Goal: Task Accomplishment & Management: Manage account settings

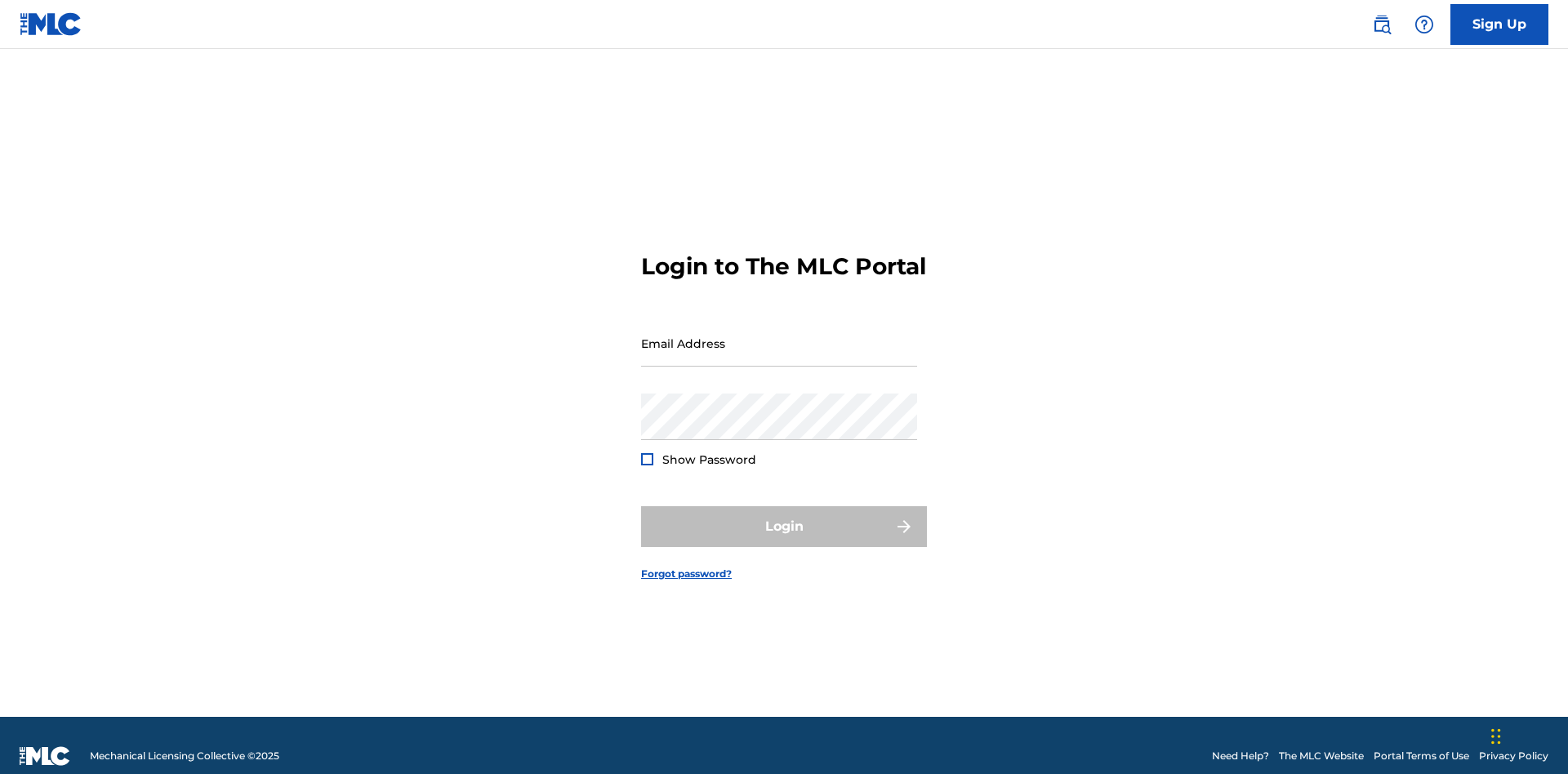
scroll to position [21, 0]
click at [779, 335] on input "Email Address" at bounding box center [779, 343] width 276 height 47
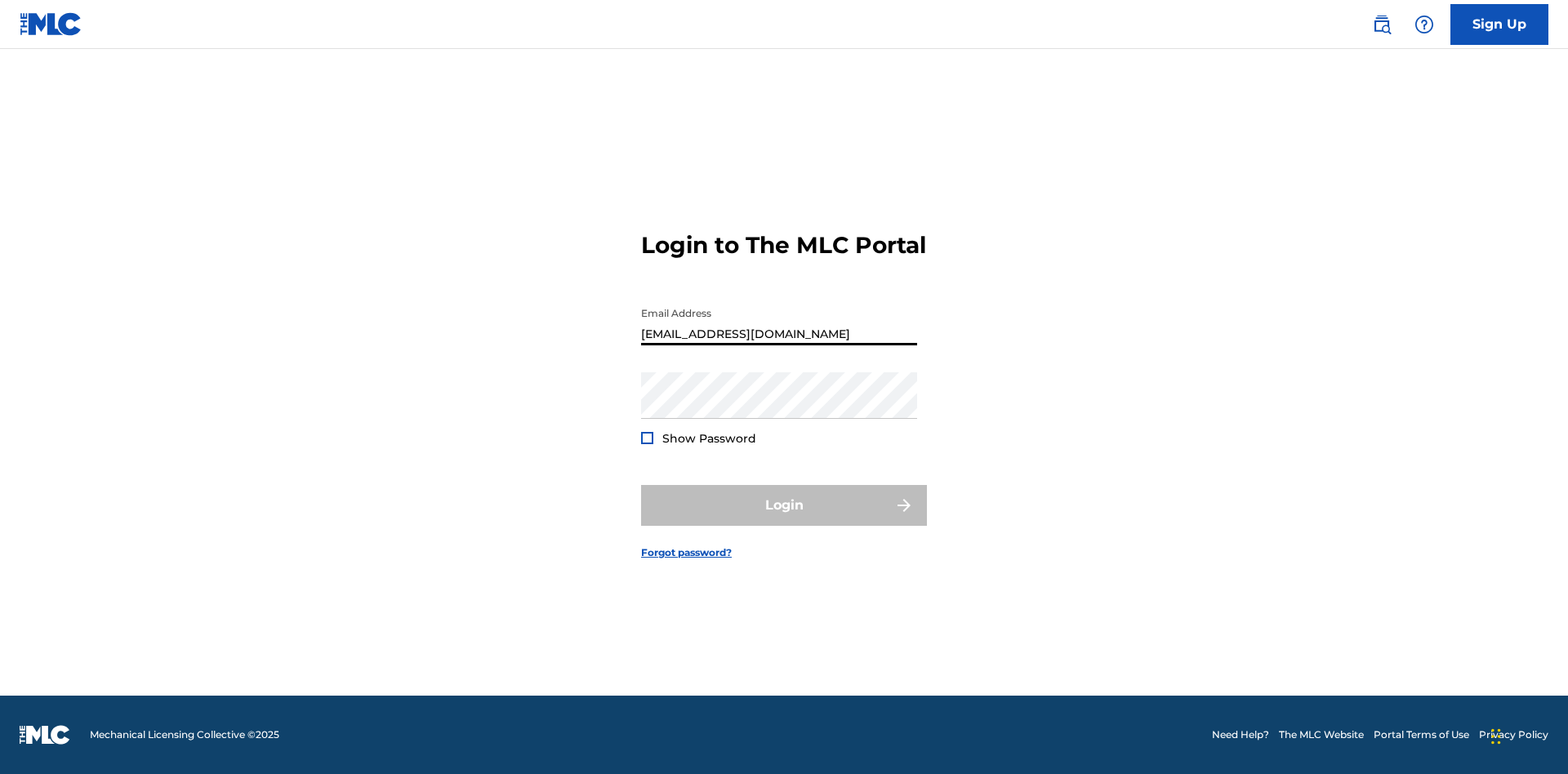
type input "[EMAIL_ADDRESS][DOMAIN_NAME]"
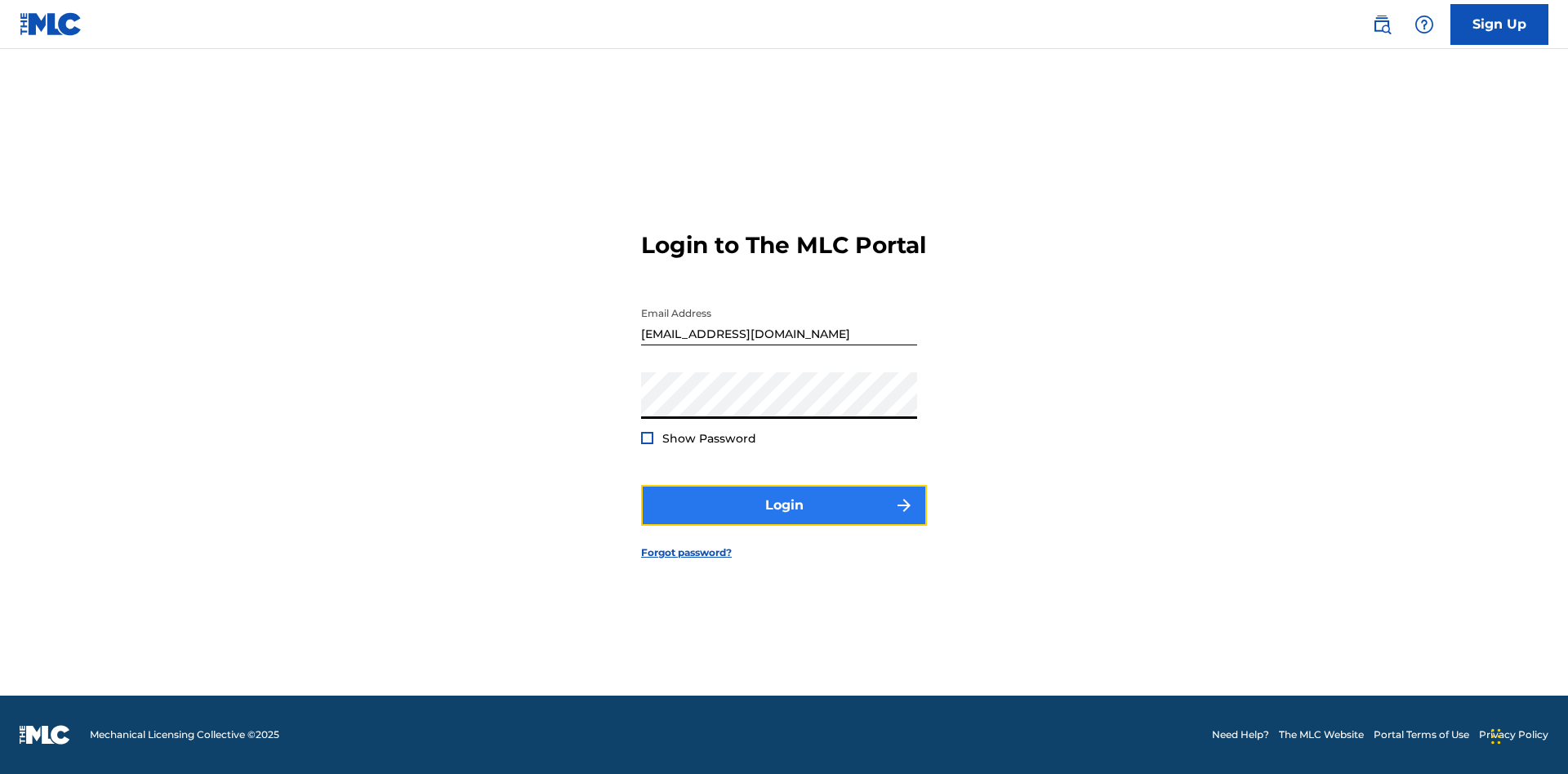
click at [784, 520] on button "Login" at bounding box center [784, 505] width 286 height 41
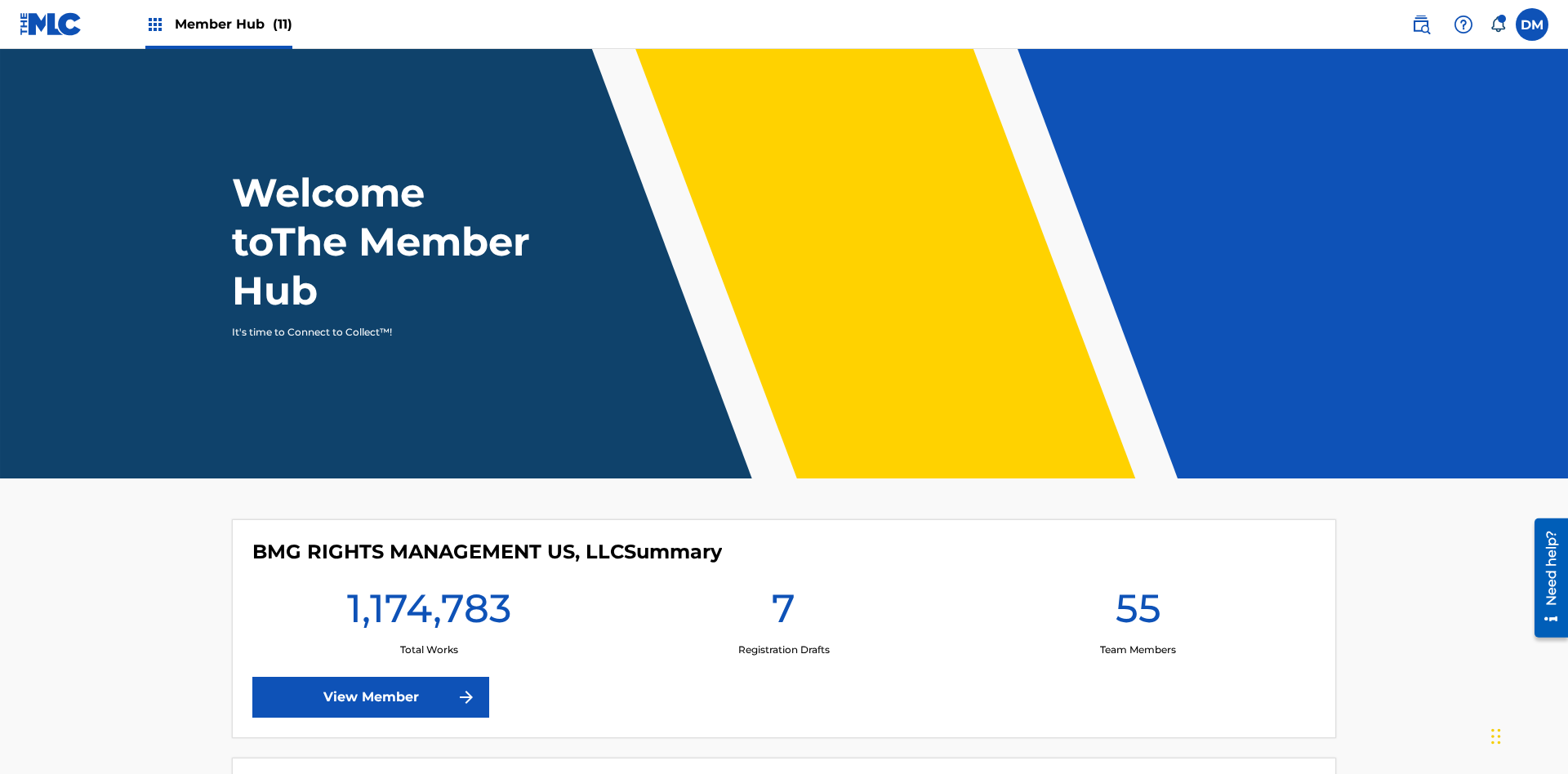
scroll to position [70, 0]
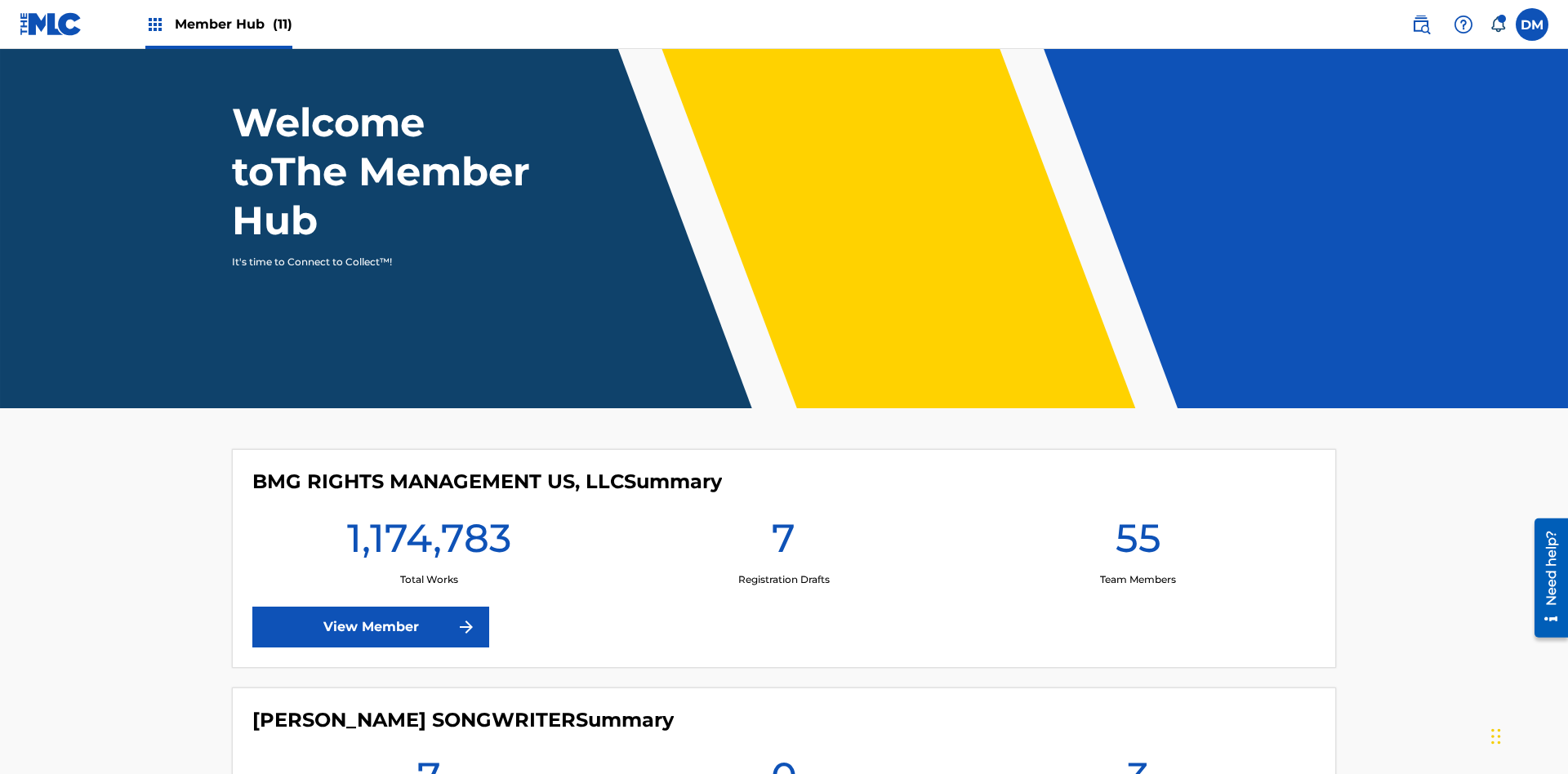
click at [218, 23] on span "Member Hub (11)" at bounding box center [233, 23] width 118 height 18
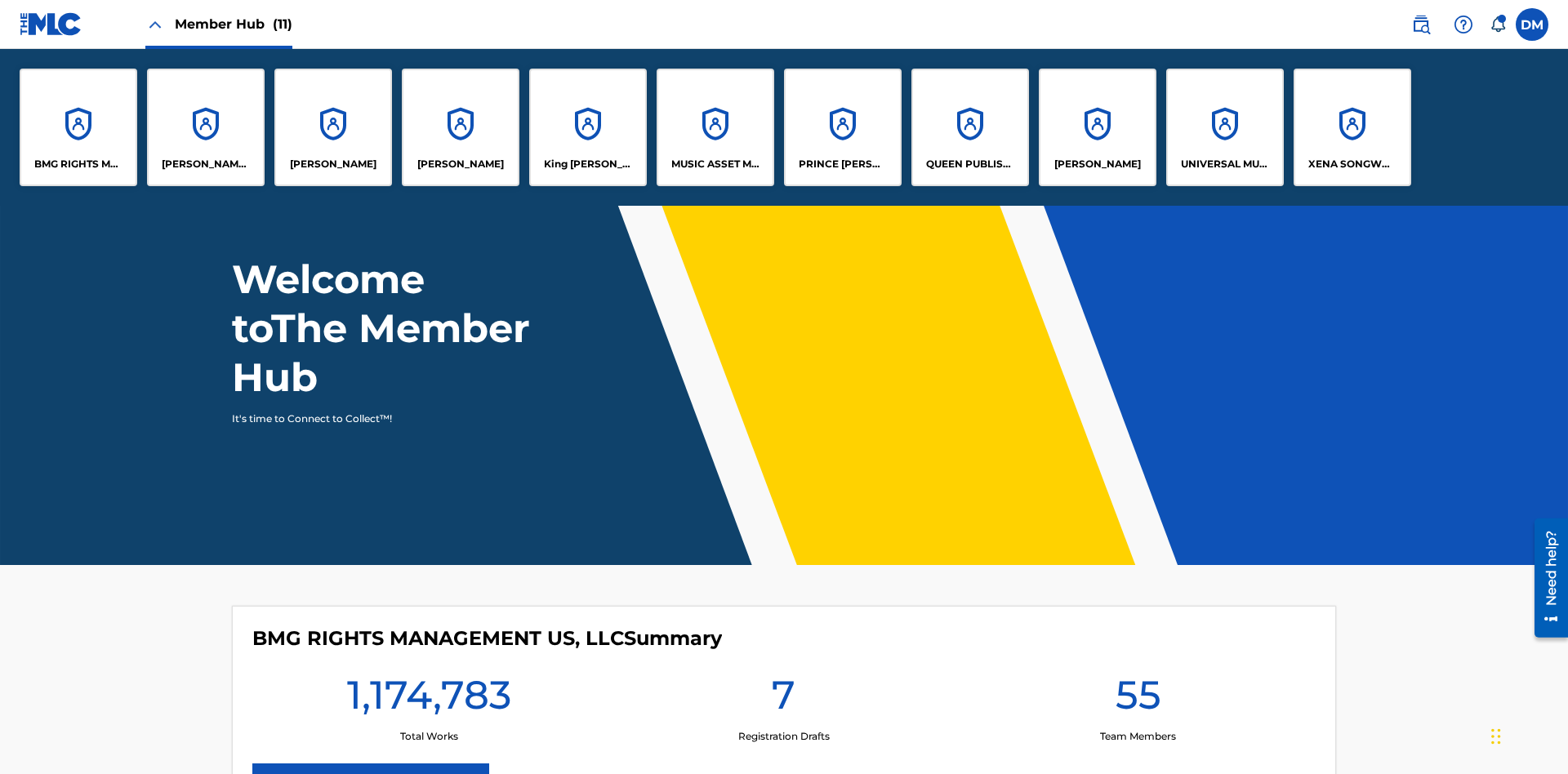
scroll to position [0, 0]
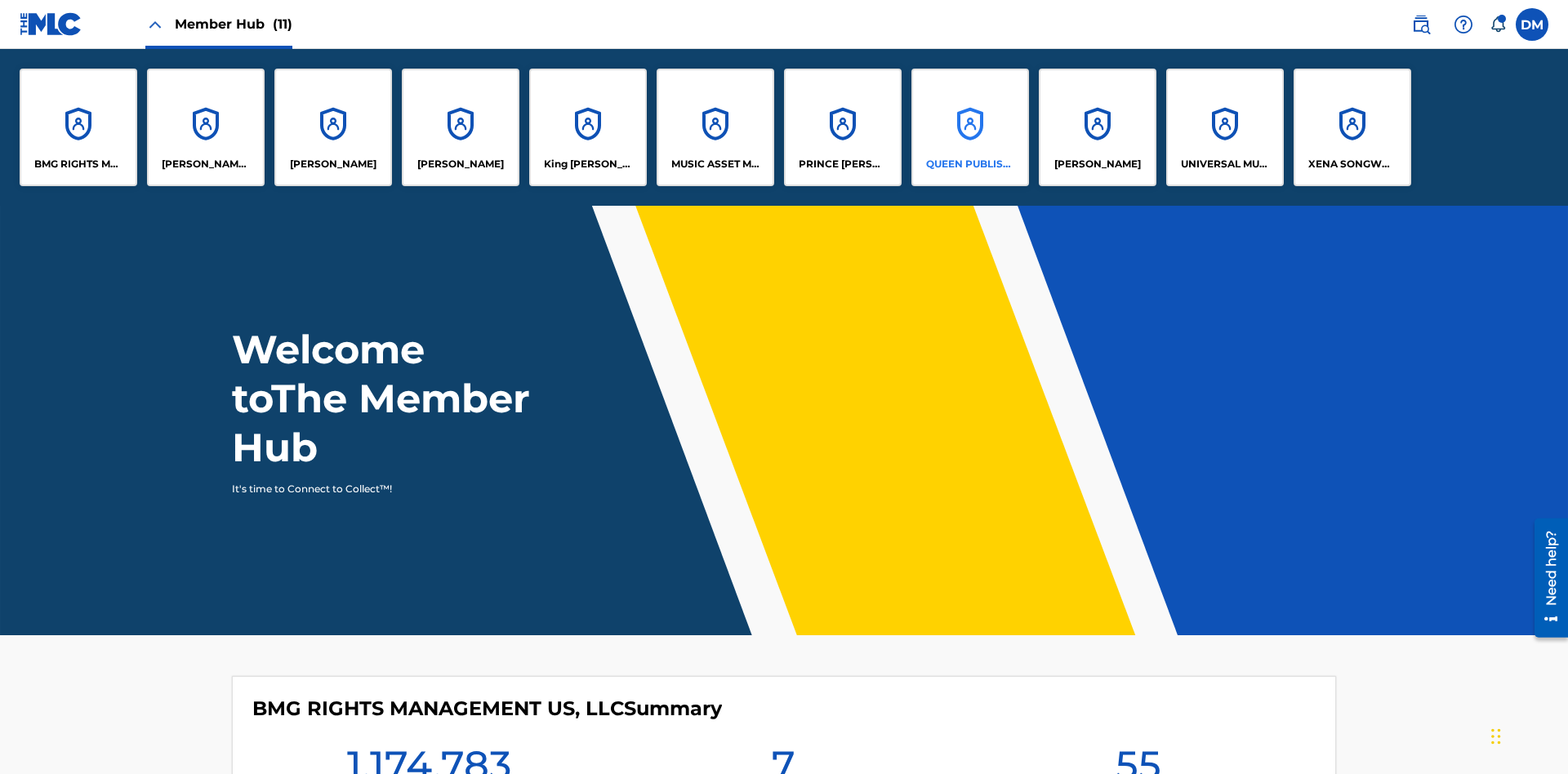
click at [970, 164] on p "QUEEN PUBLISHA" at bounding box center [971, 163] width 89 height 15
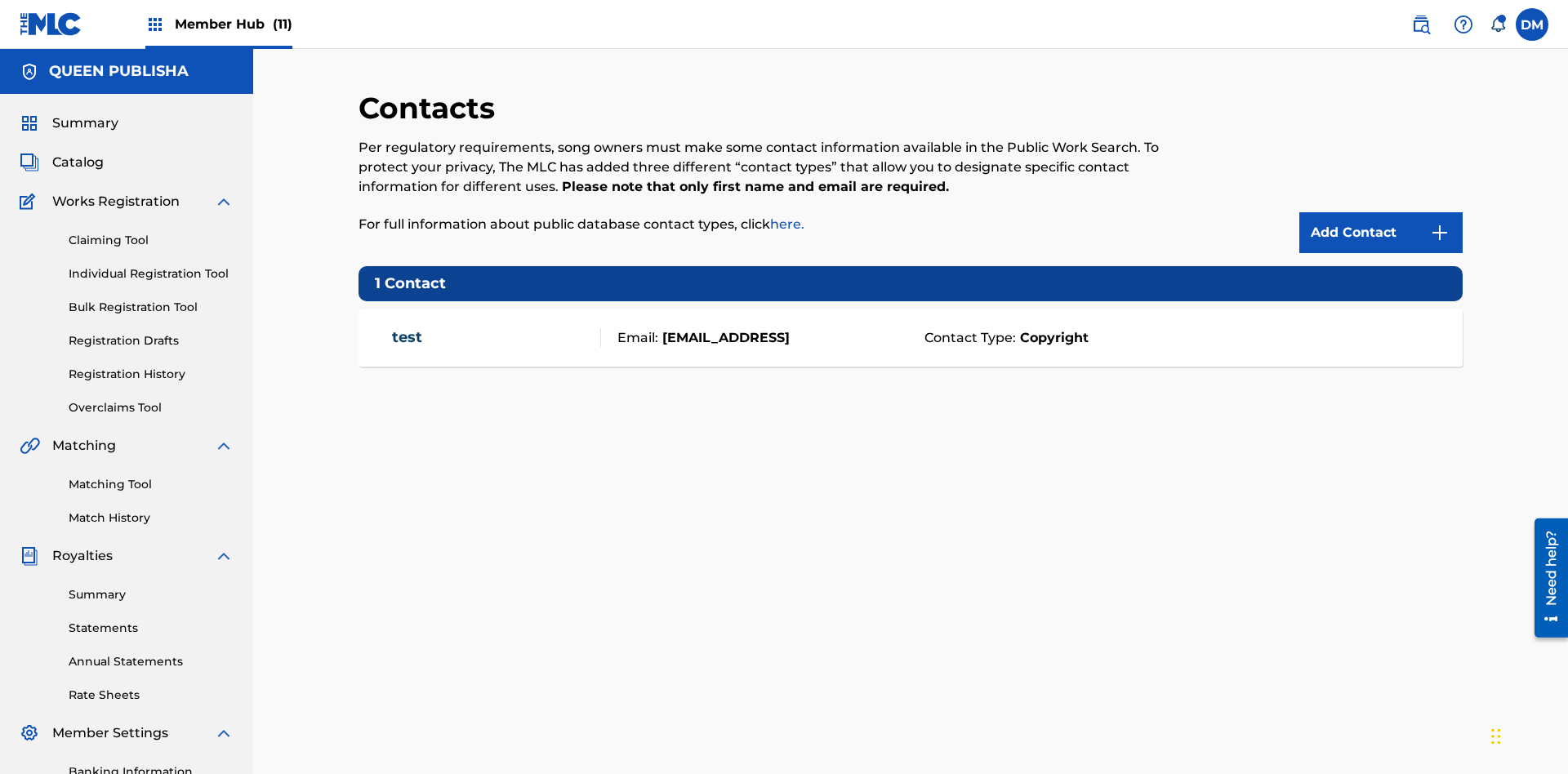
click at [218, 23] on span "Member Hub (11)" at bounding box center [233, 23] width 118 height 18
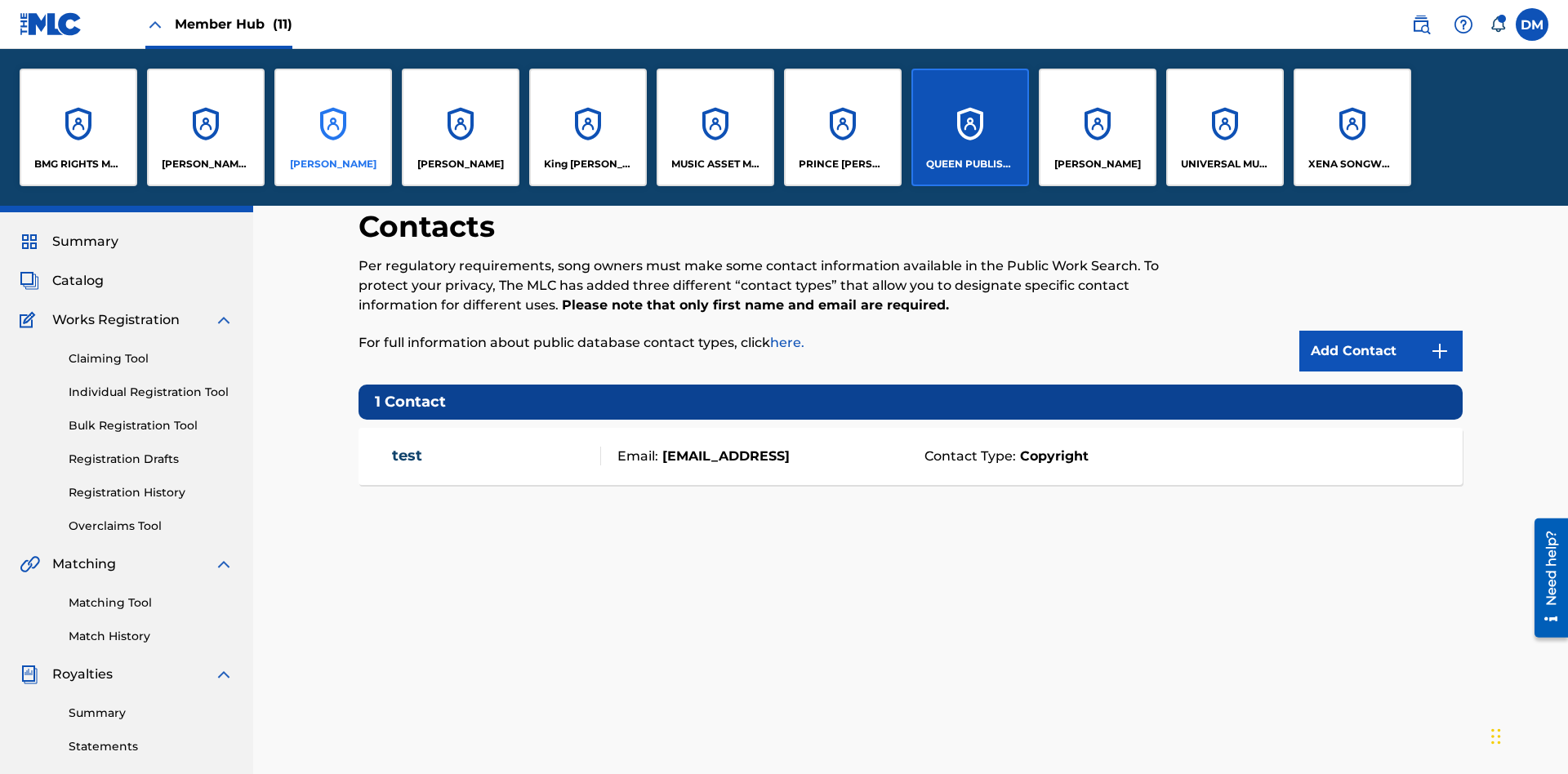
click at [332, 164] on p "[PERSON_NAME]" at bounding box center [332, 163] width 86 height 15
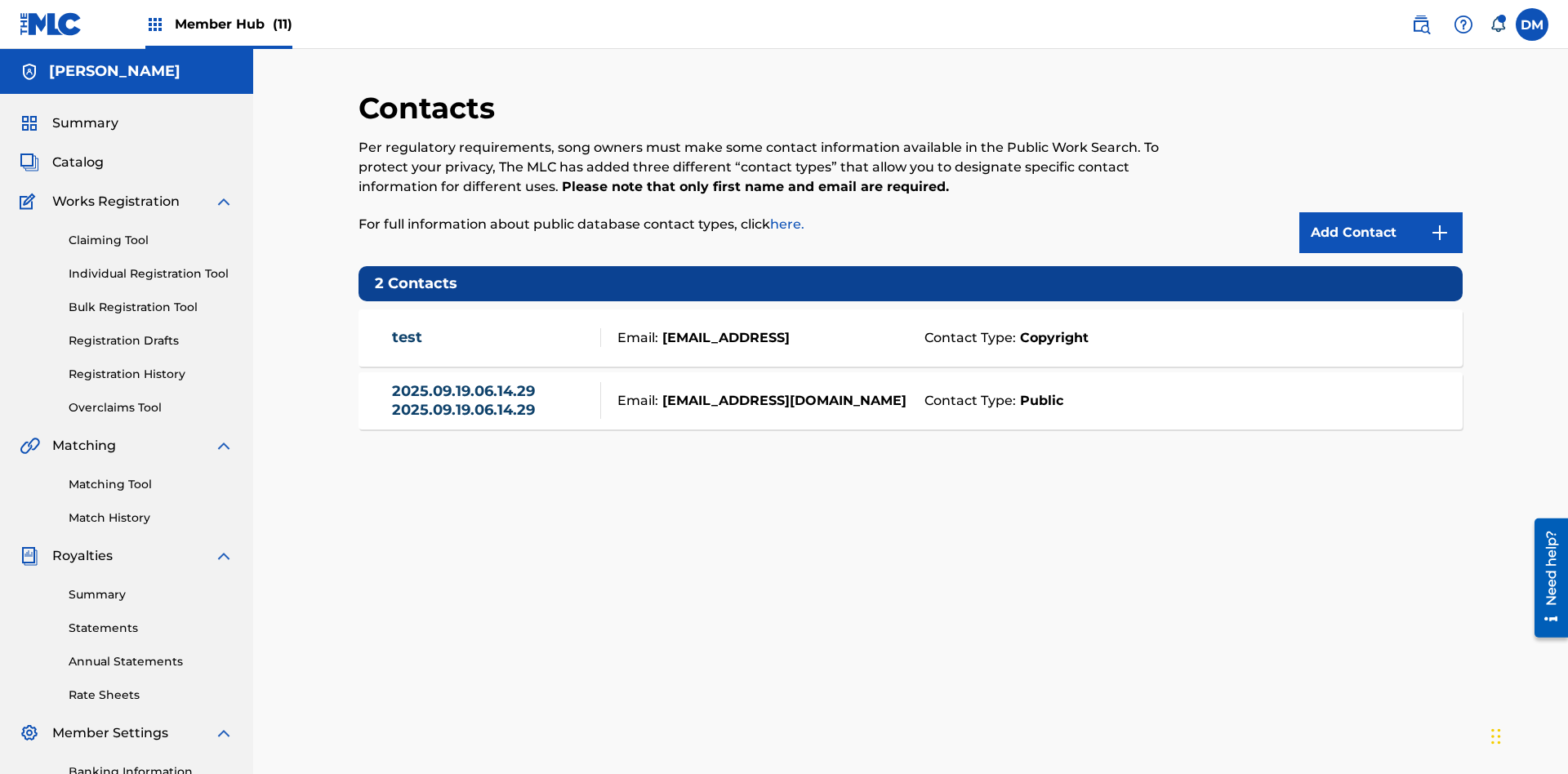
scroll to position [238, 0]
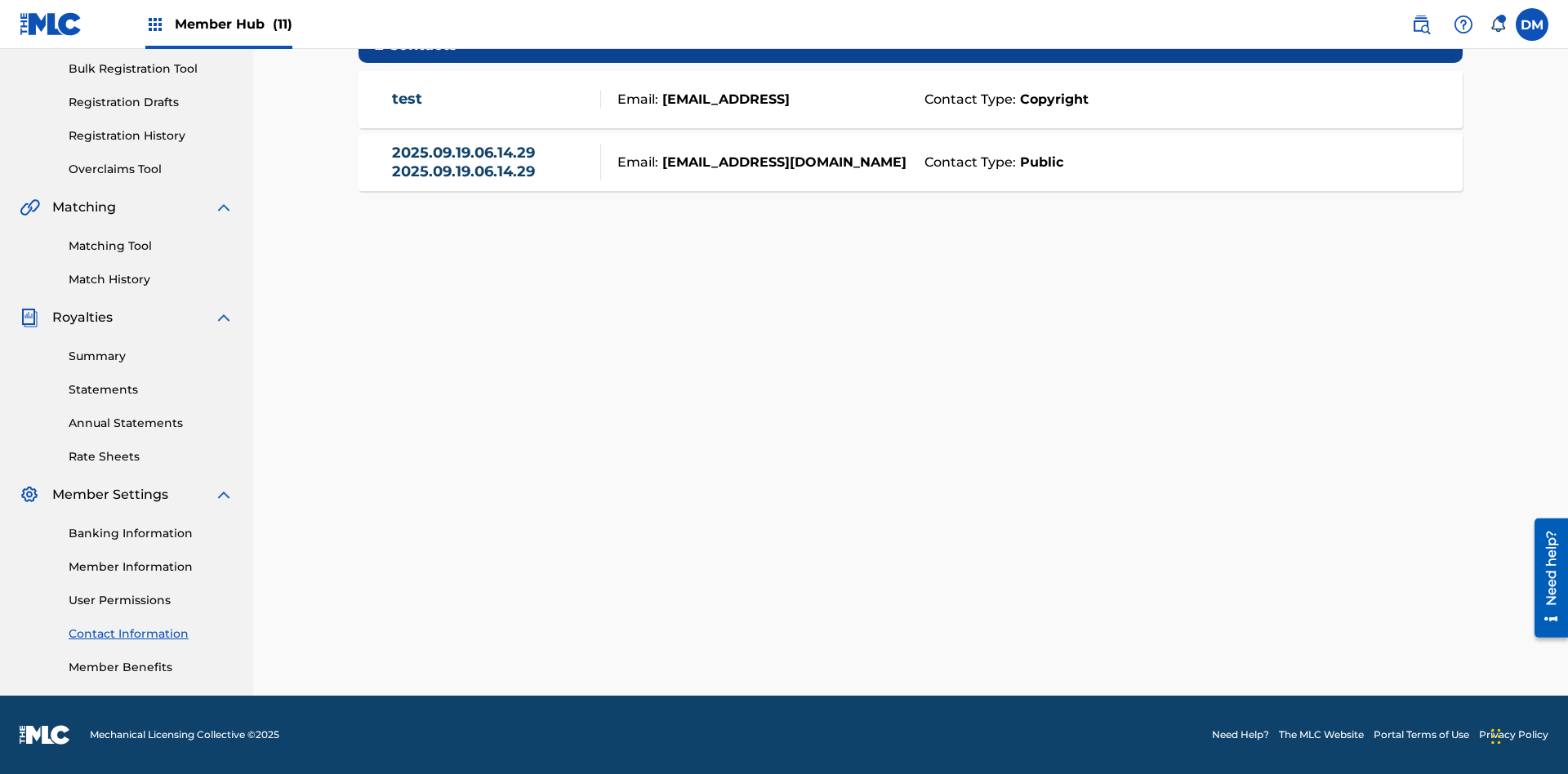
click at [1038, 161] on strong "Public" at bounding box center [1040, 162] width 48 height 19
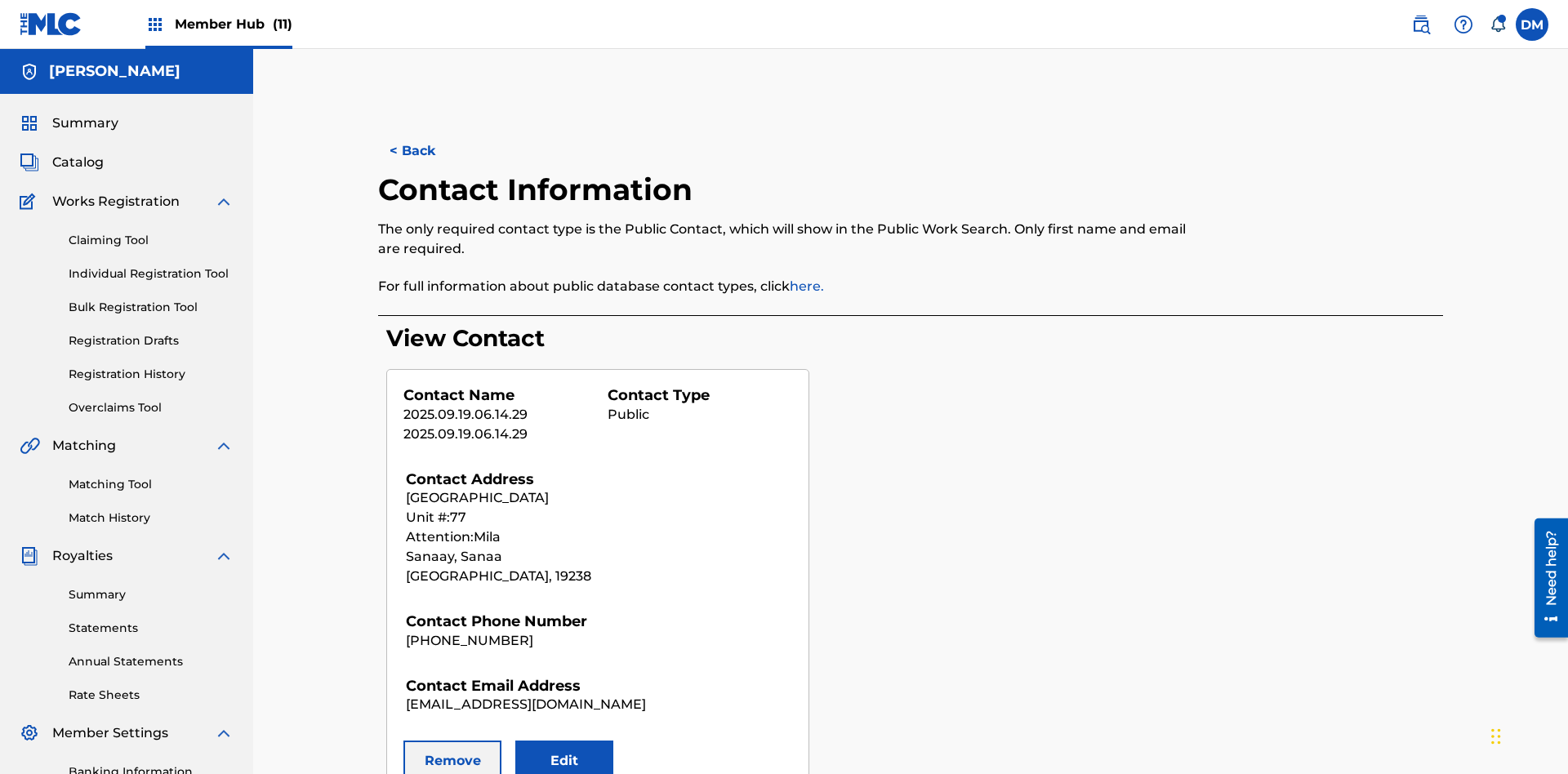
click at [453, 740] on button "Remove" at bounding box center [452, 760] width 98 height 41
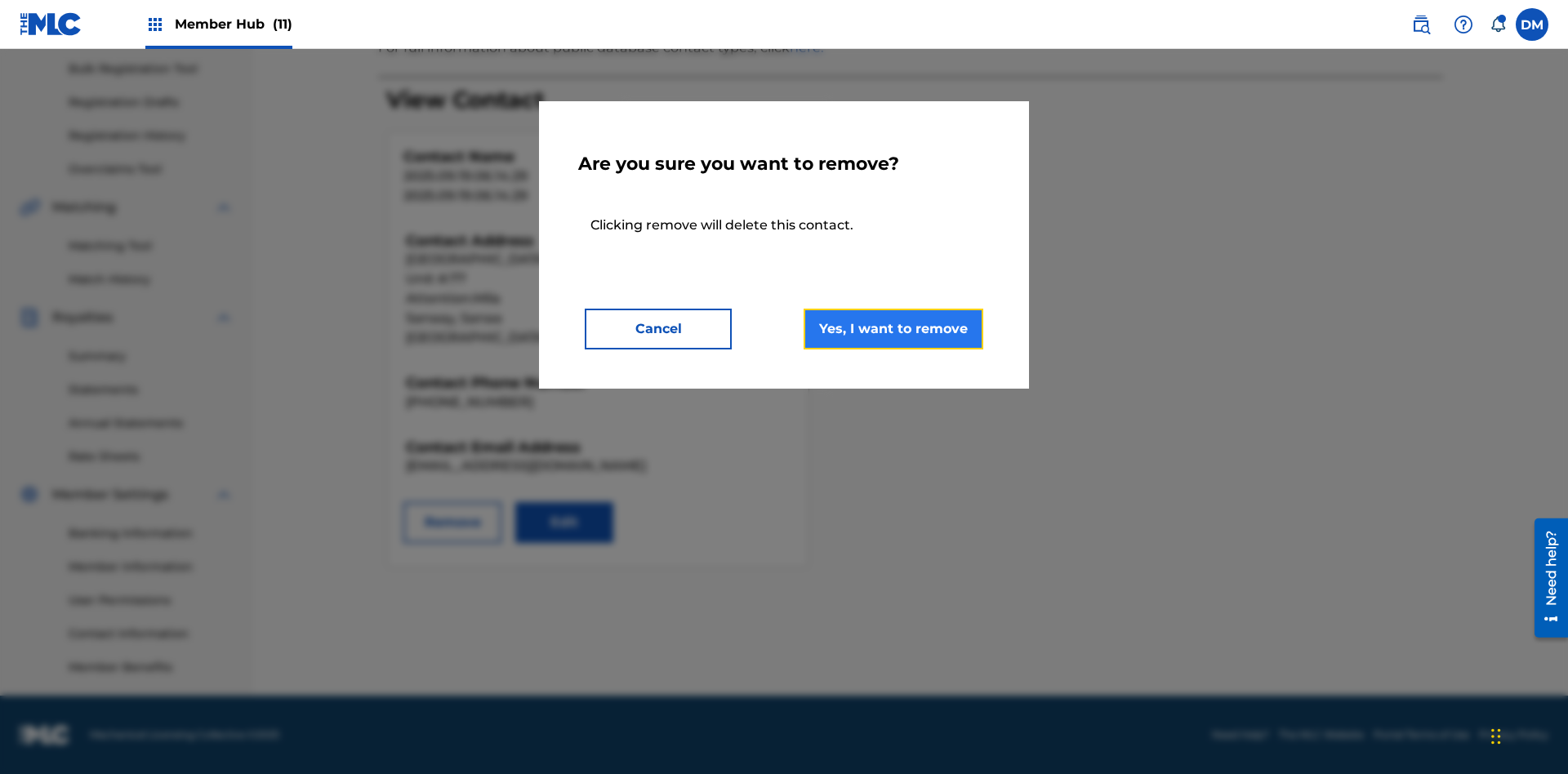
click at [894, 328] on button "Yes, I want to remove" at bounding box center [893, 329] width 180 height 41
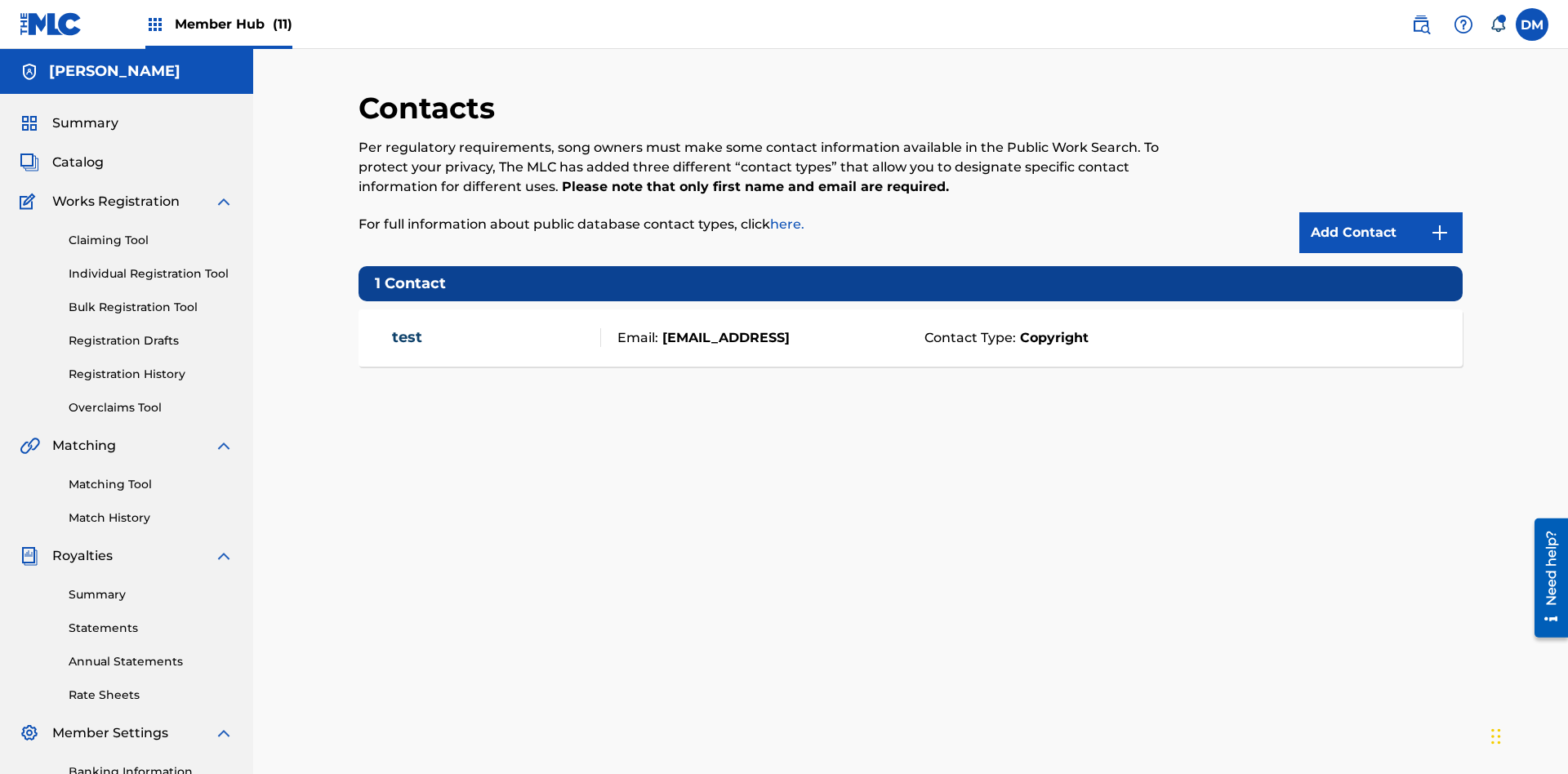
click at [218, 23] on span "Member Hub (11)" at bounding box center [233, 23] width 118 height 18
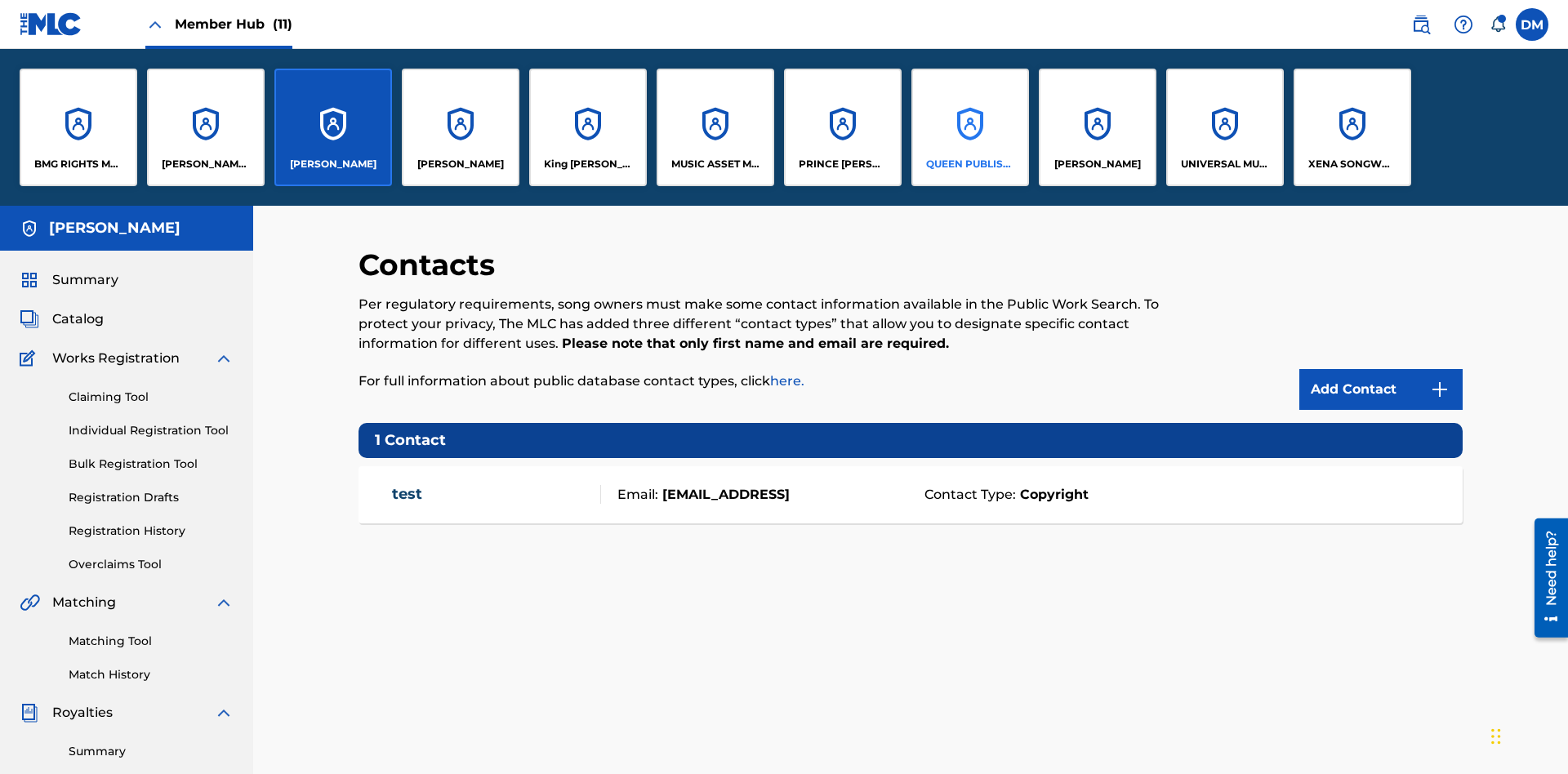
click at [970, 164] on p "QUEEN PUBLISHA" at bounding box center [971, 163] width 89 height 15
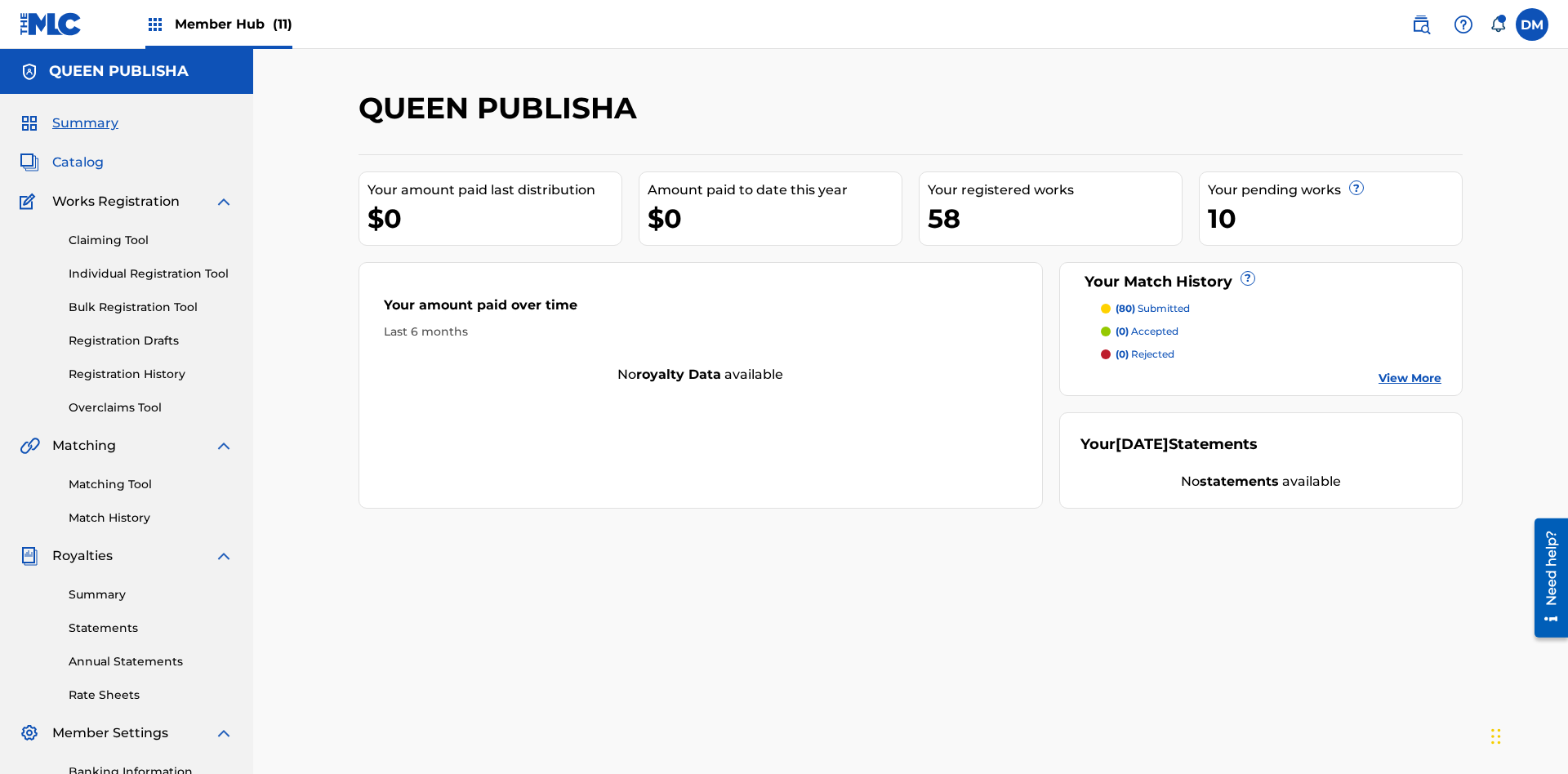
click at [78, 152] on span "Catalog" at bounding box center [78, 162] width 51 height 19
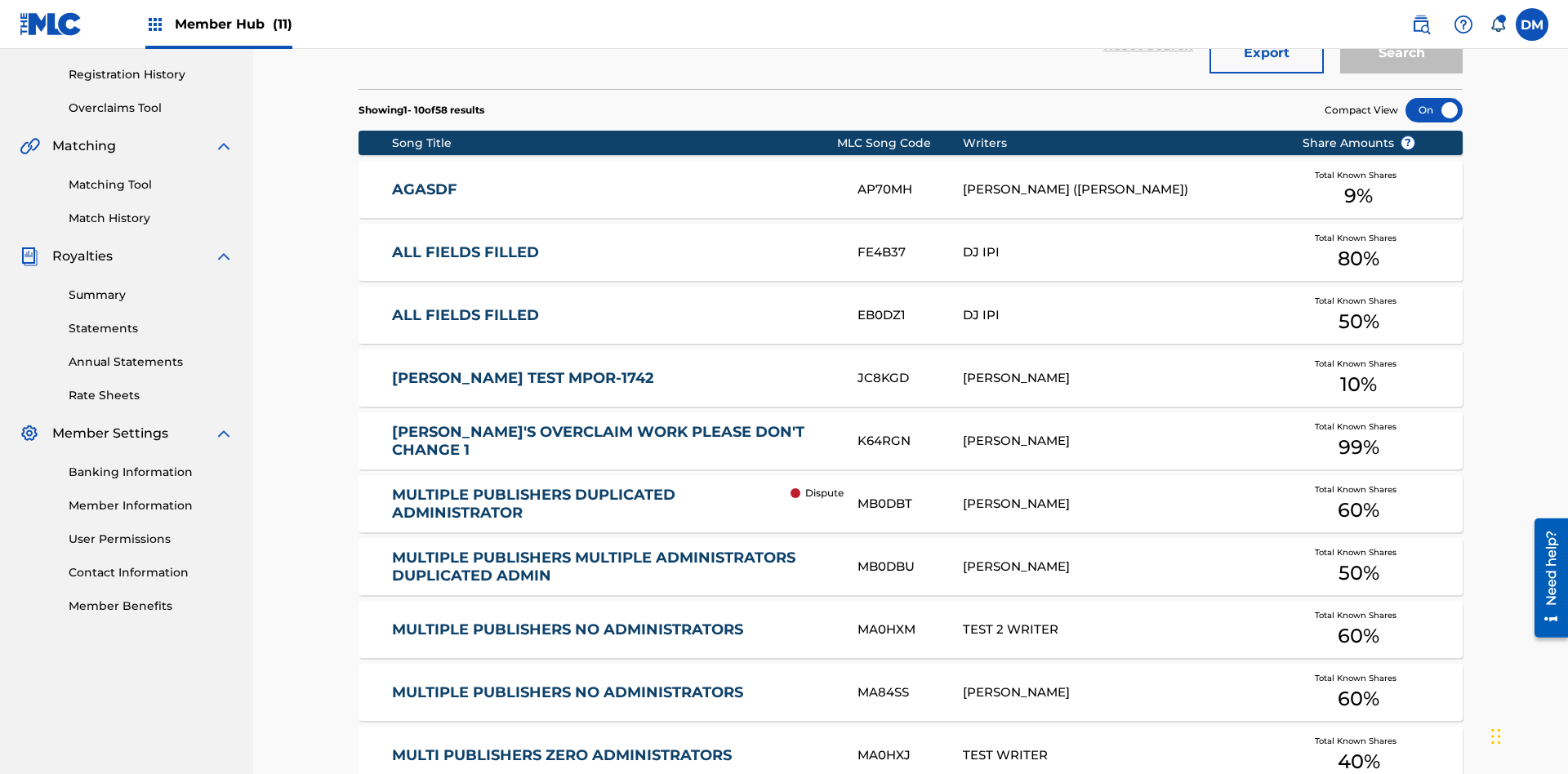
click at [1434, 110] on div at bounding box center [1434, 110] width 57 height 24
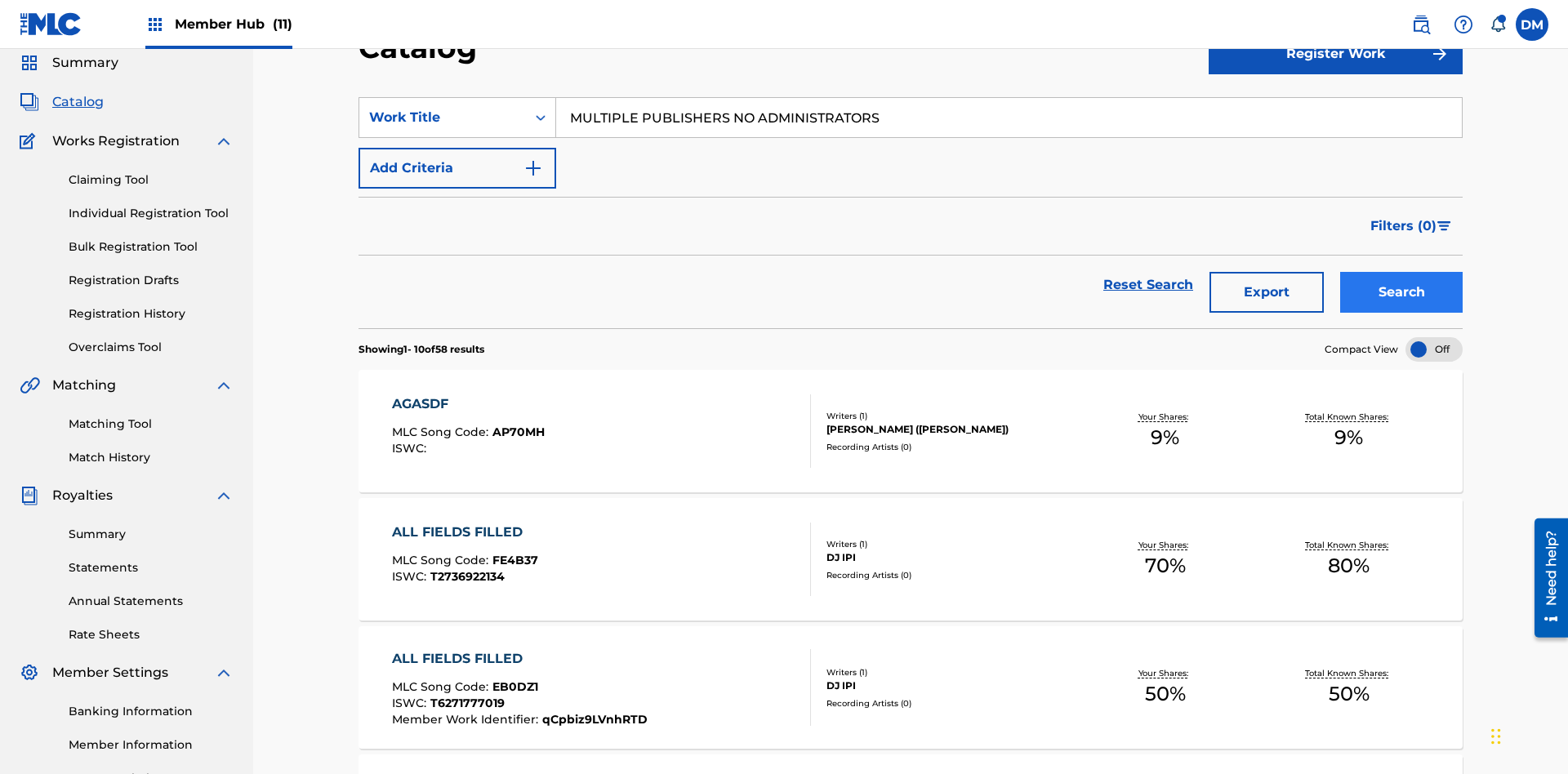
type input "MULTIPLE PUBLISHERS NO ADMINISTRATORS"
click at [1401, 272] on button "Search" at bounding box center [1401, 292] width 122 height 41
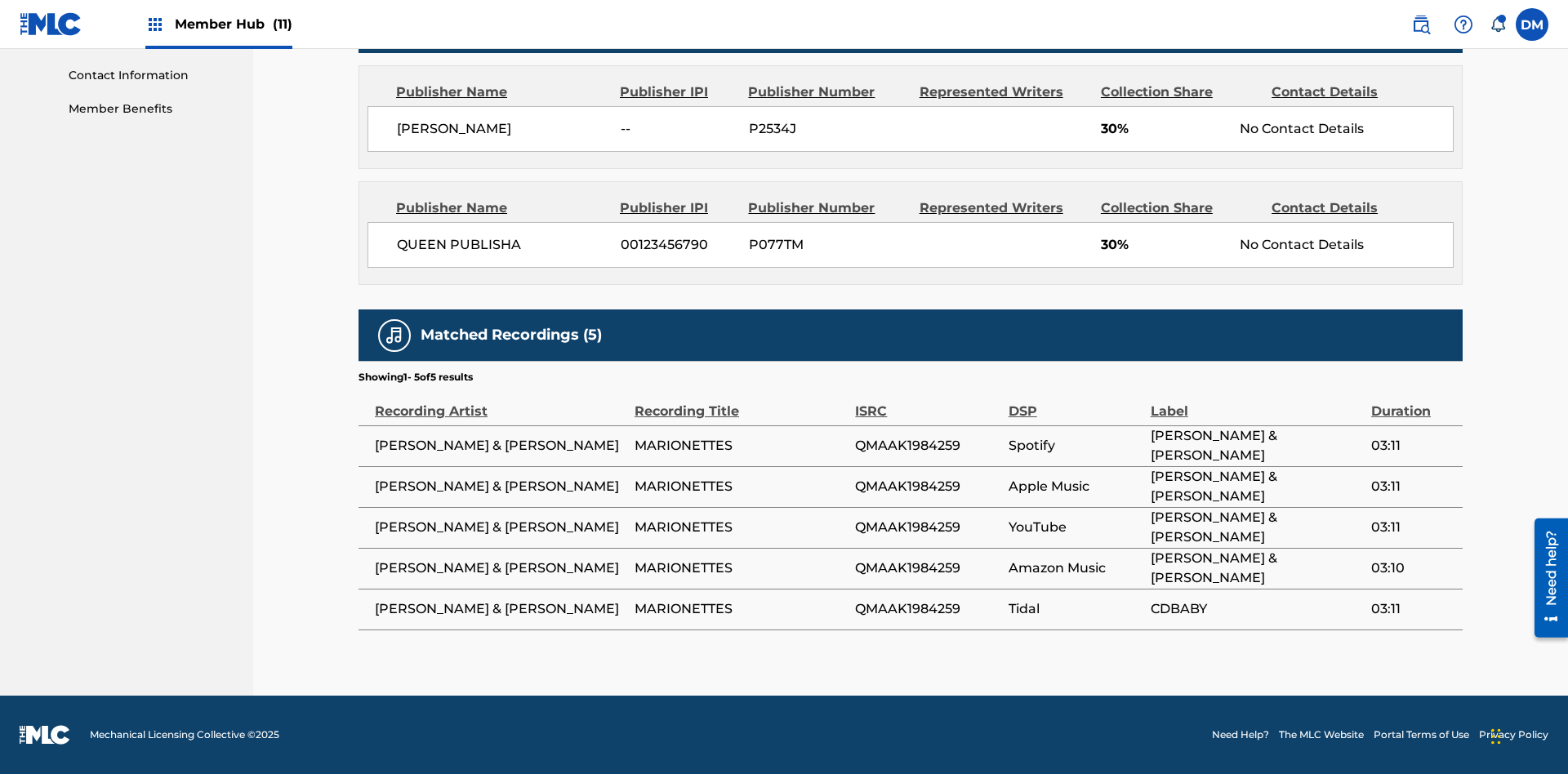
scroll to position [8, 0]
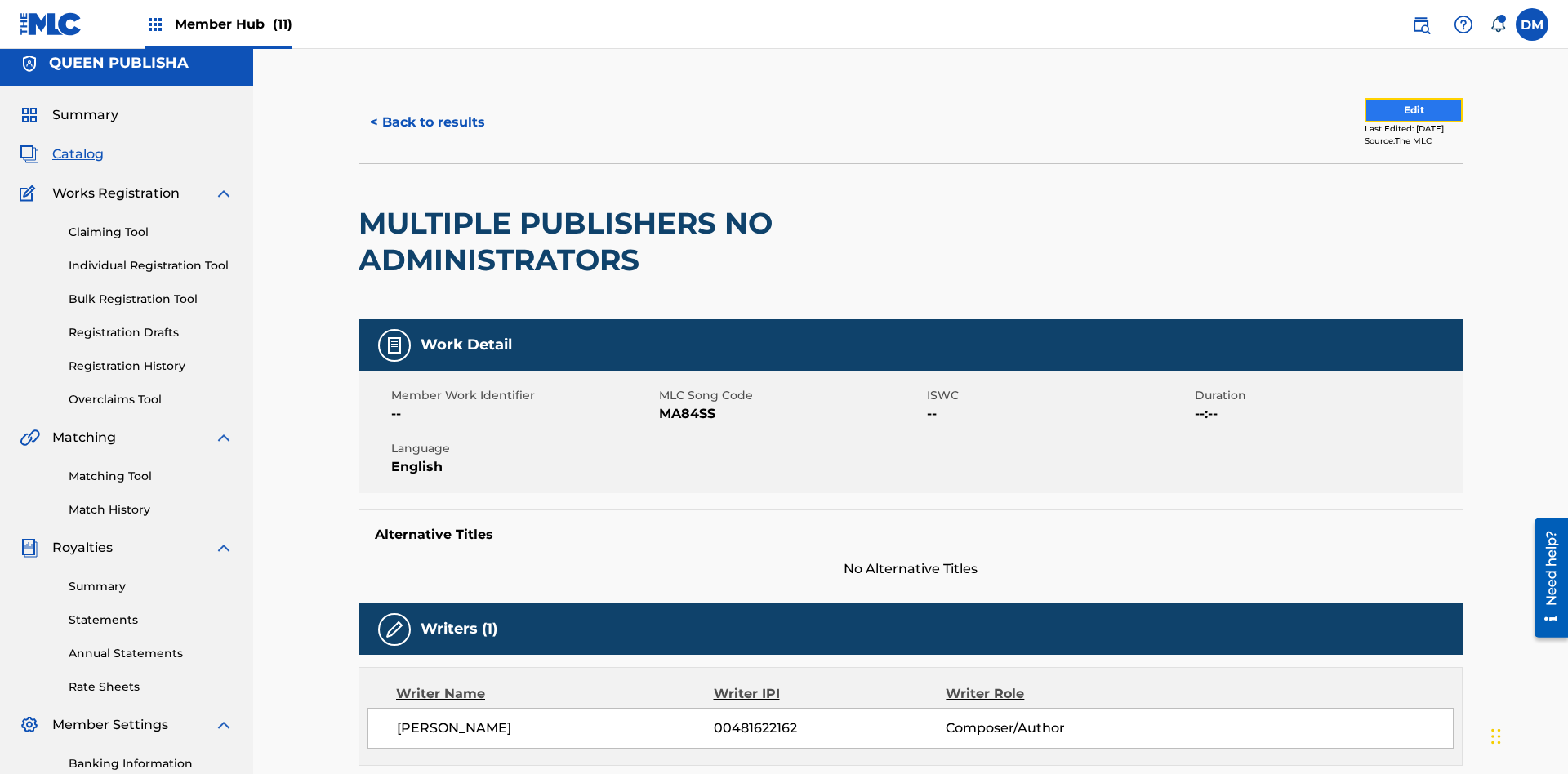
click at [1395, 110] on button "Edit" at bounding box center [1414, 110] width 98 height 24
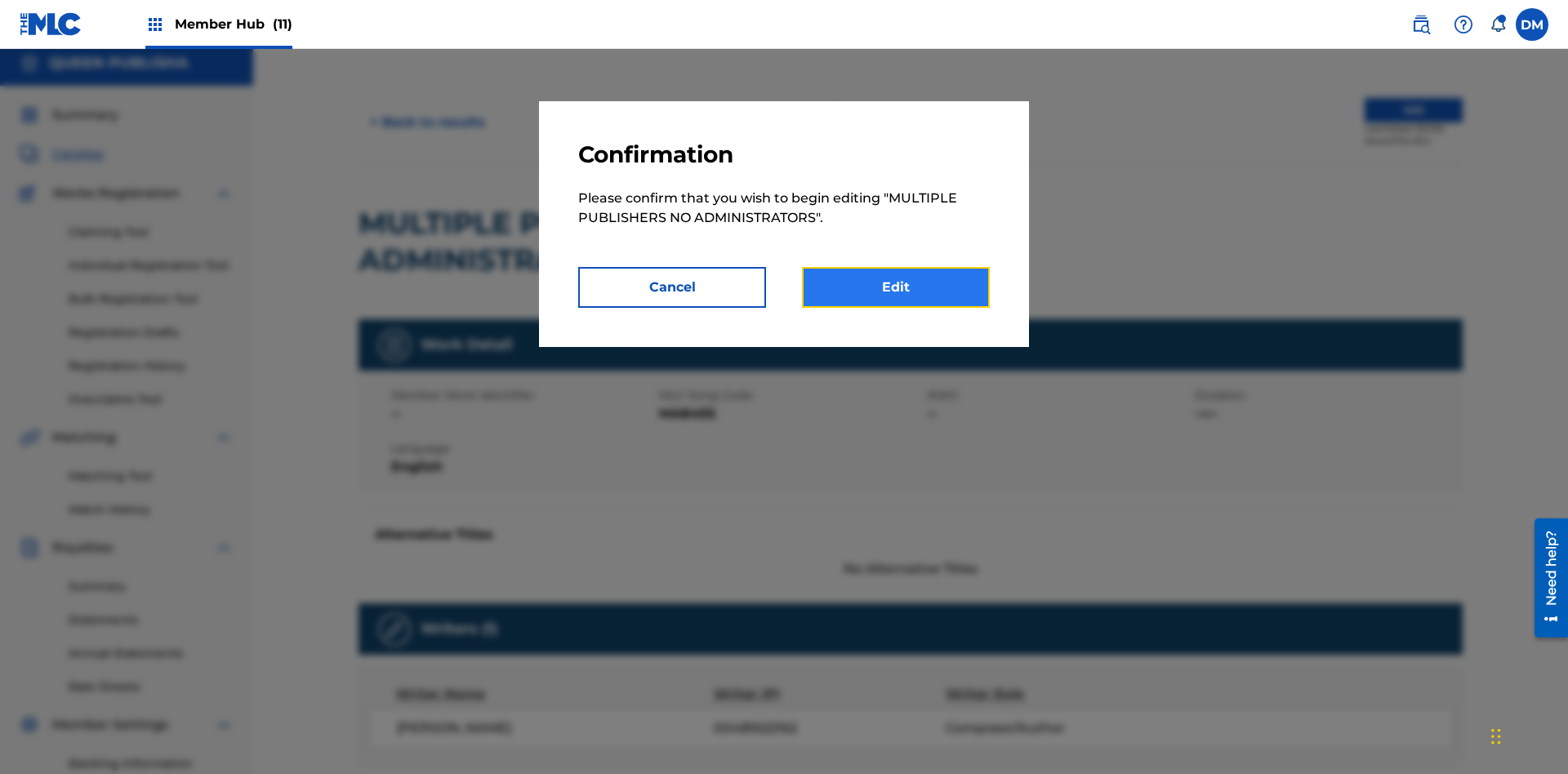
click at [896, 287] on link "Edit" at bounding box center [895, 287] width 187 height 41
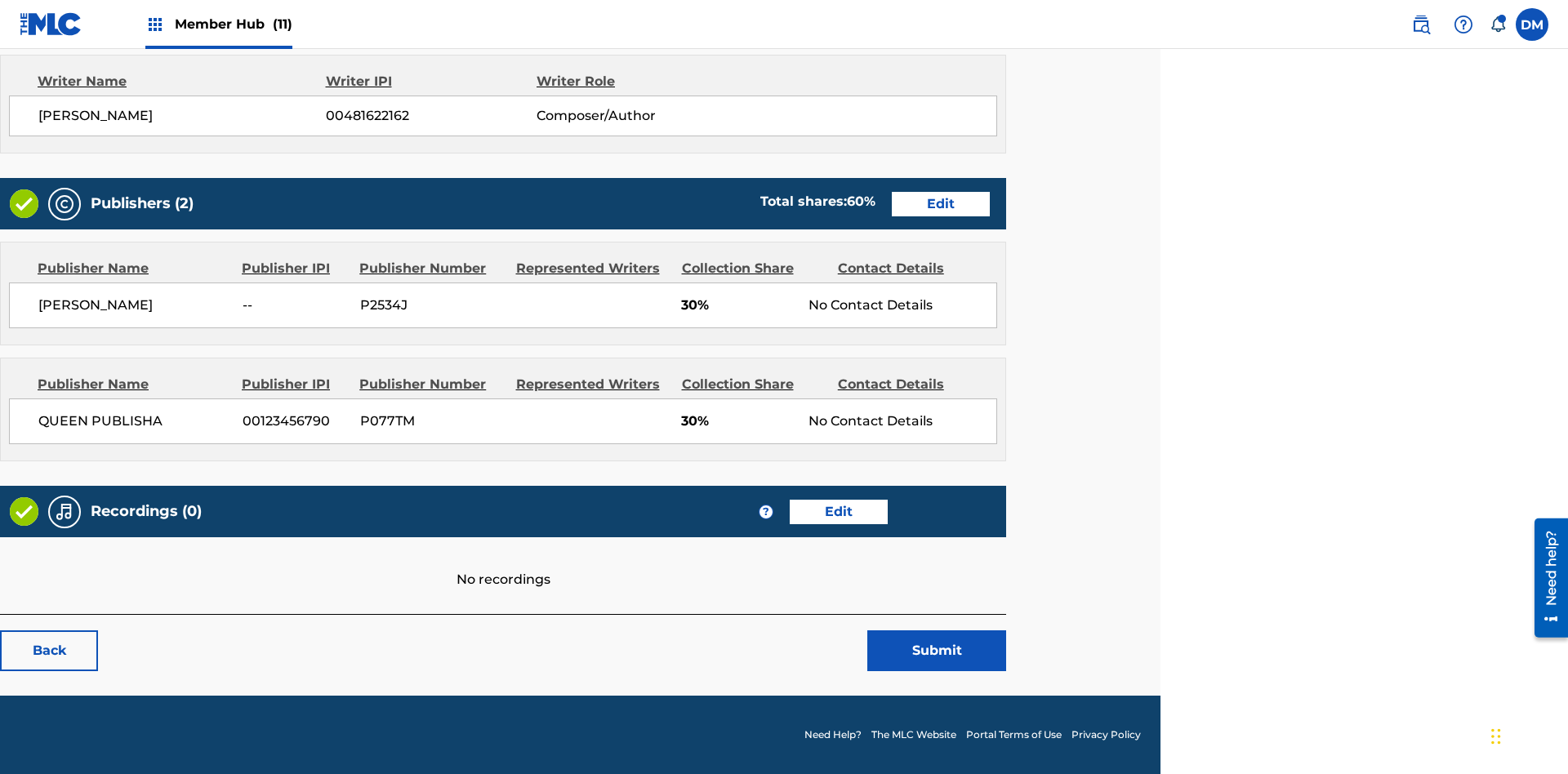
click at [218, 23] on span "Member Hub (11)" at bounding box center [233, 23] width 118 height 18
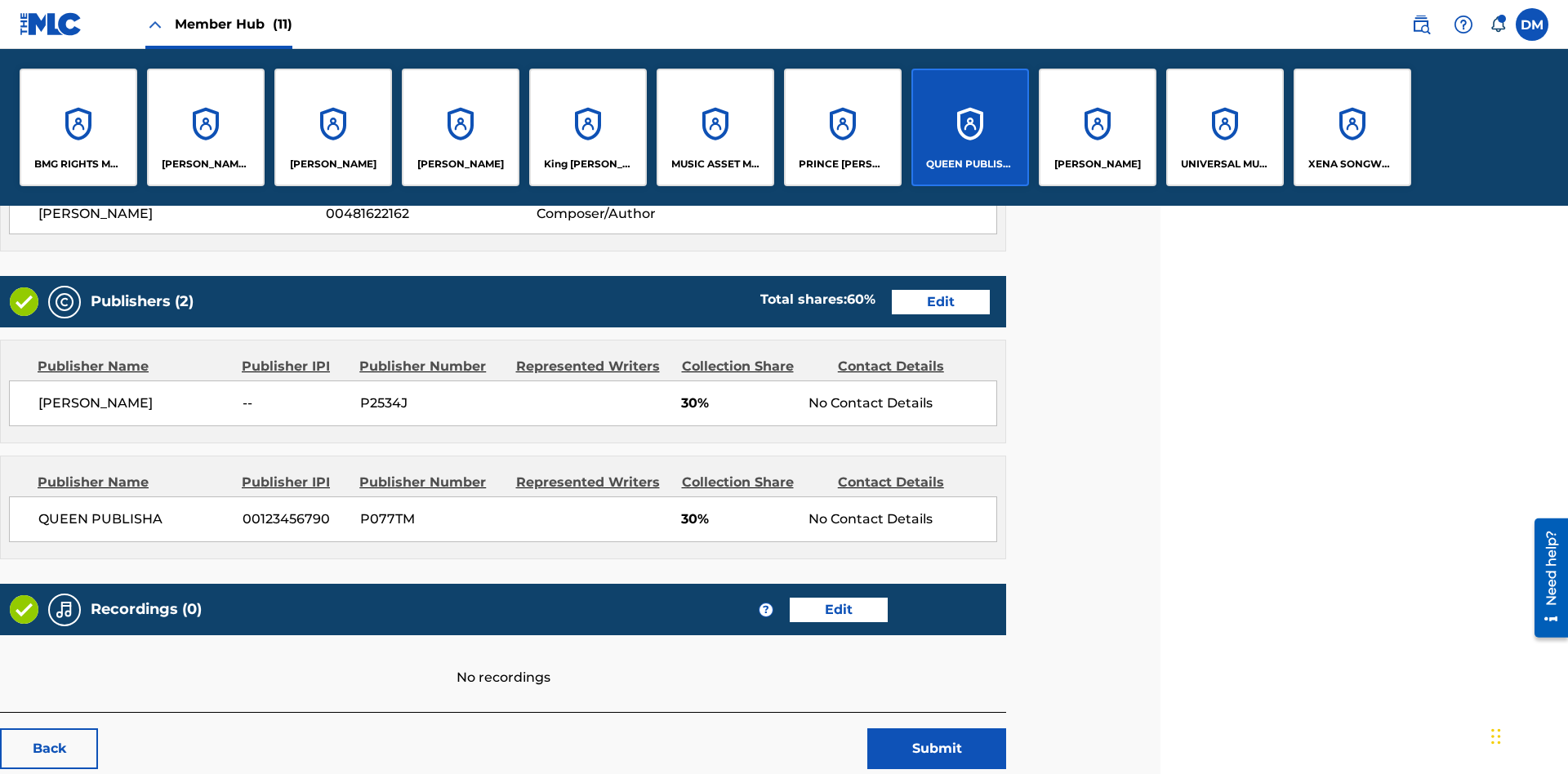
click at [970, 164] on p "QUEEN PUBLISHA" at bounding box center [971, 163] width 89 height 15
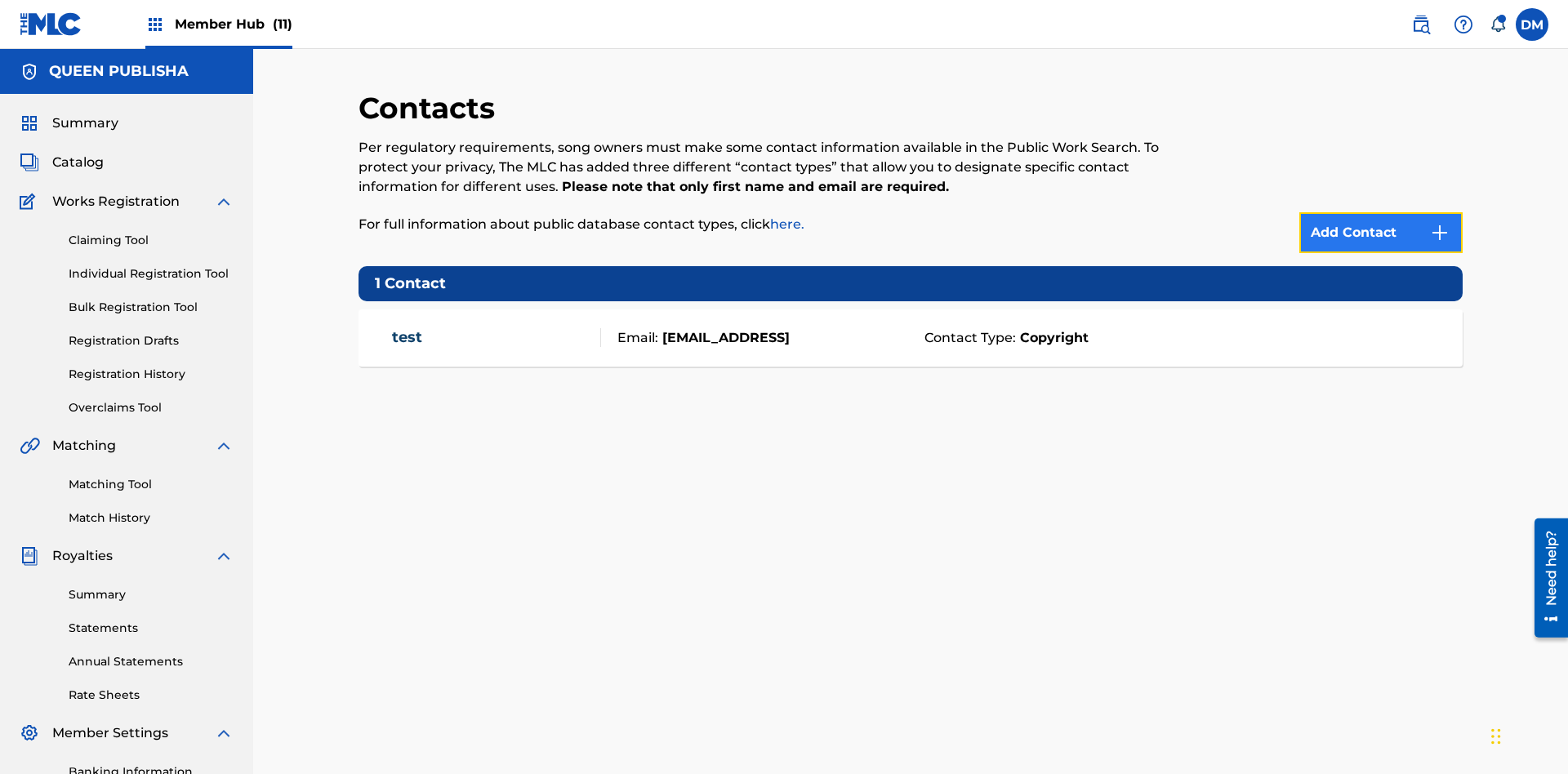
click at [1440, 222] on img at bounding box center [1440, 232] width 19 height 19
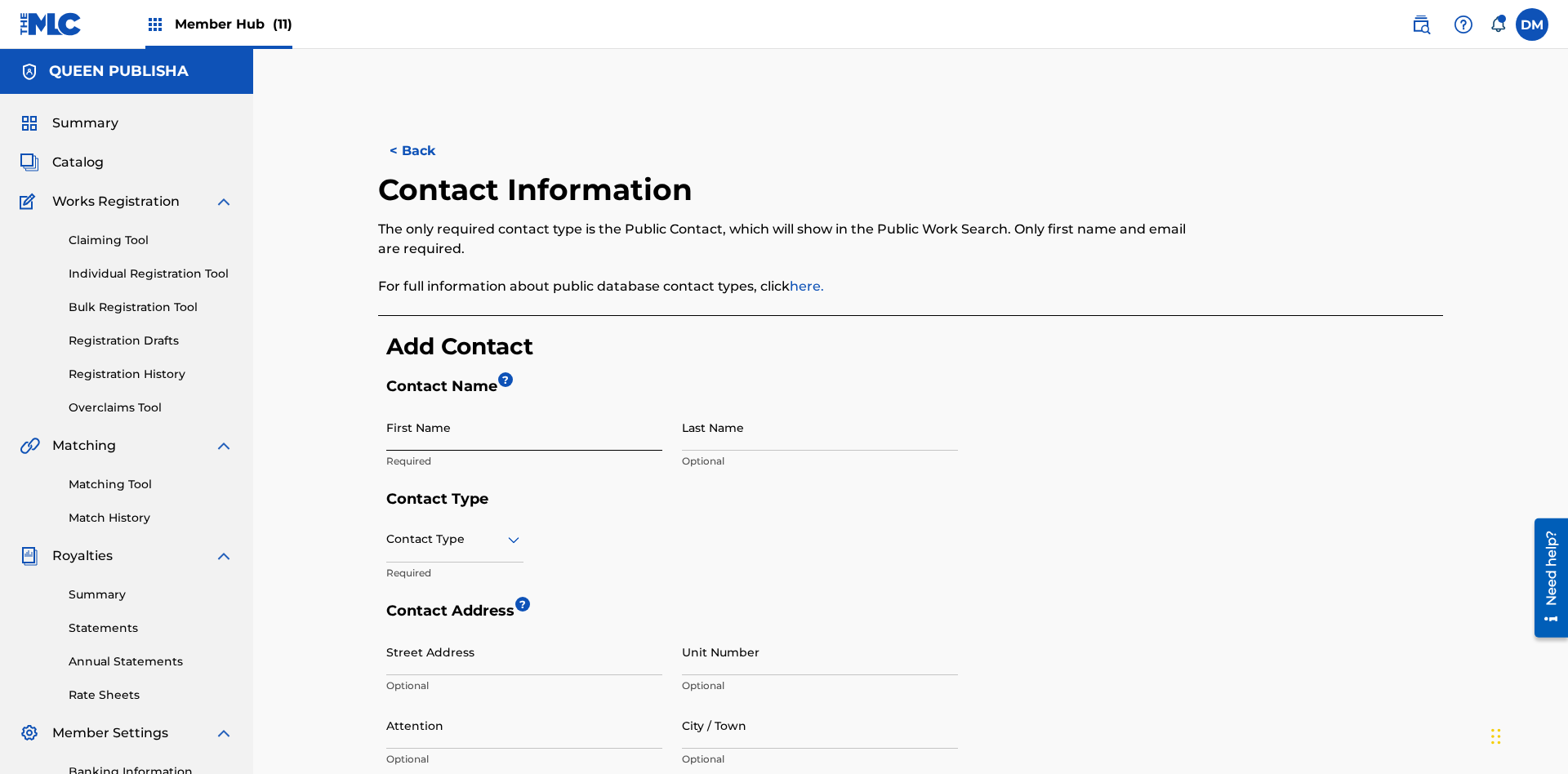
click at [525, 404] on input "First Name" at bounding box center [525, 427] width 276 height 47
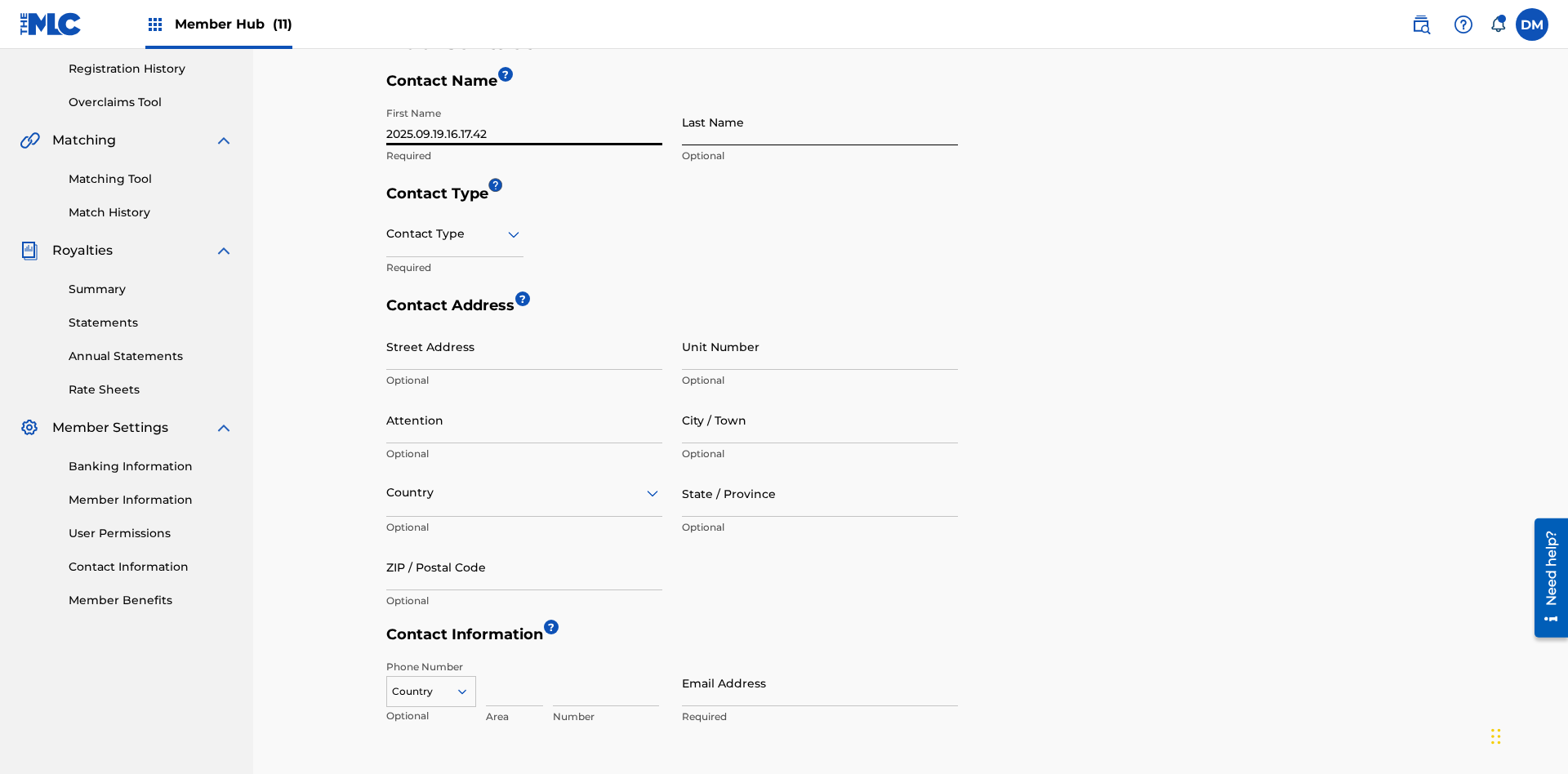
type input "2025.09.19.16.17.42"
click at [820, 121] on input "Last Name" at bounding box center [820, 122] width 276 height 47
type input "2025.09.19.16.17.42"
click at [387, 225] on input "text" at bounding box center [388, 234] width 3 height 17
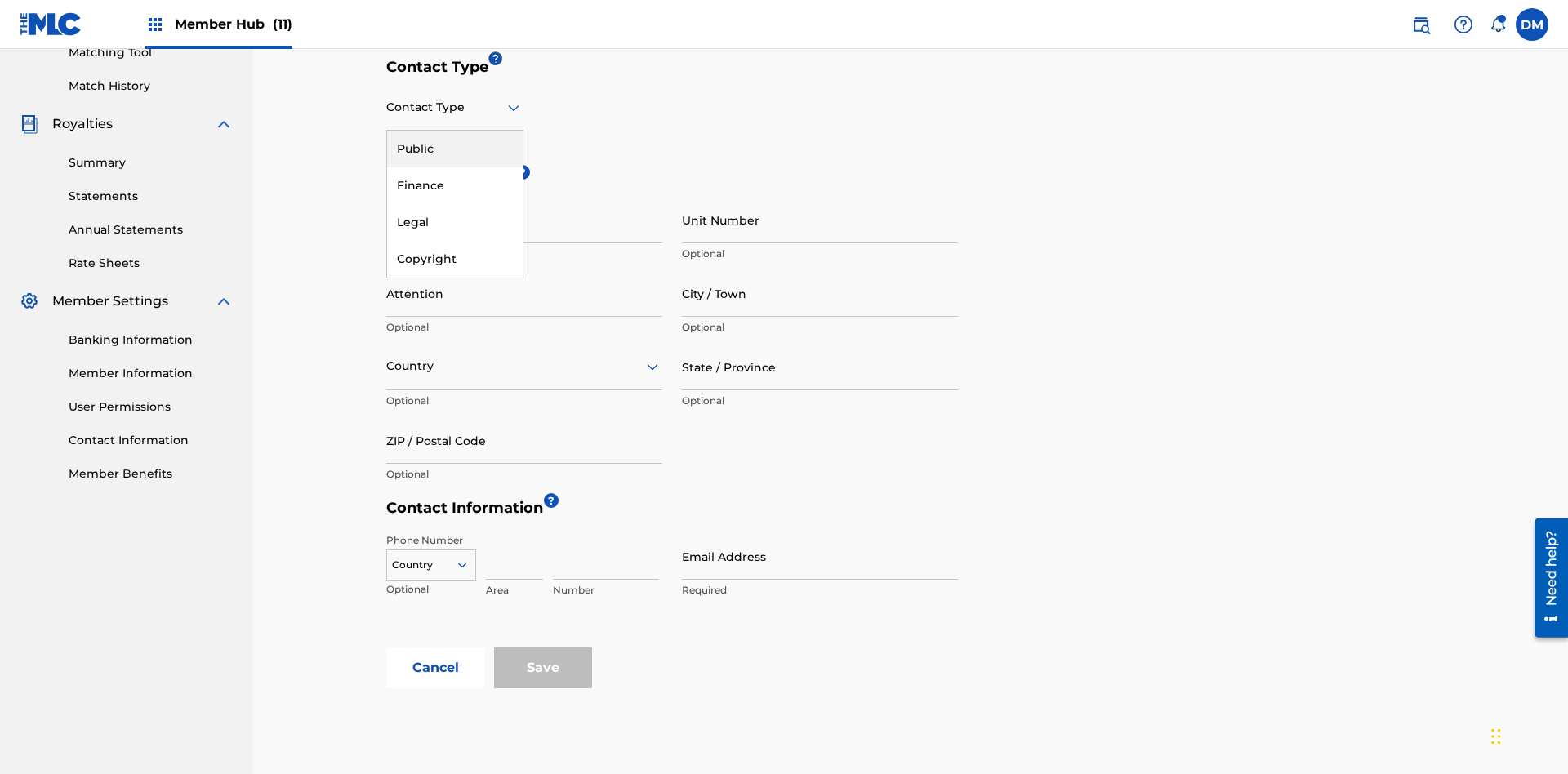
click at [455, 149] on div "Public" at bounding box center [455, 149] width 136 height 37
click at [820, 270] on input "City / Town" at bounding box center [820, 293] width 276 height 47
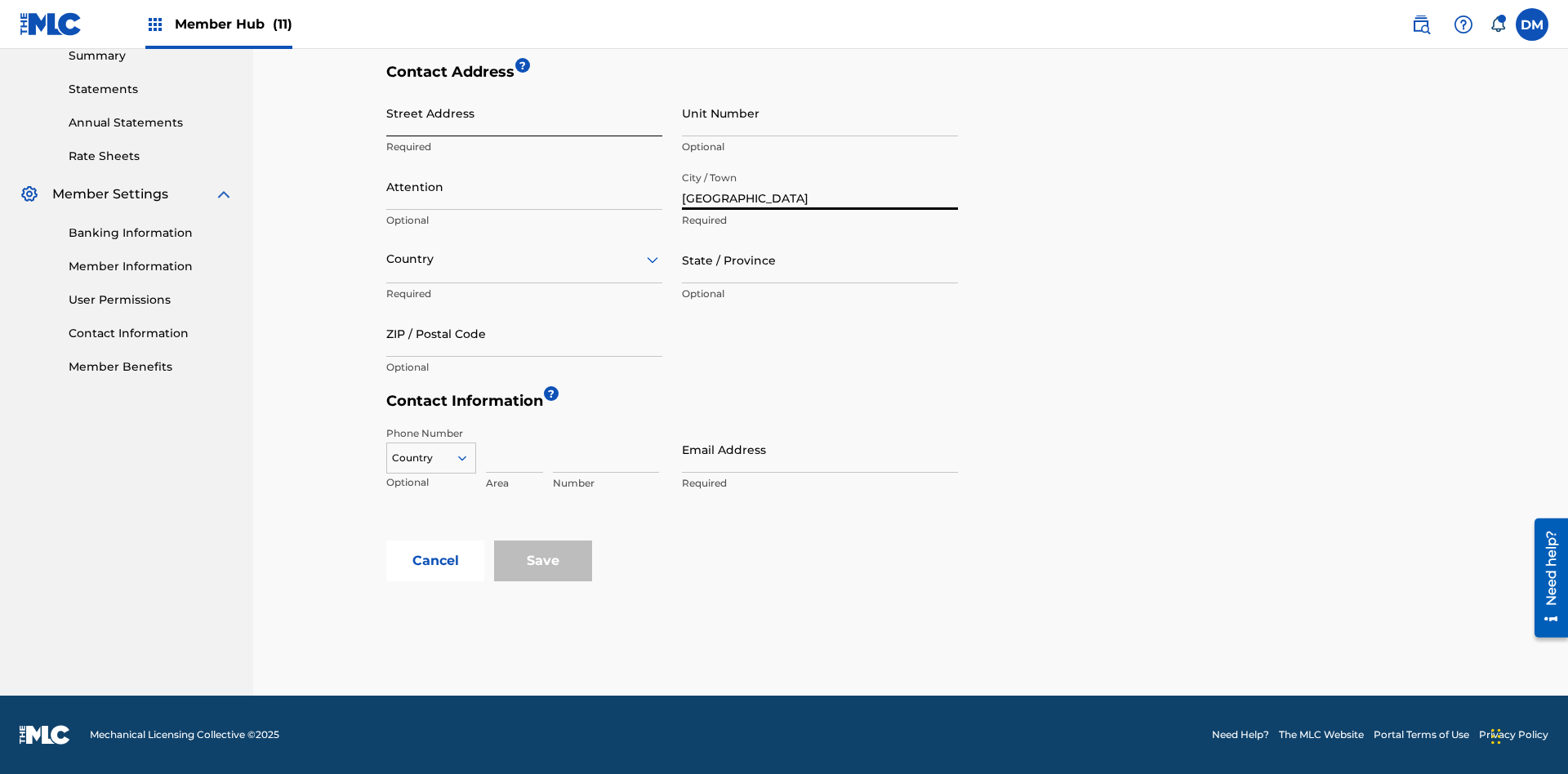
type input "[GEOGRAPHIC_DATA]"
click at [525, 121] on input "Street Address" at bounding box center [525, 113] width 276 height 47
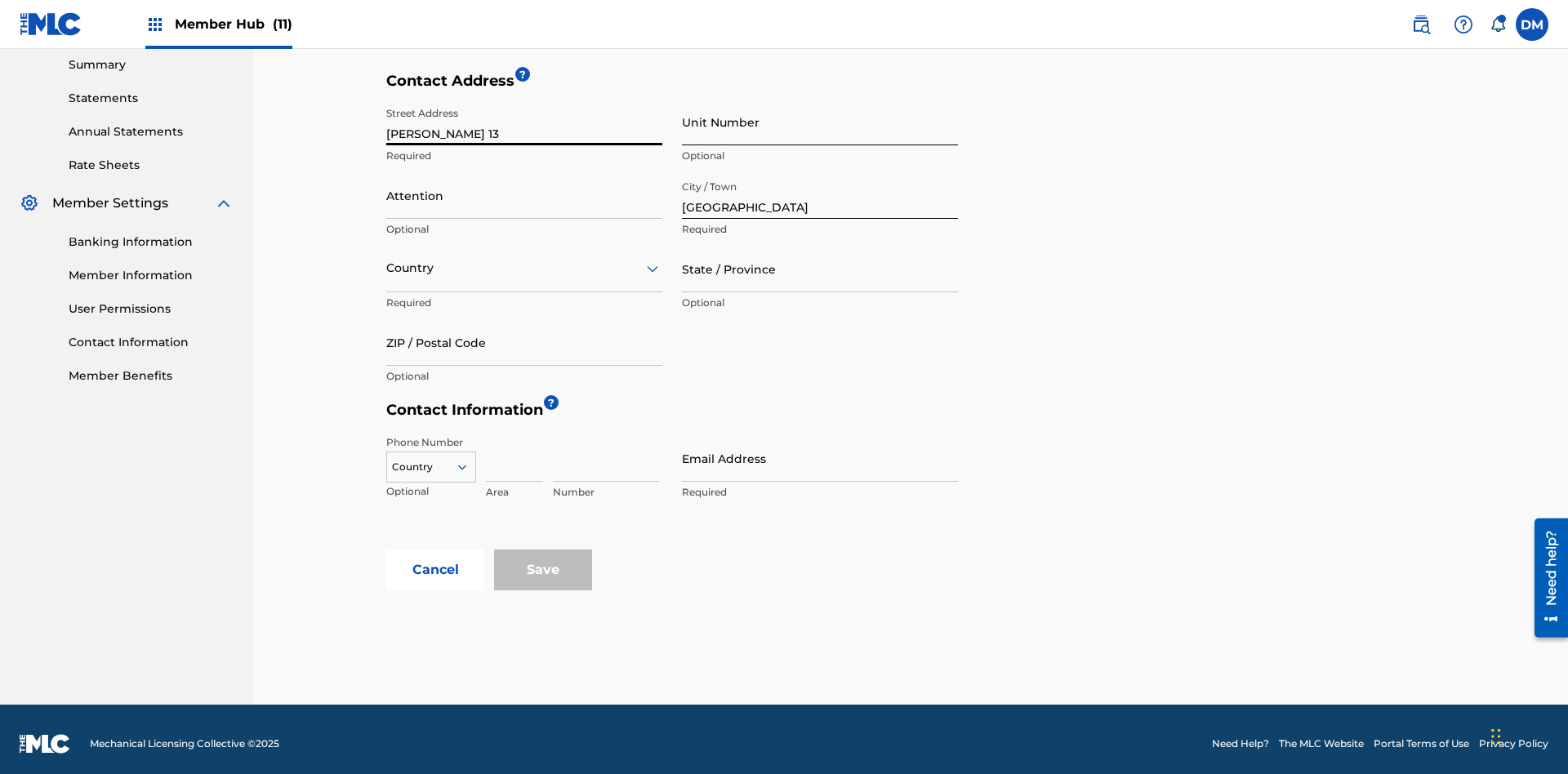
type input "[PERSON_NAME] 13"
click at [820, 121] on input "Unit Number" at bounding box center [820, 122] width 276 height 47
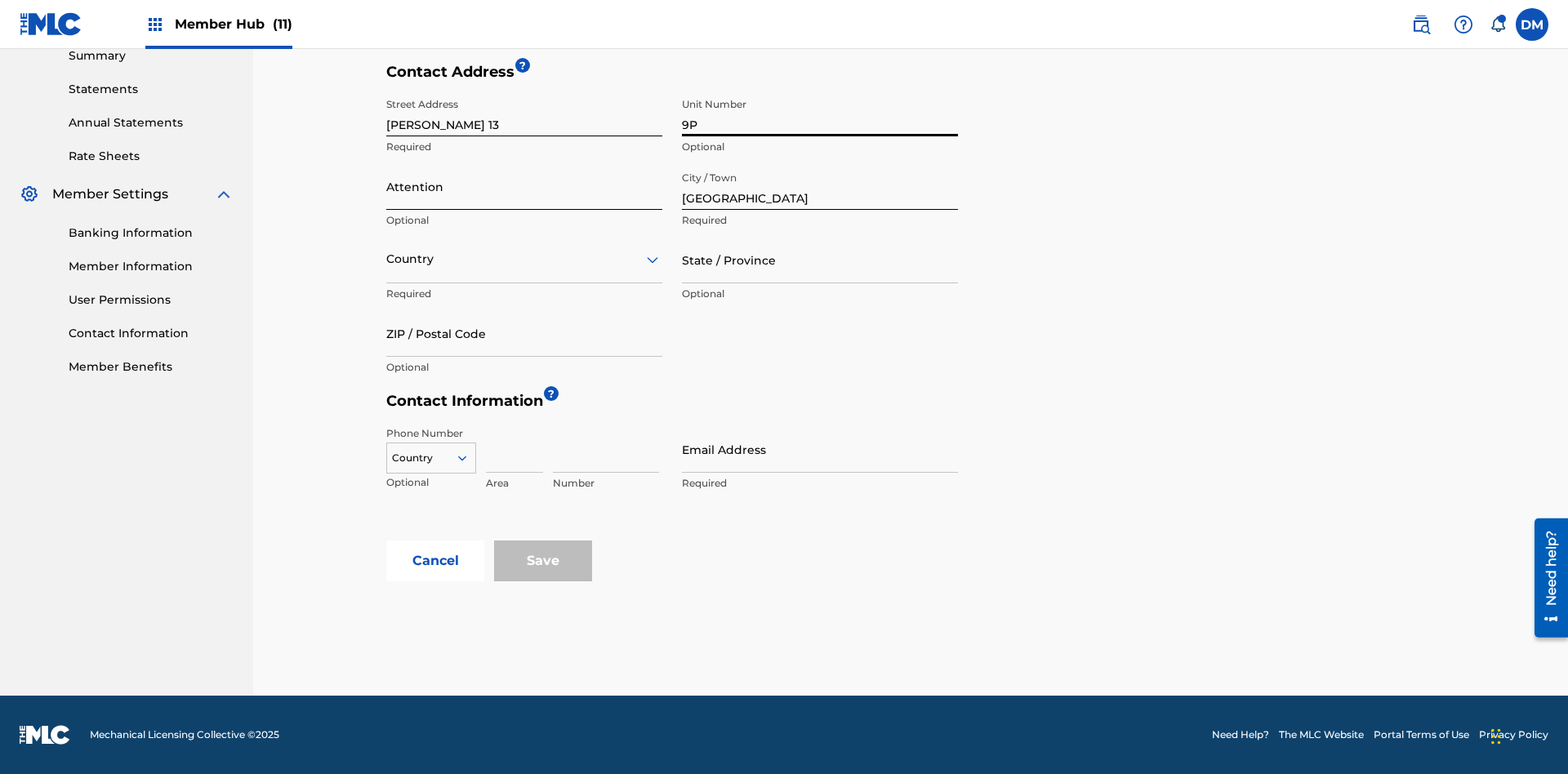
type input "9P"
click at [525, 186] on input "Attention" at bounding box center [525, 186] width 276 height 47
type input "[PERSON_NAME]"
click at [387, 258] on input "text" at bounding box center [388, 259] width 3 height 17
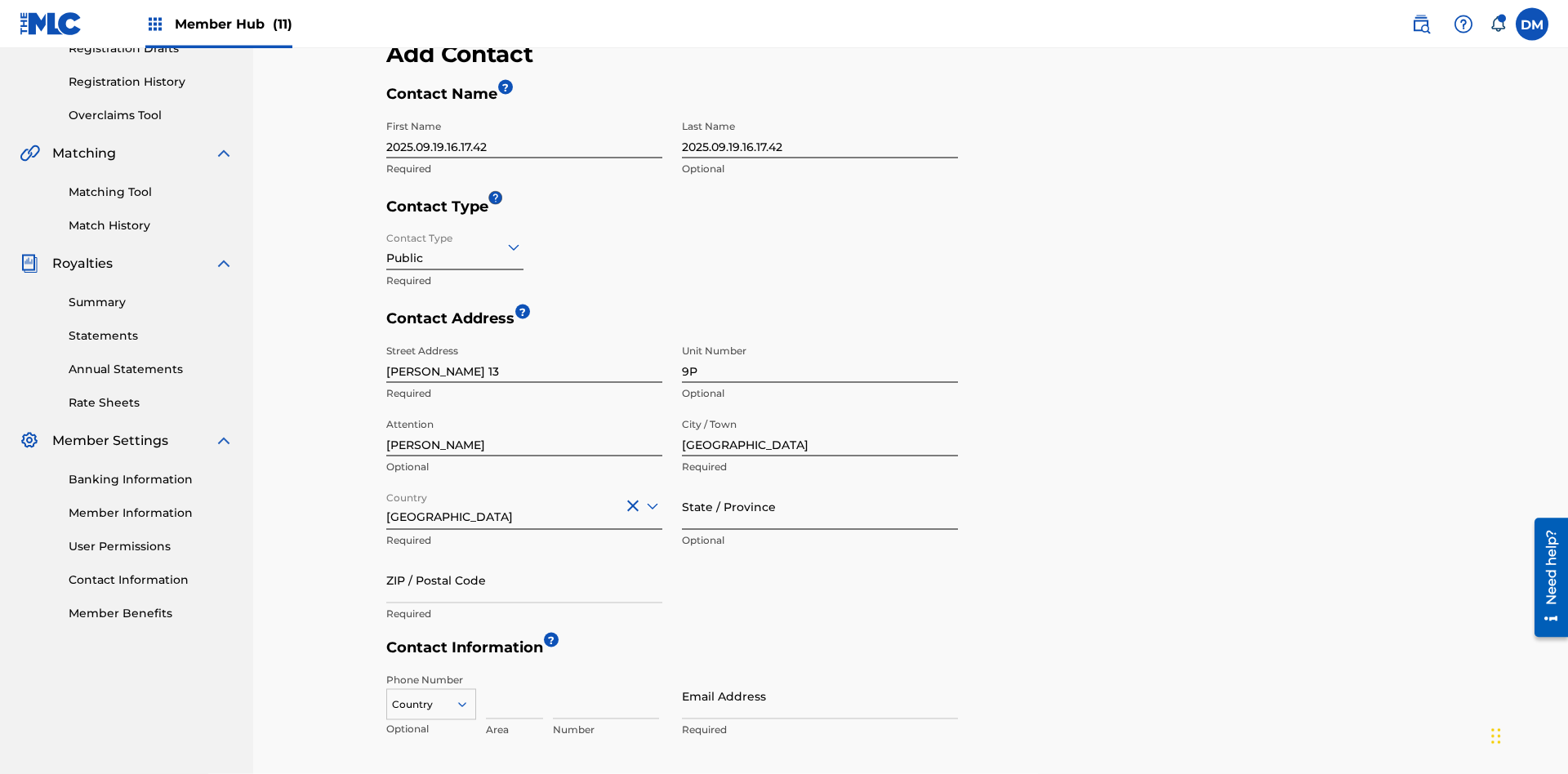
click at [820, 484] on input "State / Province" at bounding box center [820, 507] width 276 height 47
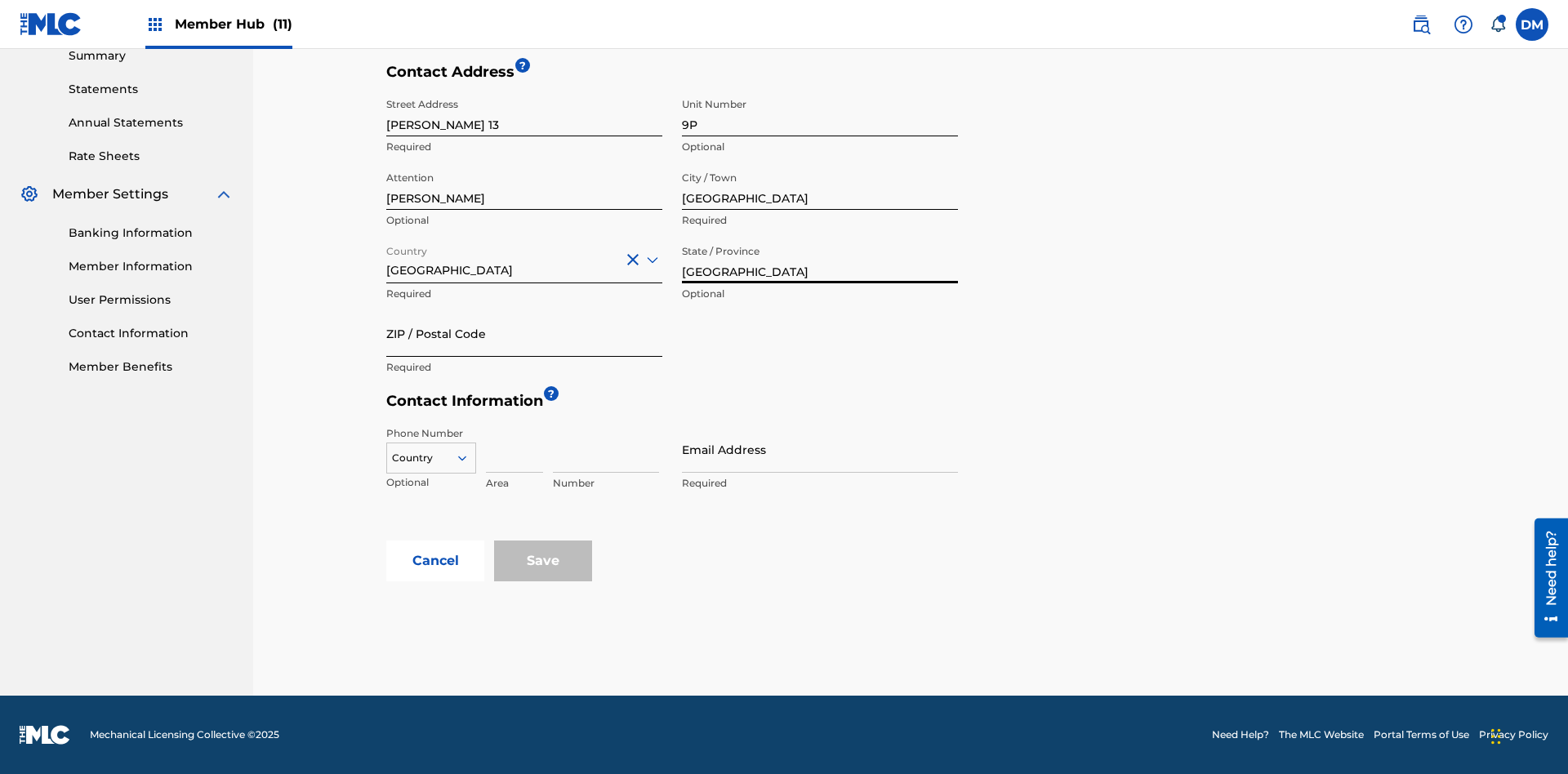
type input "[GEOGRAPHIC_DATA]"
click at [525, 333] on input "ZIP / Postal Code" at bounding box center [525, 333] width 276 height 47
type input "68080"
click at [468, 458] on icon at bounding box center [461, 457] width 15 height 15
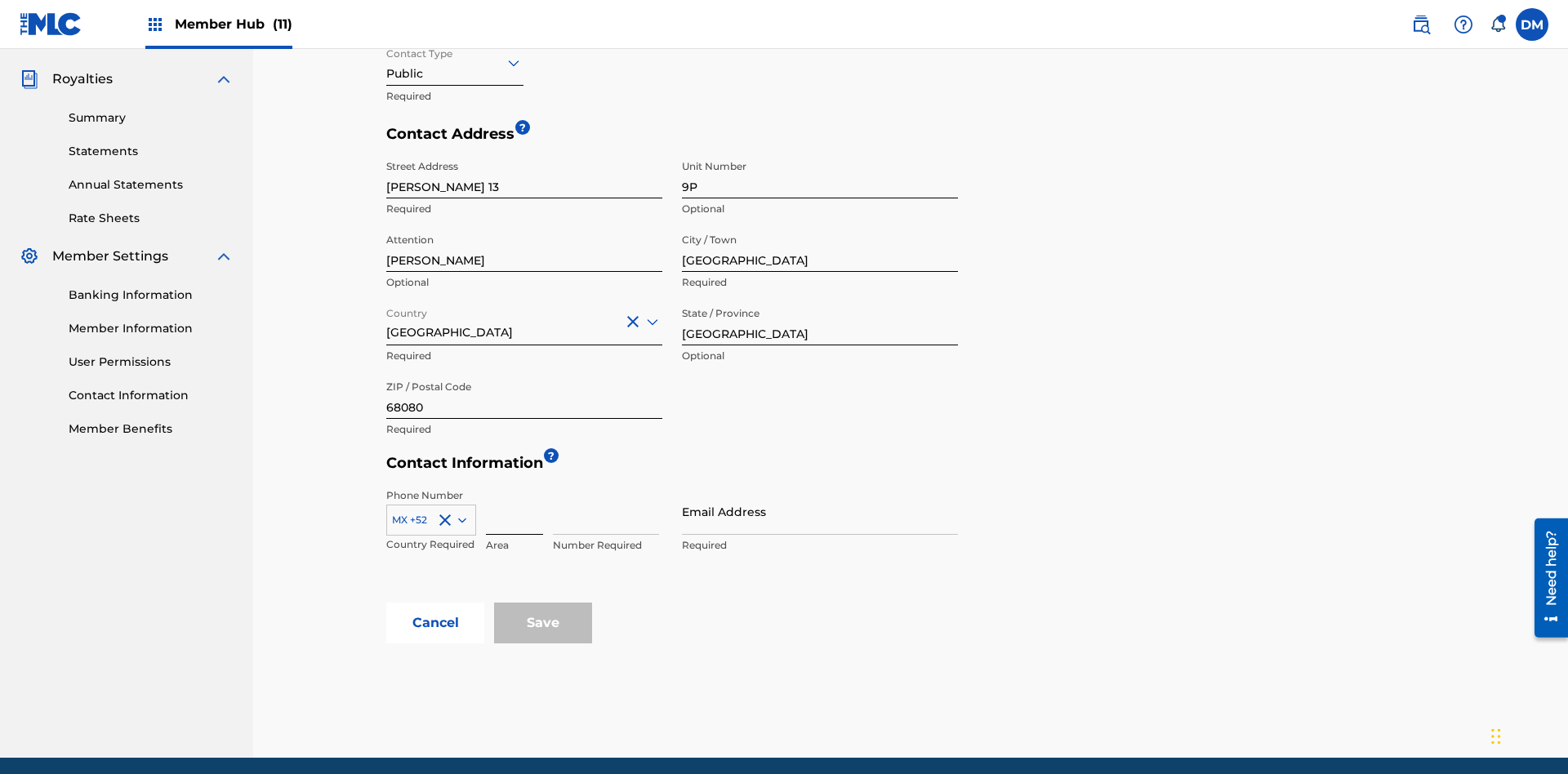
click at [515, 488] on input at bounding box center [514, 512] width 57 height 47
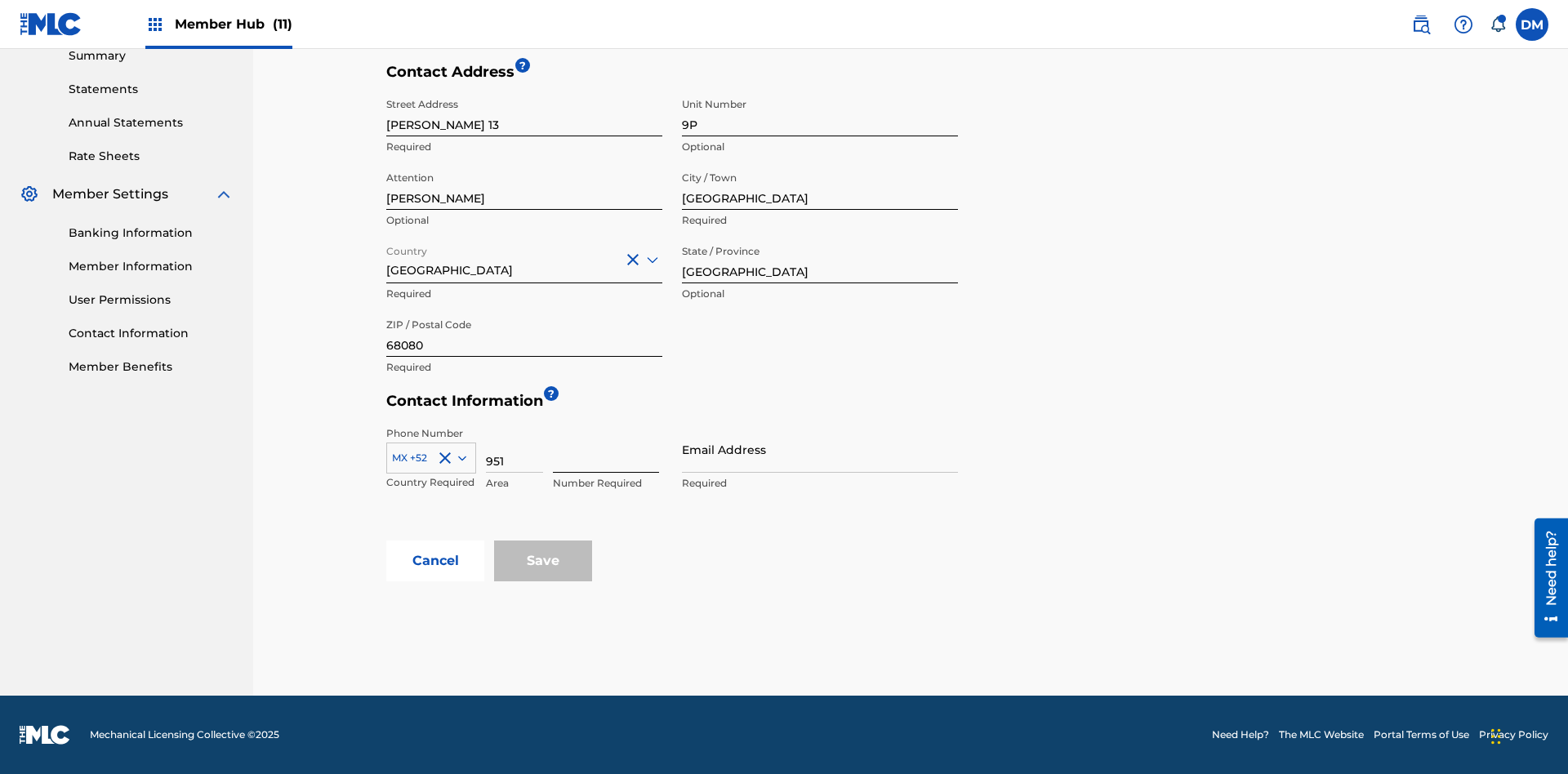
type input "951"
click at [606, 449] on input at bounding box center [605, 450] width 106 height 47
type input "5185312"
click at [820, 449] on input "Email Address" at bounding box center [820, 450] width 276 height 47
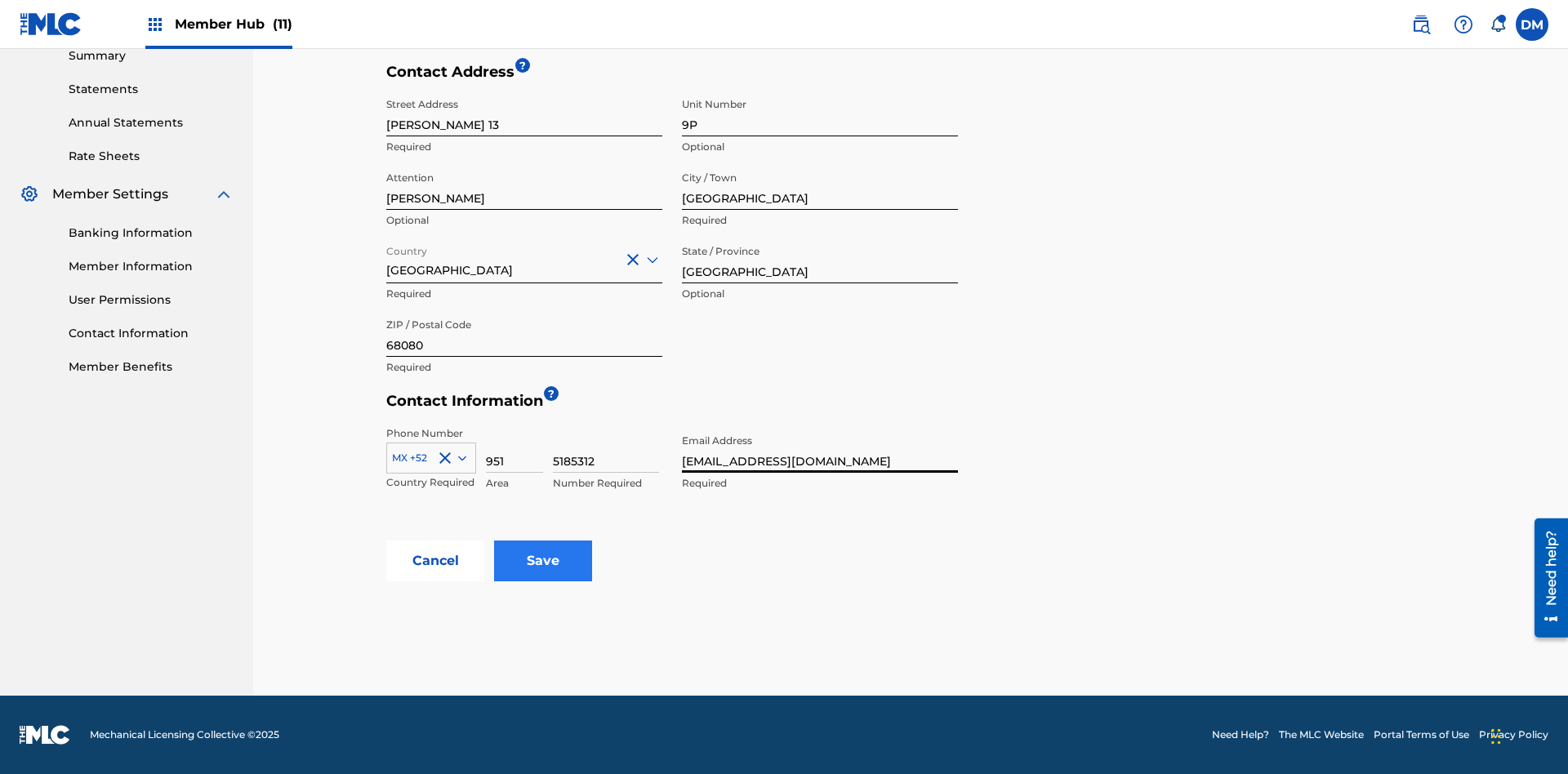
type input "[EMAIL_ADDRESS][DOMAIN_NAME]"
click at [543, 560] on input "Save" at bounding box center [543, 560] width 98 height 41
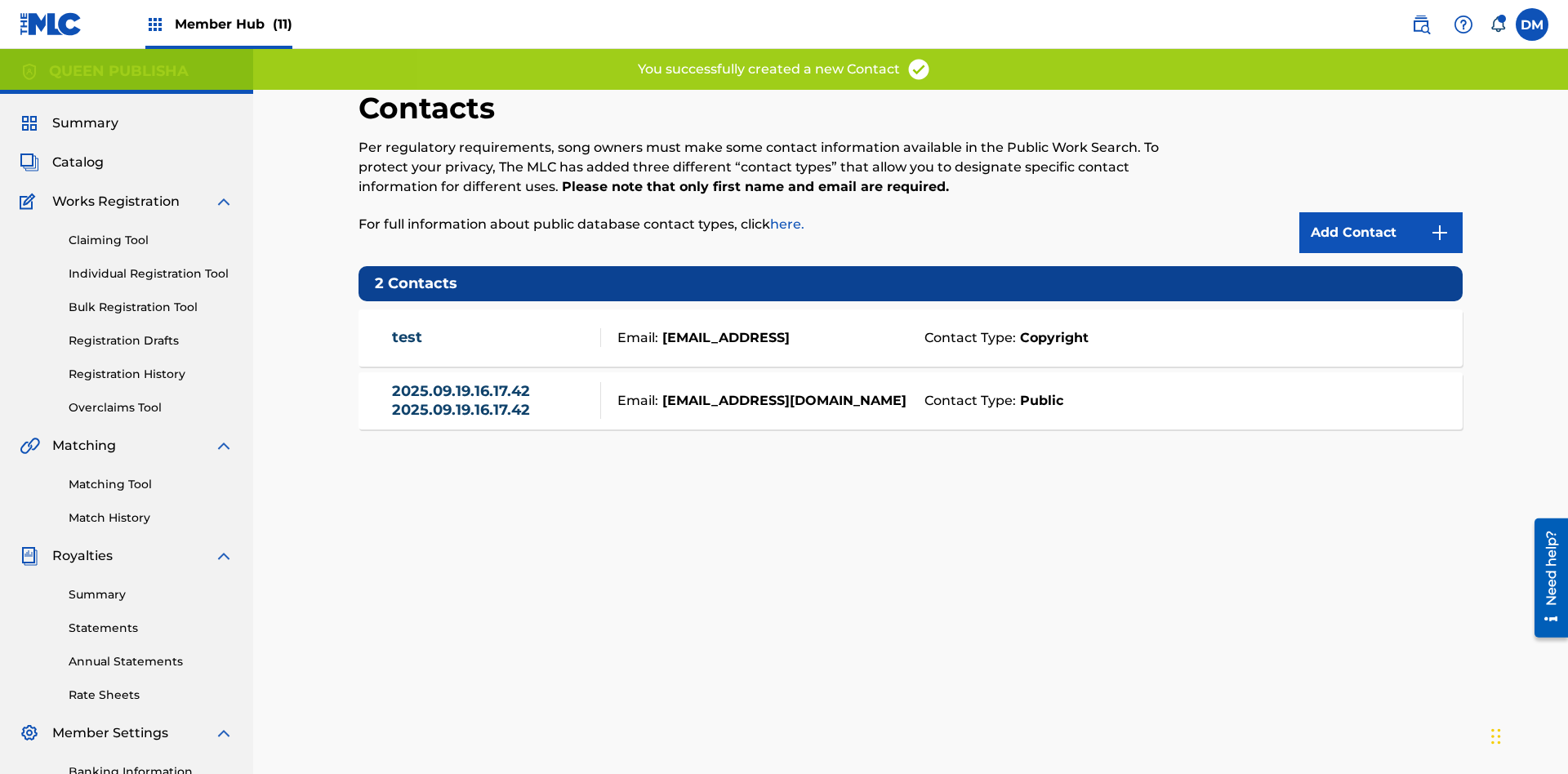
click at [218, 23] on span "Member Hub (11)" at bounding box center [233, 23] width 118 height 18
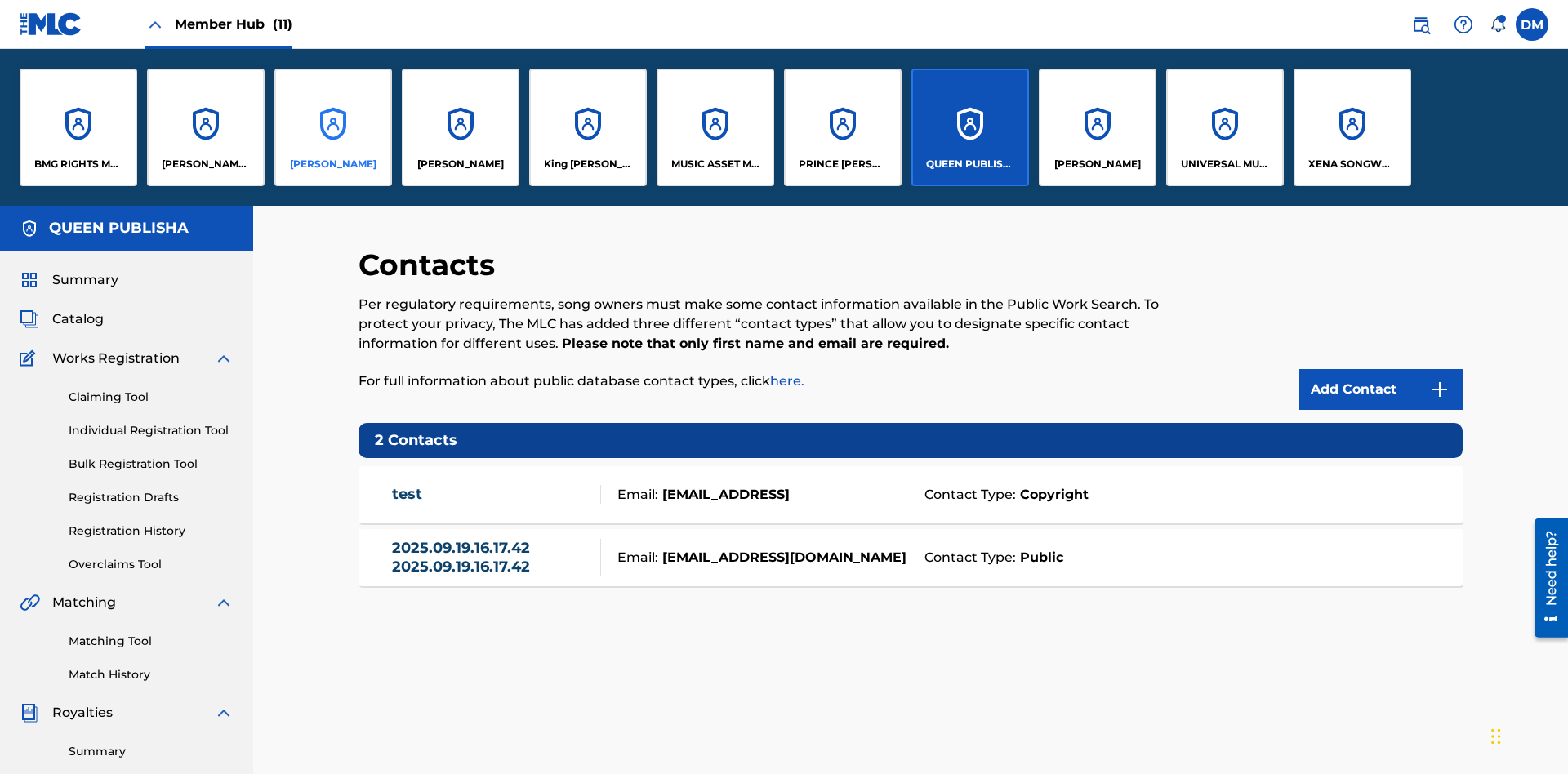
click at [332, 164] on p "[PERSON_NAME]" at bounding box center [332, 163] width 86 height 15
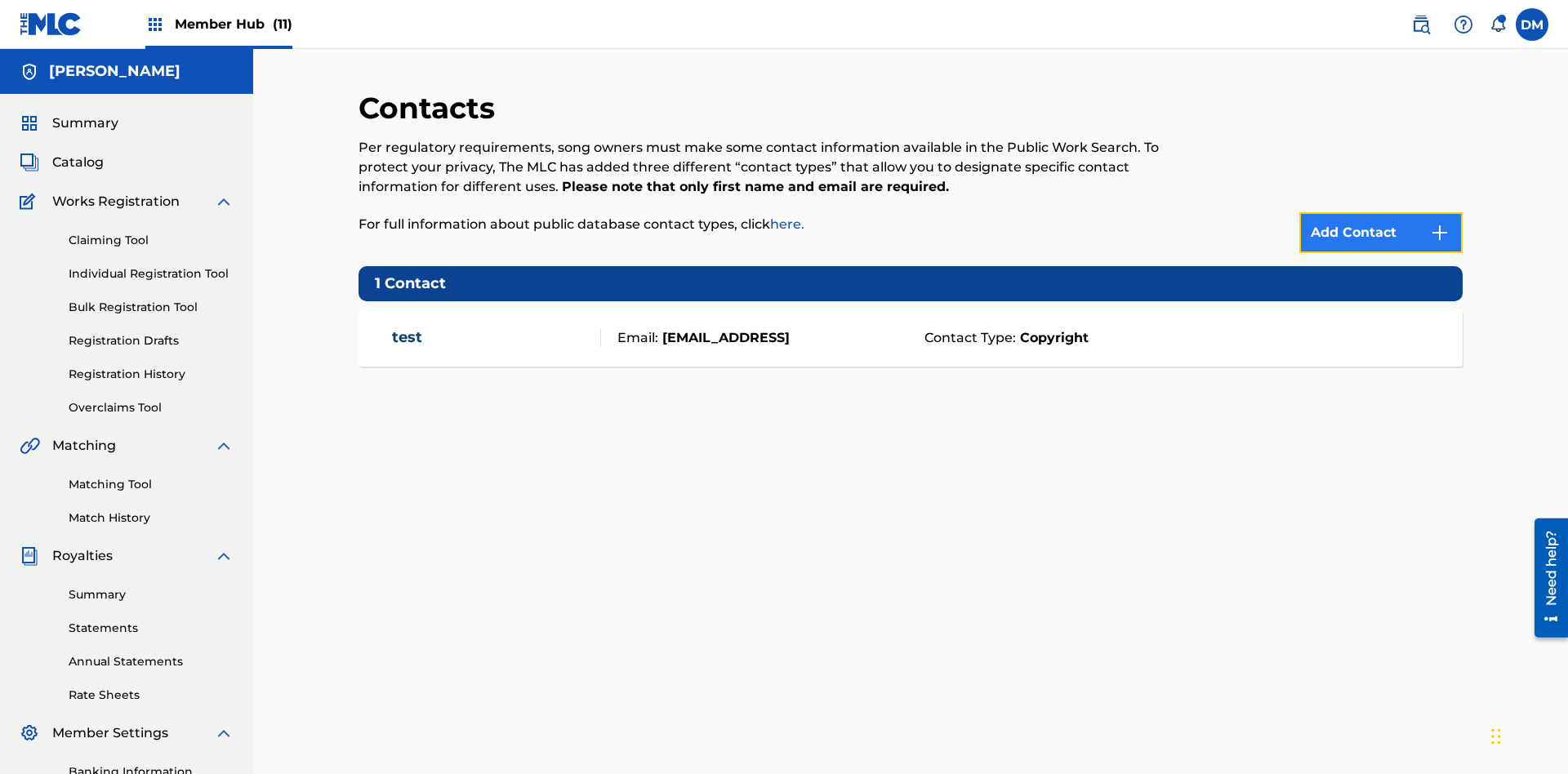
click at [1440, 222] on img at bounding box center [1440, 232] width 19 height 19
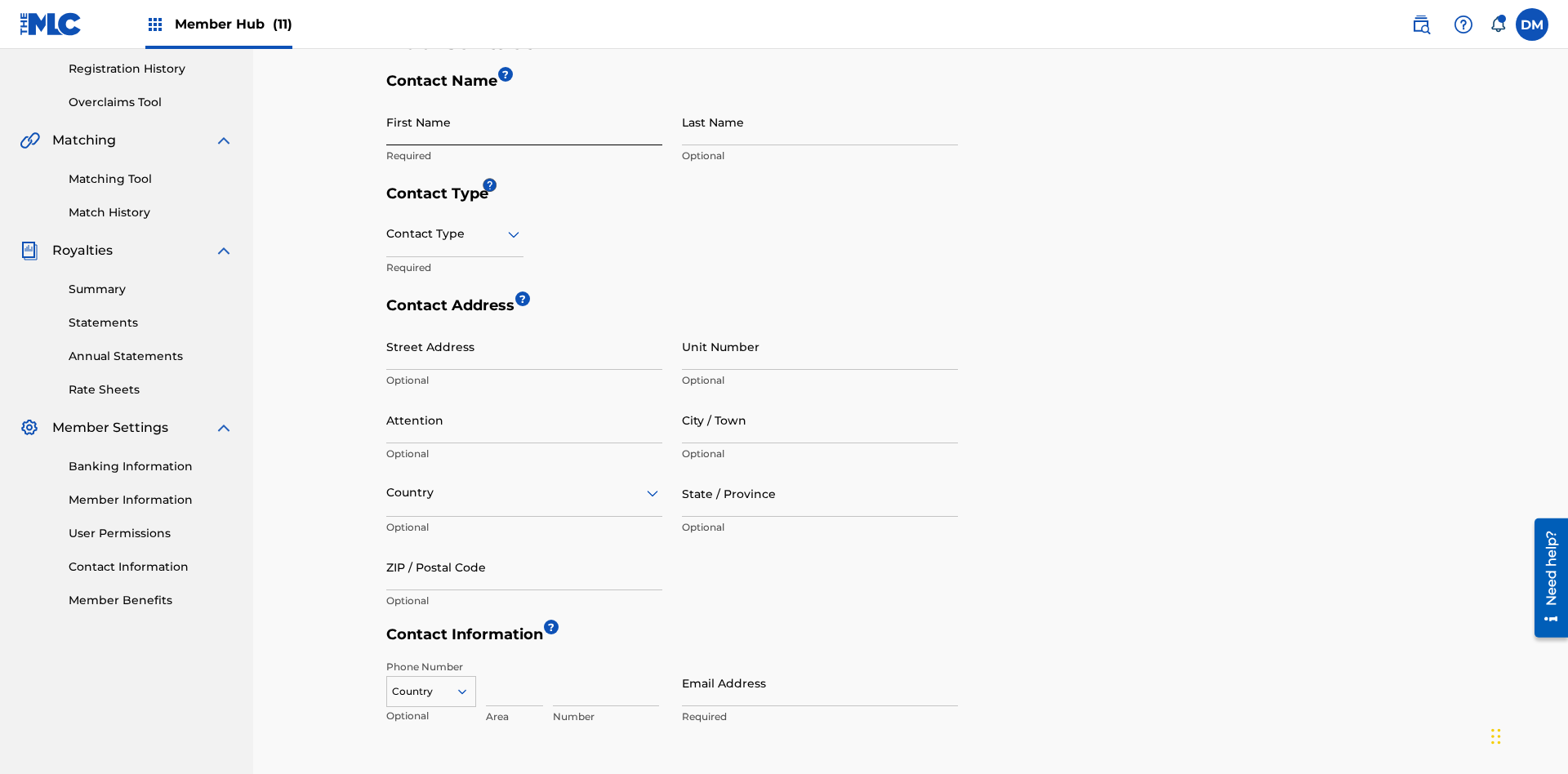
click at [525, 121] on input "First Name" at bounding box center [525, 122] width 276 height 47
type input "2025.09.19.16.18.35"
click at [820, 121] on input "Last Name" at bounding box center [820, 122] width 276 height 47
type input "2025.09.19.16.18.35"
click at [387, 225] on input "text" at bounding box center [388, 234] width 3 height 17
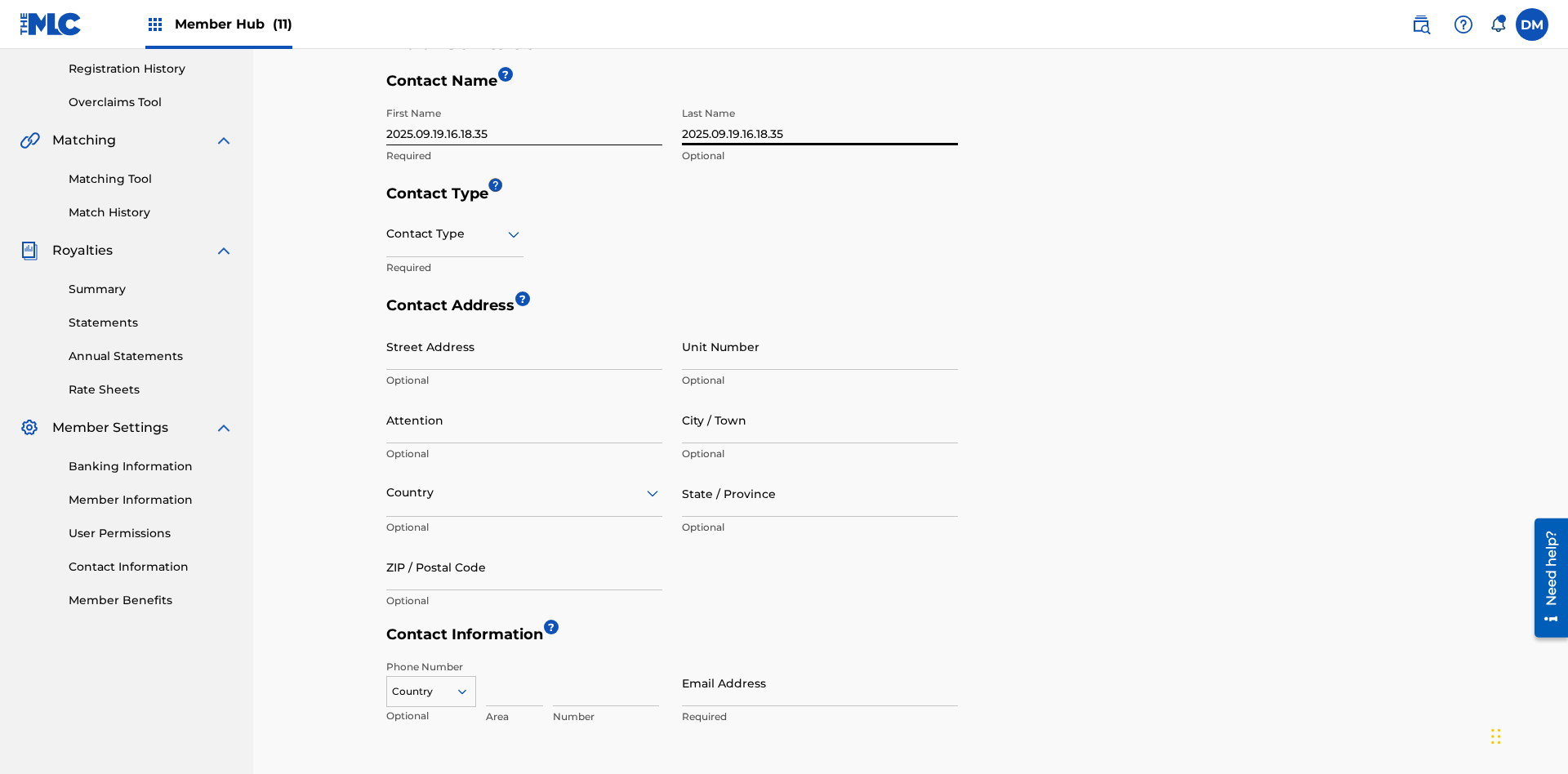
scroll to position [432, 0]
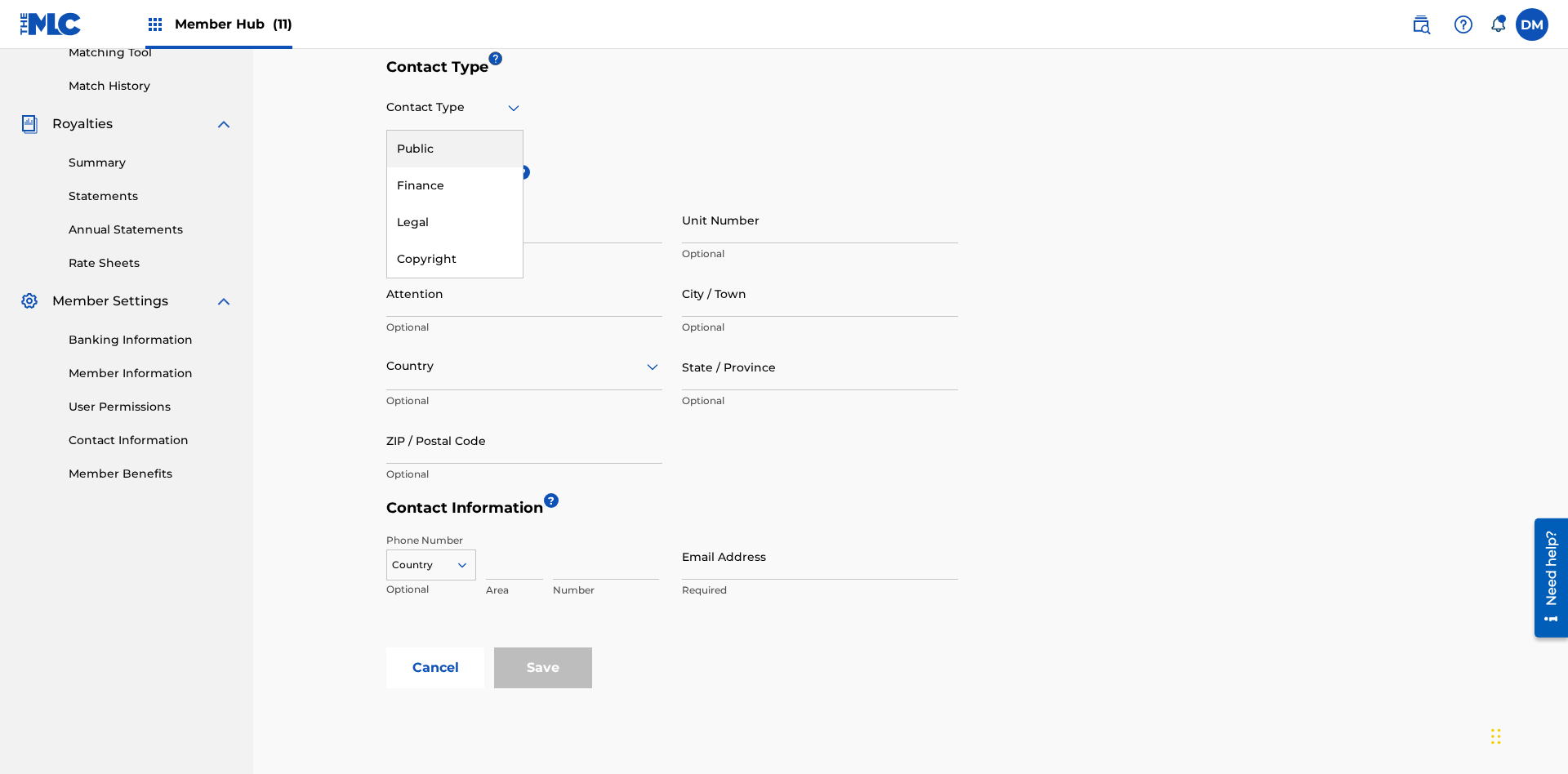
click at [455, 149] on div "Public" at bounding box center [455, 149] width 136 height 37
click at [820, 270] on input "City / Town" at bounding box center [820, 293] width 276 height 47
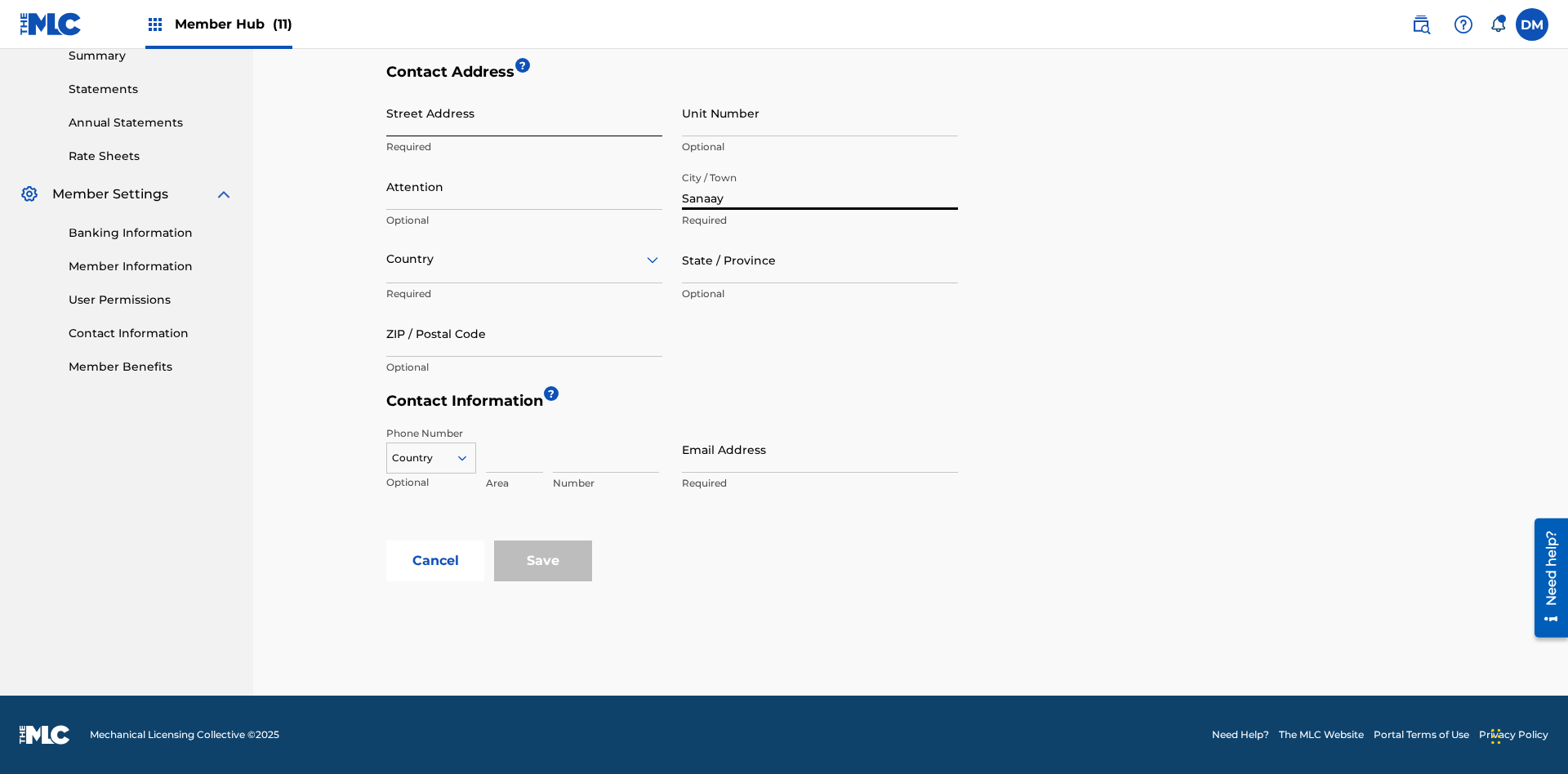
type input "Sanaay"
click at [525, 121] on input "Street Address" at bounding box center [525, 113] width 276 height 47
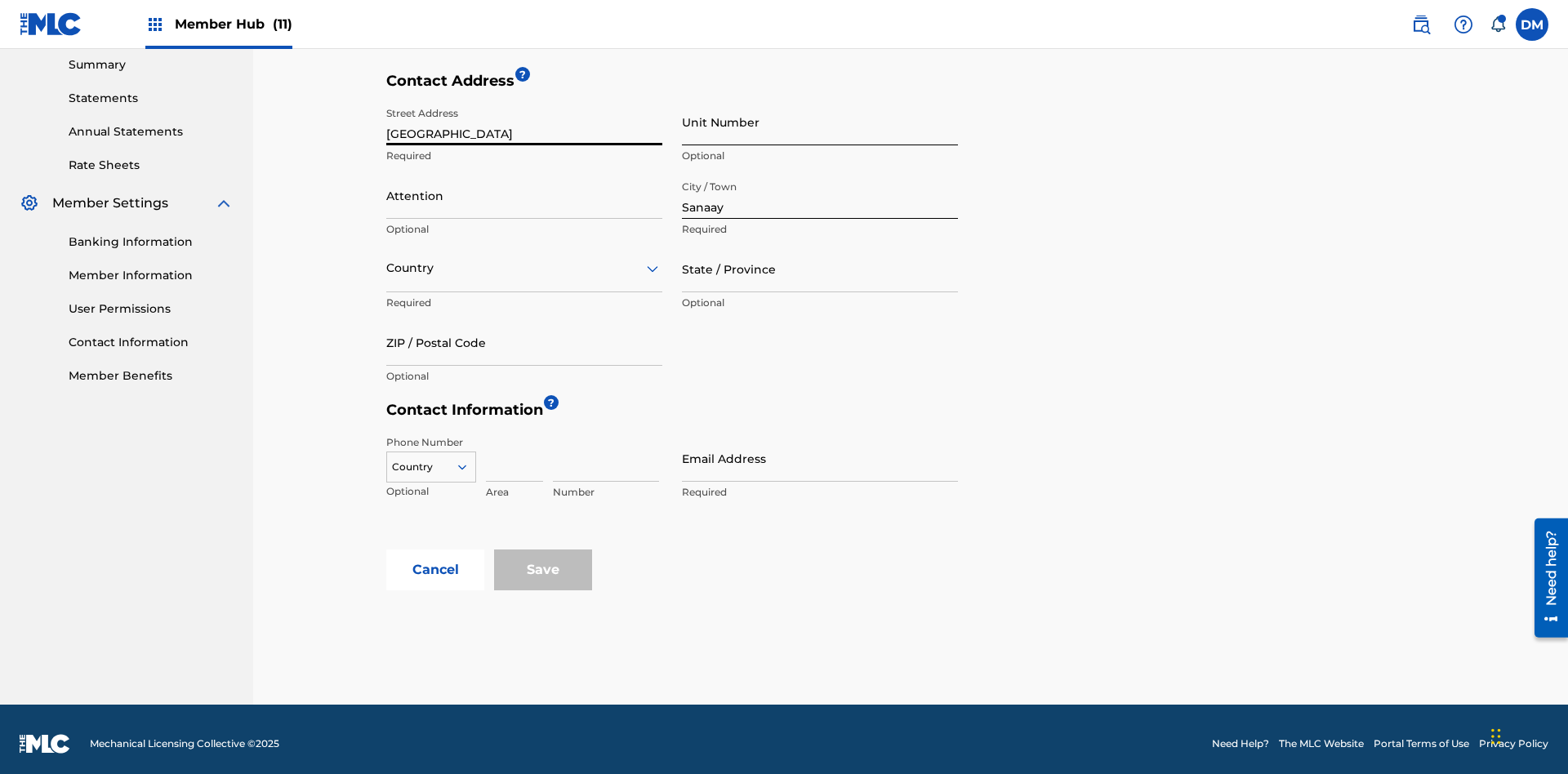
type input "[GEOGRAPHIC_DATA]"
click at [820, 121] on input "Unit Number" at bounding box center [820, 122] width 276 height 47
type input "77"
click at [525, 186] on input "Attention" at bounding box center [525, 195] width 276 height 47
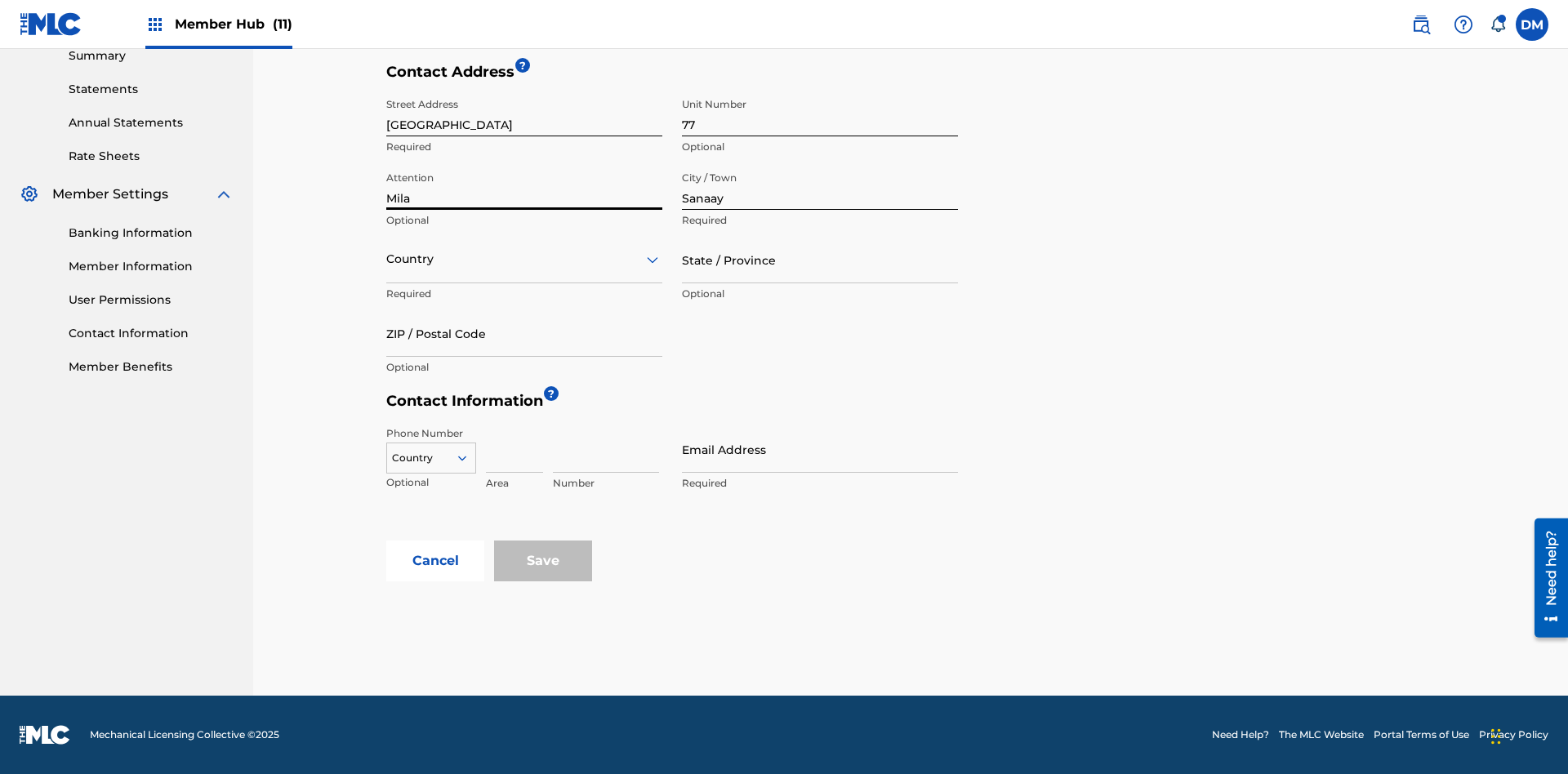
type input "Mila"
click at [387, 258] on input "text" at bounding box center [388, 259] width 3 height 17
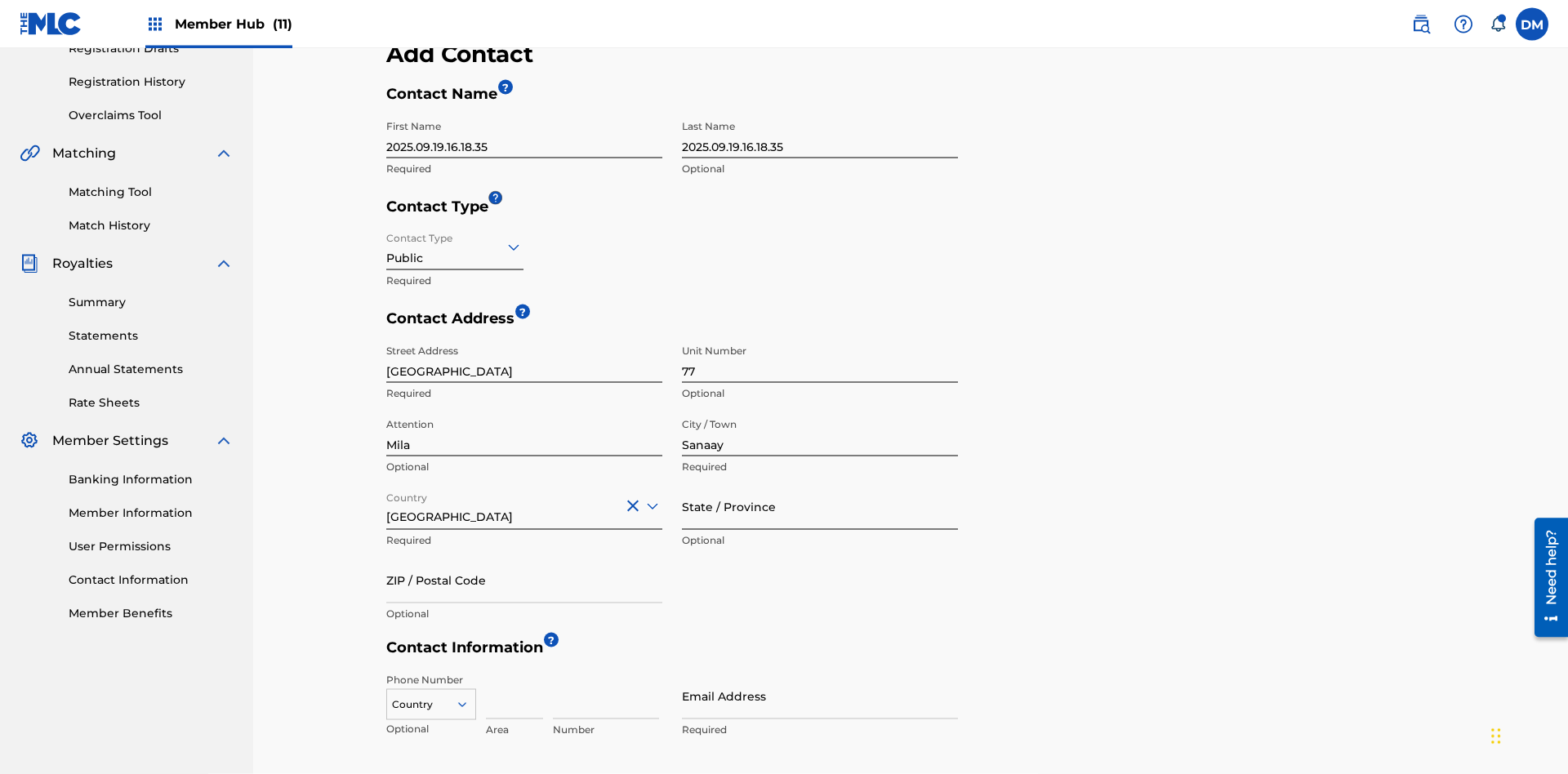
click at [820, 484] on input "State / Province" at bounding box center [820, 507] width 276 height 47
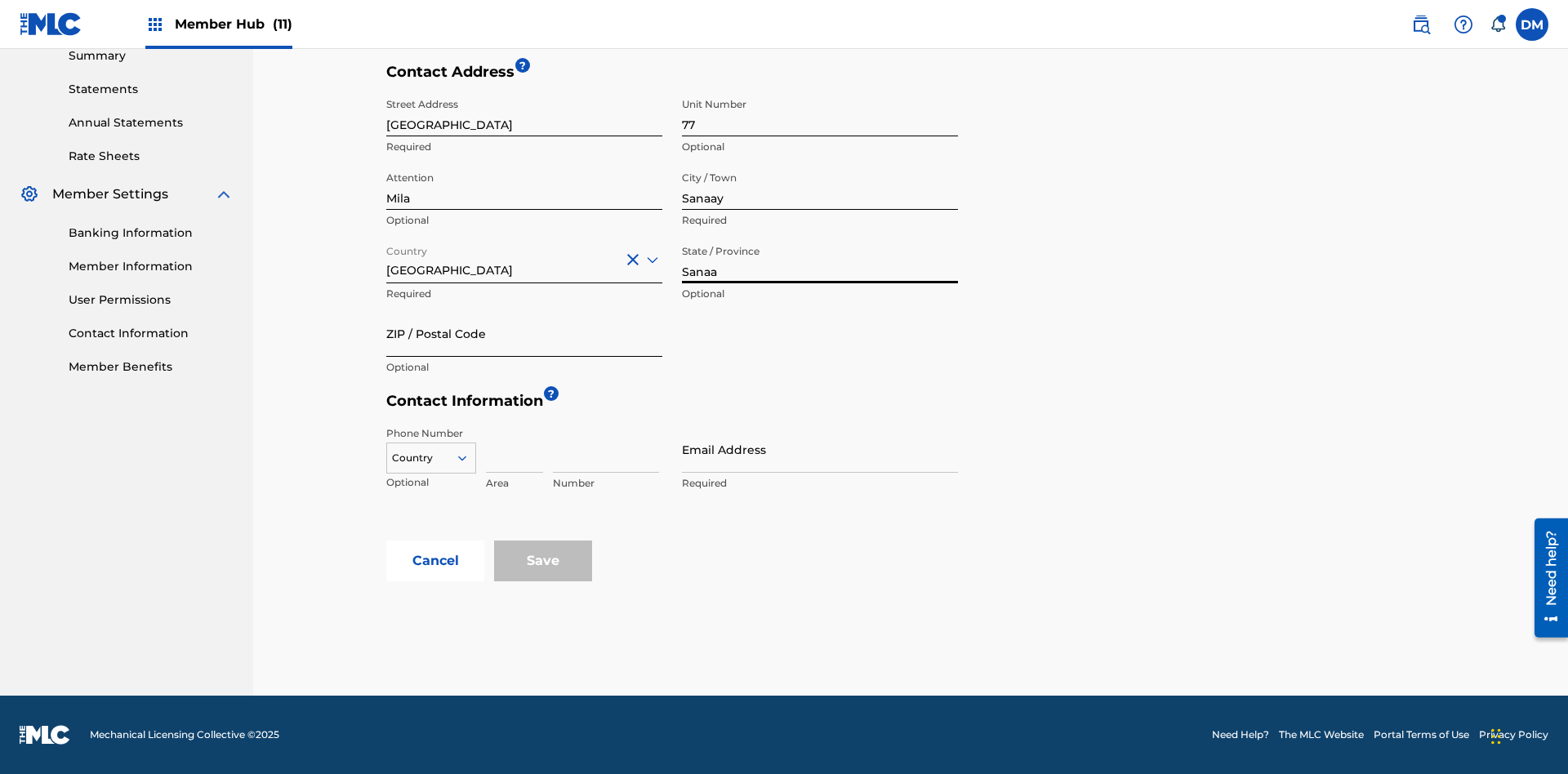
type input "Sanaa"
click at [525, 333] on input "ZIP / Postal Code" at bounding box center [525, 333] width 276 height 47
type input "19238"
click at [468, 458] on icon at bounding box center [461, 457] width 15 height 15
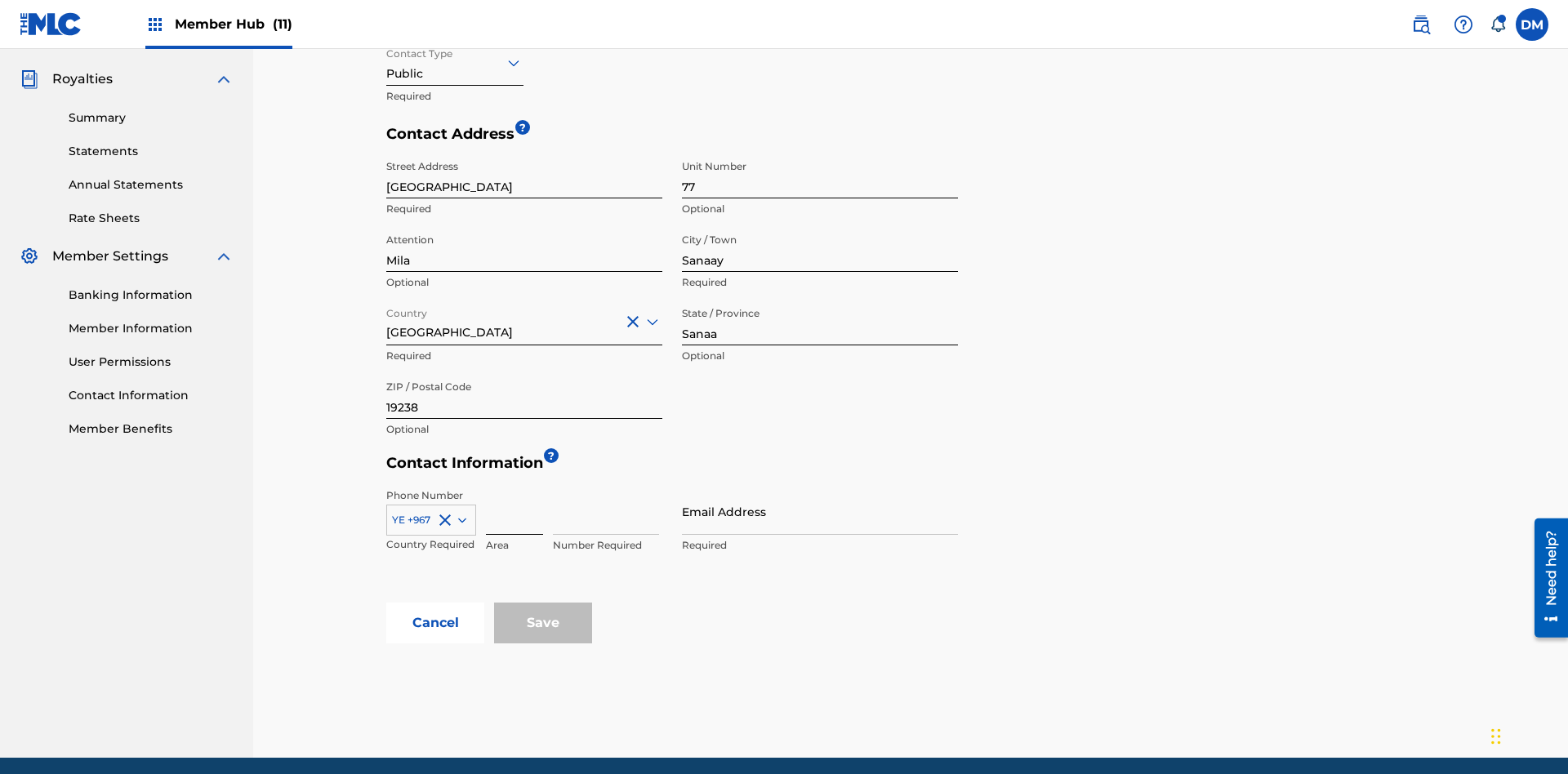
click at [515, 488] on input at bounding box center [514, 512] width 57 height 47
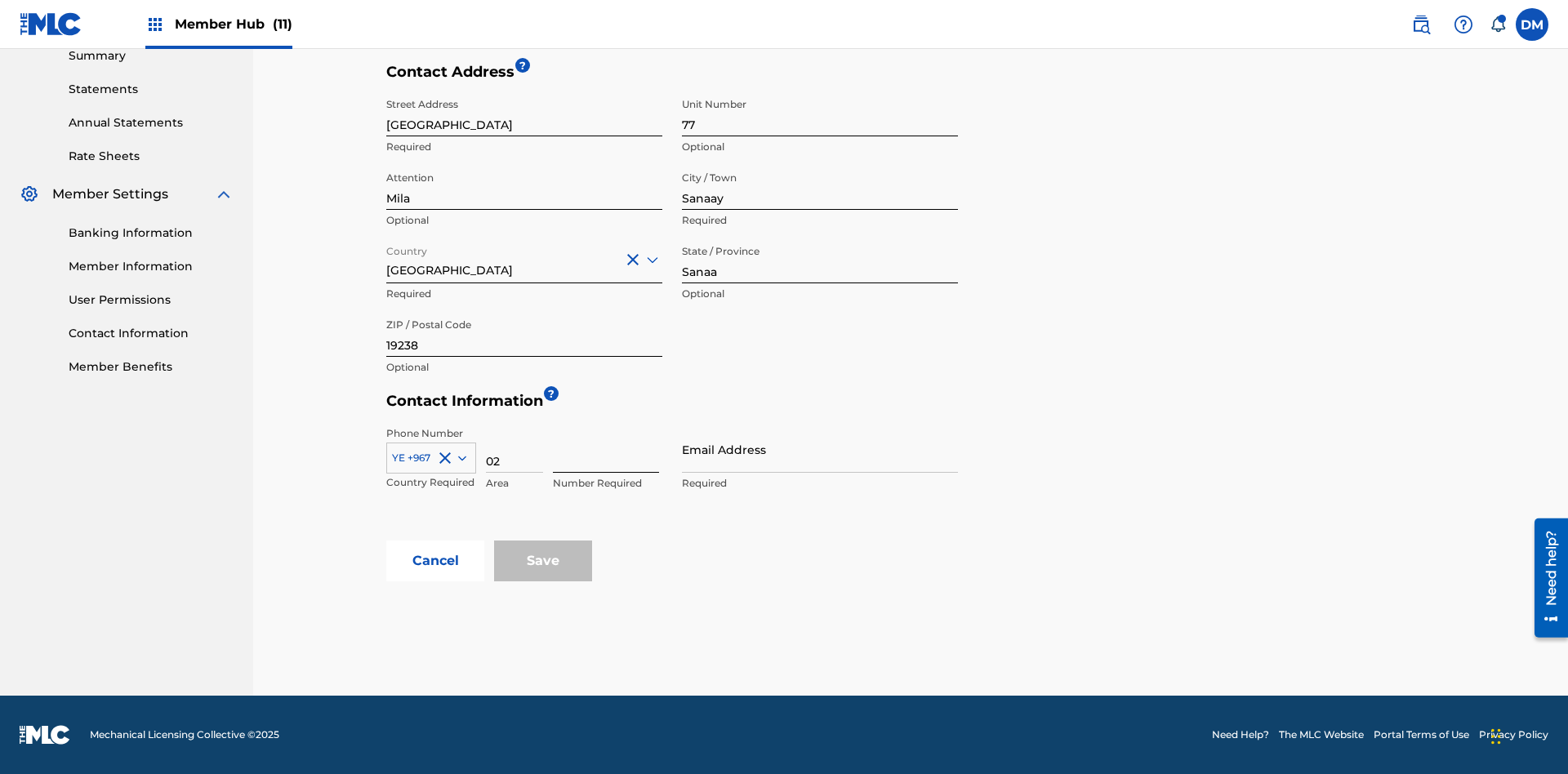
type input "02"
click at [606, 449] on input at bounding box center [605, 450] width 106 height 47
type input "255435"
click at [820, 449] on input "Email Address" at bounding box center [820, 450] width 276 height 47
type input "[EMAIL_ADDRESS][DOMAIN_NAME]"
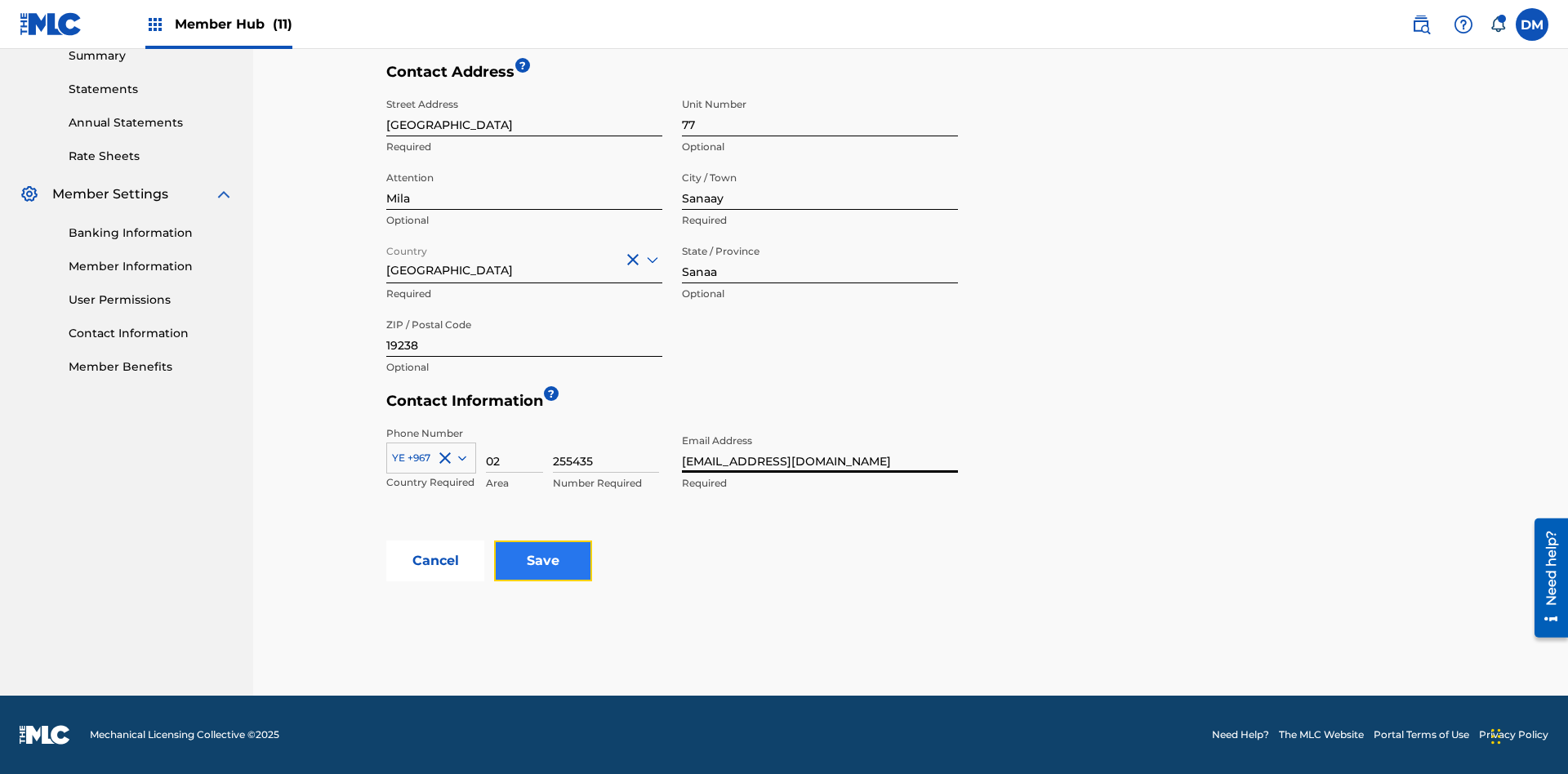
click at [543, 560] on input "Save" at bounding box center [543, 560] width 98 height 41
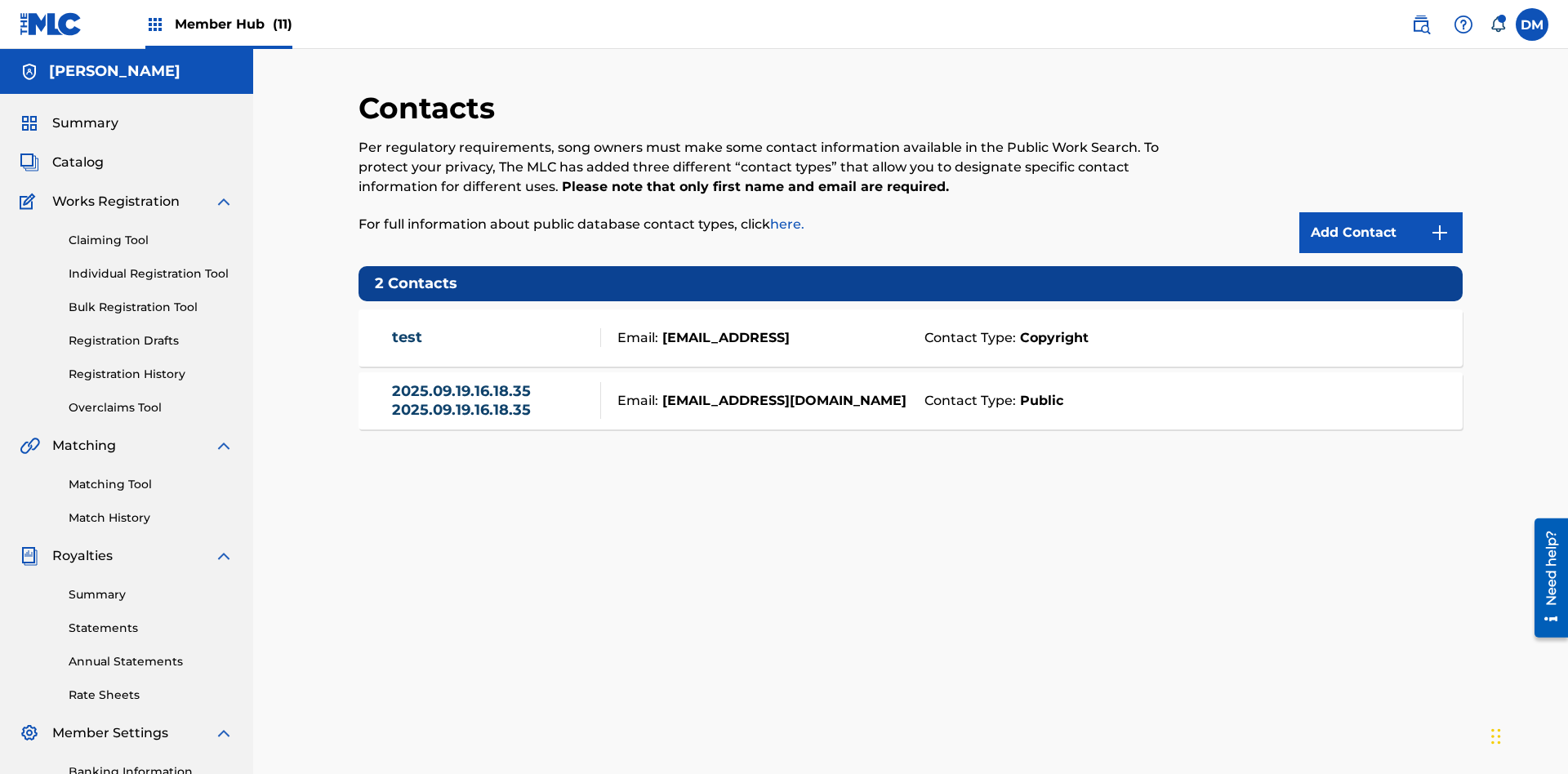
click at [218, 23] on span "Member Hub (11)" at bounding box center [233, 23] width 118 height 18
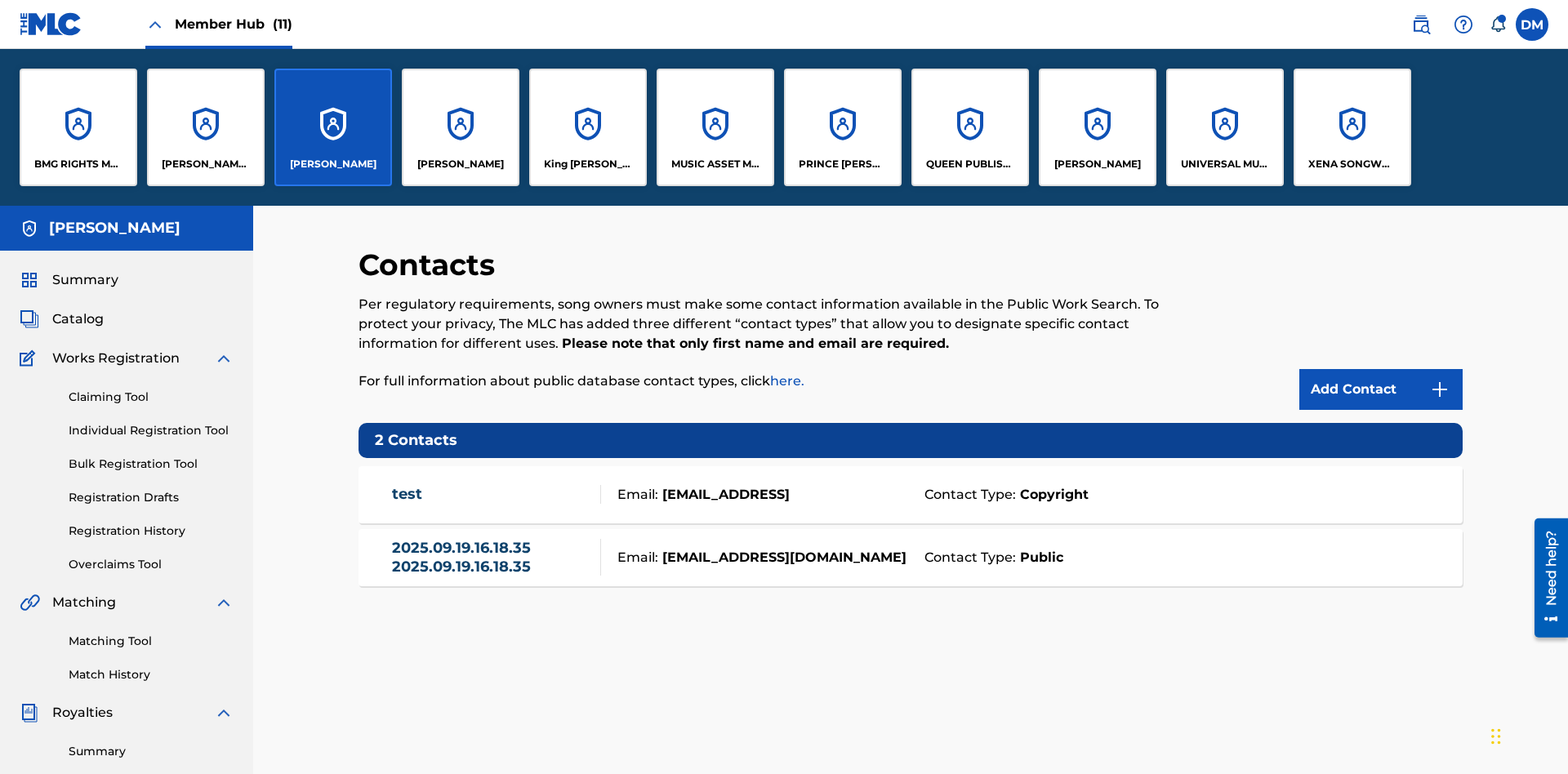
click at [332, 164] on p "[PERSON_NAME]" at bounding box center [332, 163] width 86 height 15
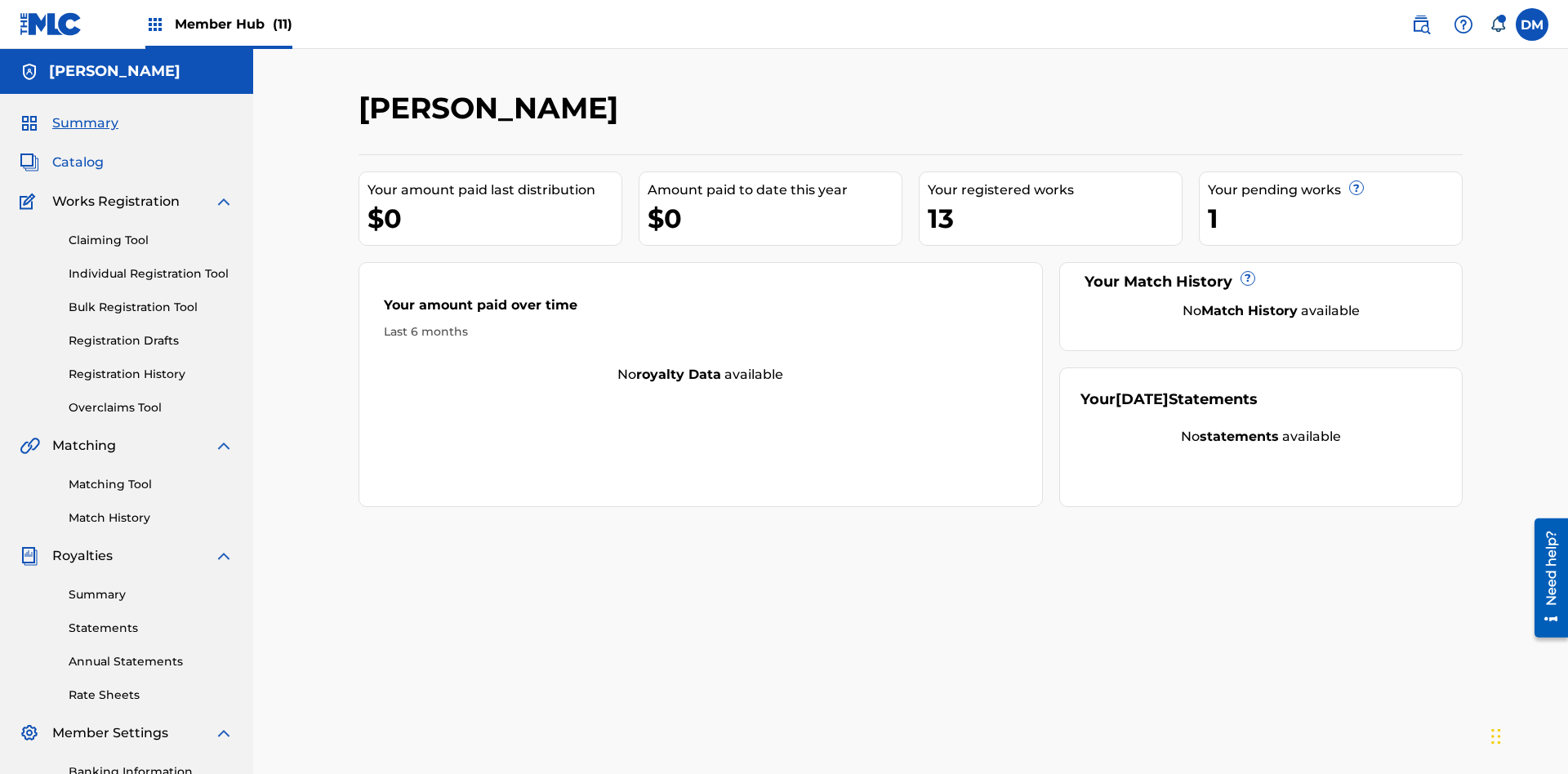
click at [78, 152] on span "Catalog" at bounding box center [78, 162] width 51 height 19
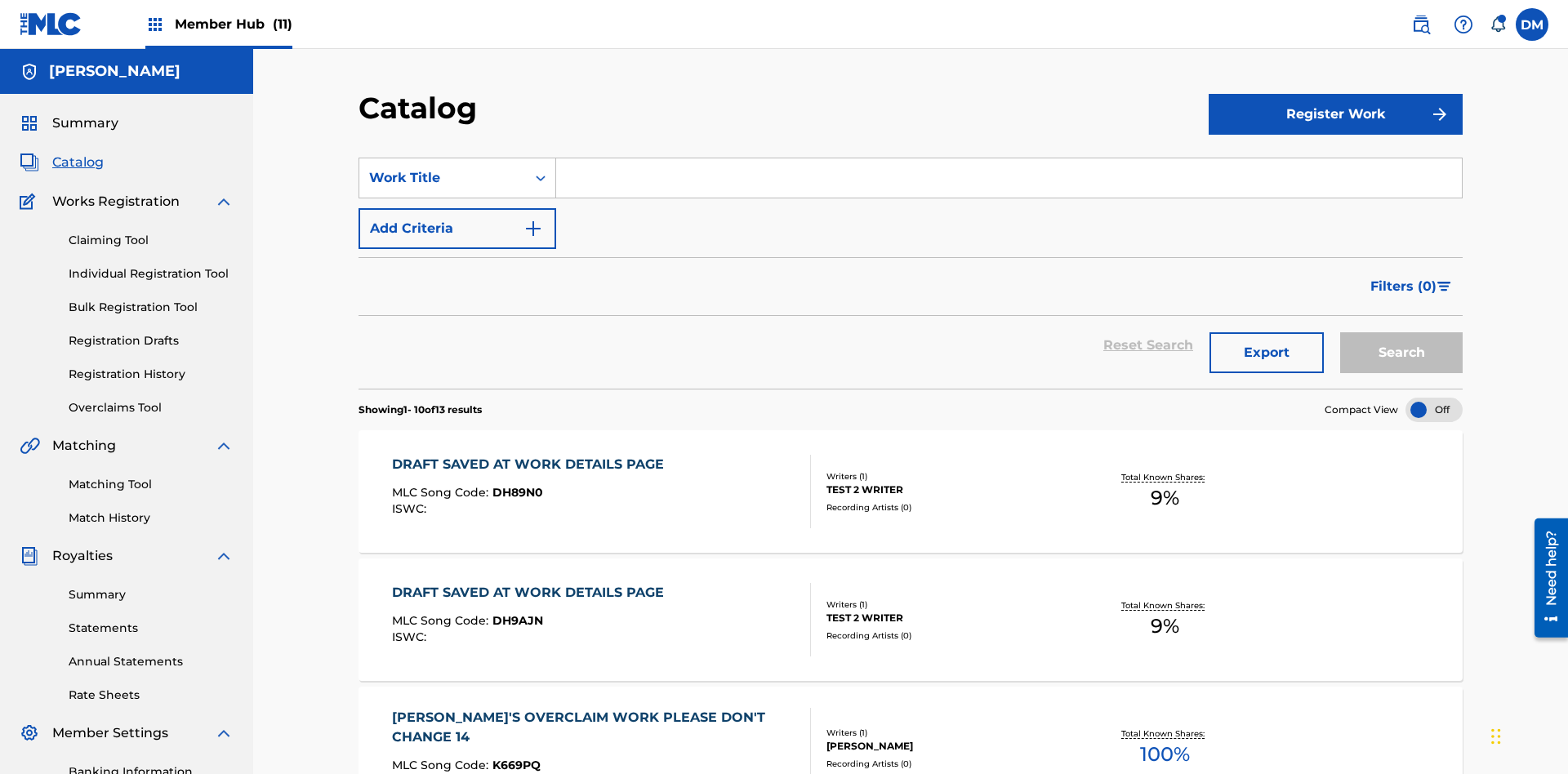
click at [1008, 158] on input "Search Form" at bounding box center [1008, 178] width 905 height 39
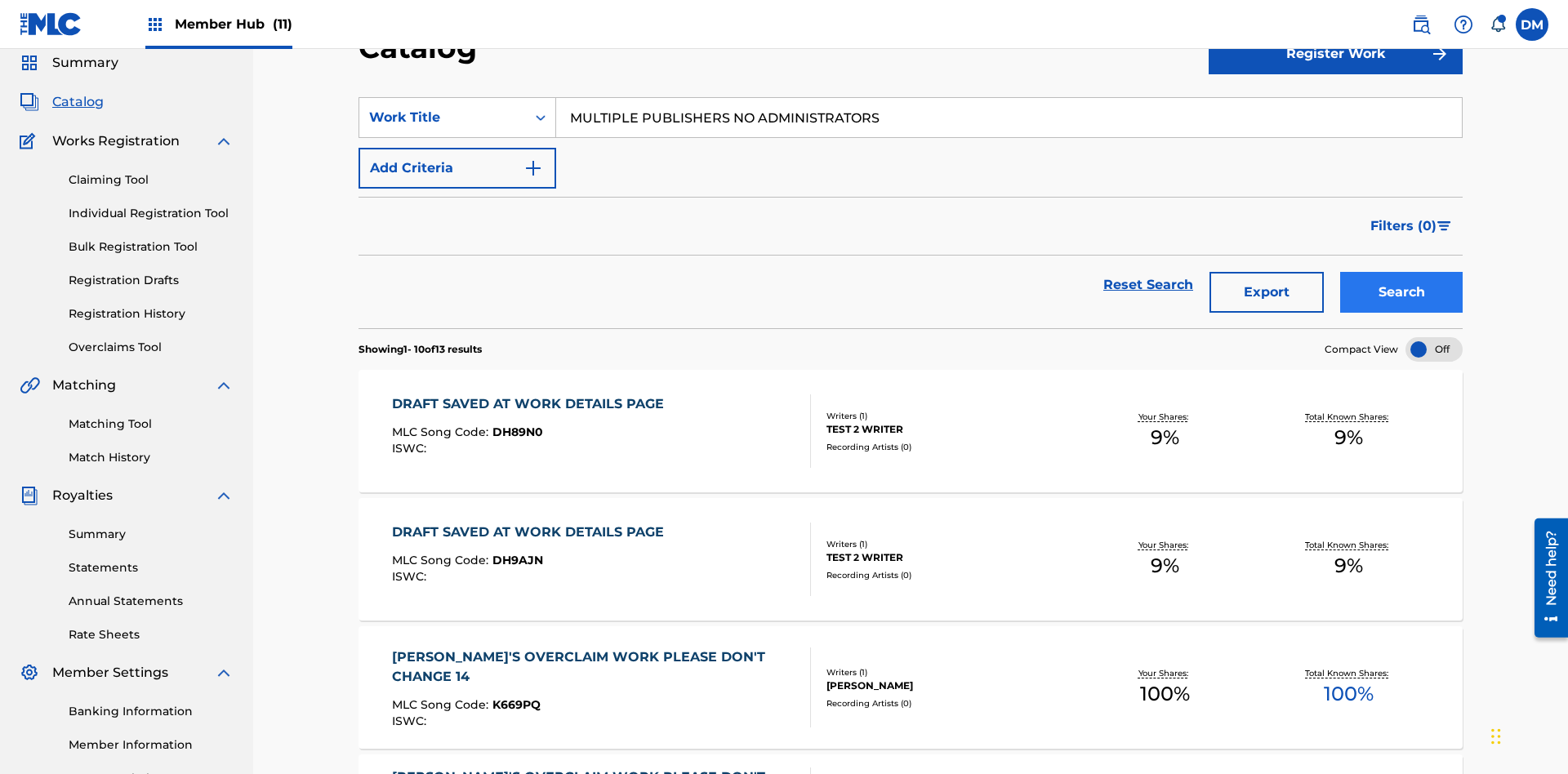
type input "MULTIPLE PUBLISHERS NO ADMINISTRATORS"
click at [1401, 272] on button "Search" at bounding box center [1401, 292] width 122 height 41
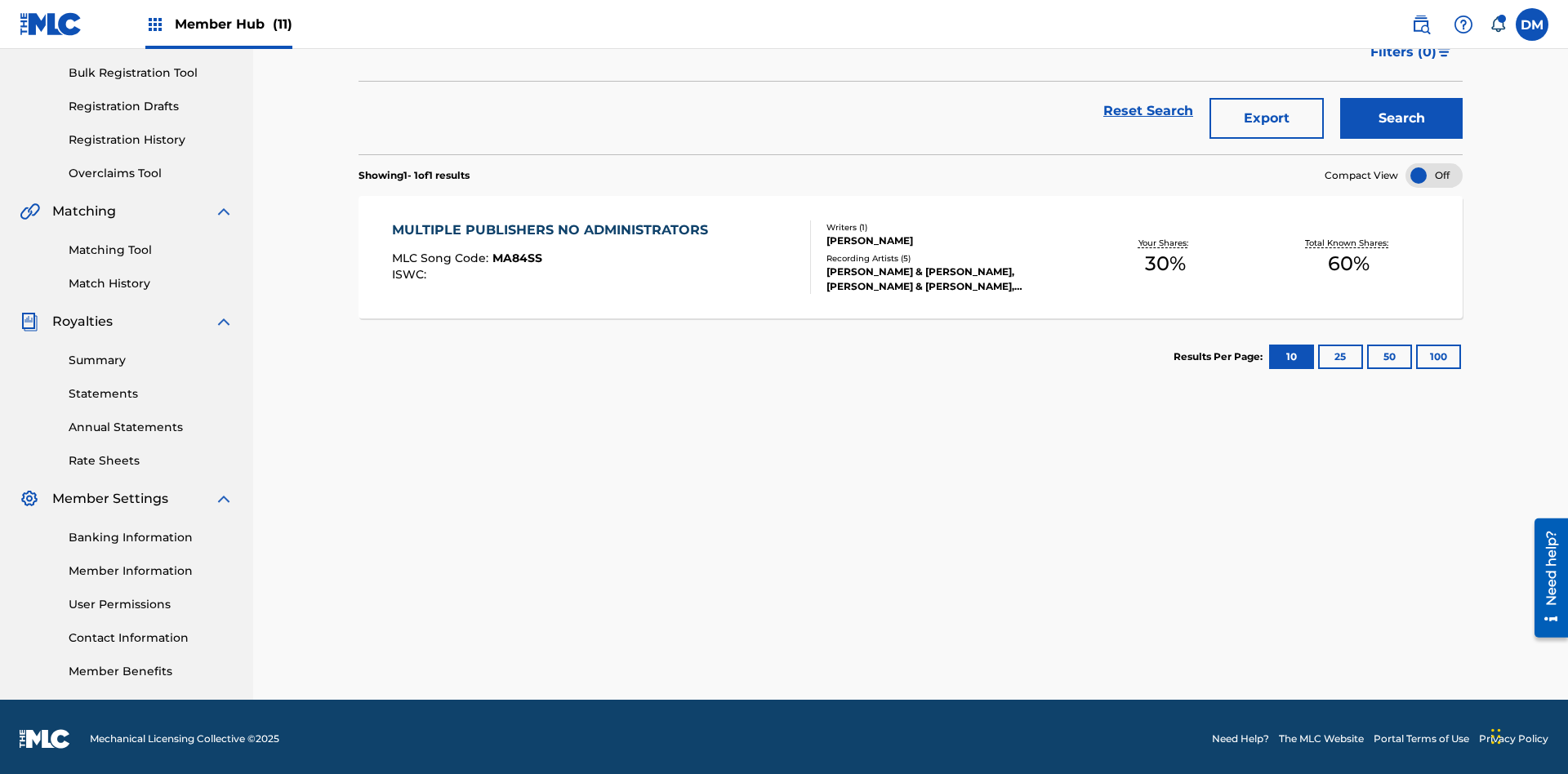
click at [515, 253] on span "MA84SS" at bounding box center [517, 257] width 50 height 15
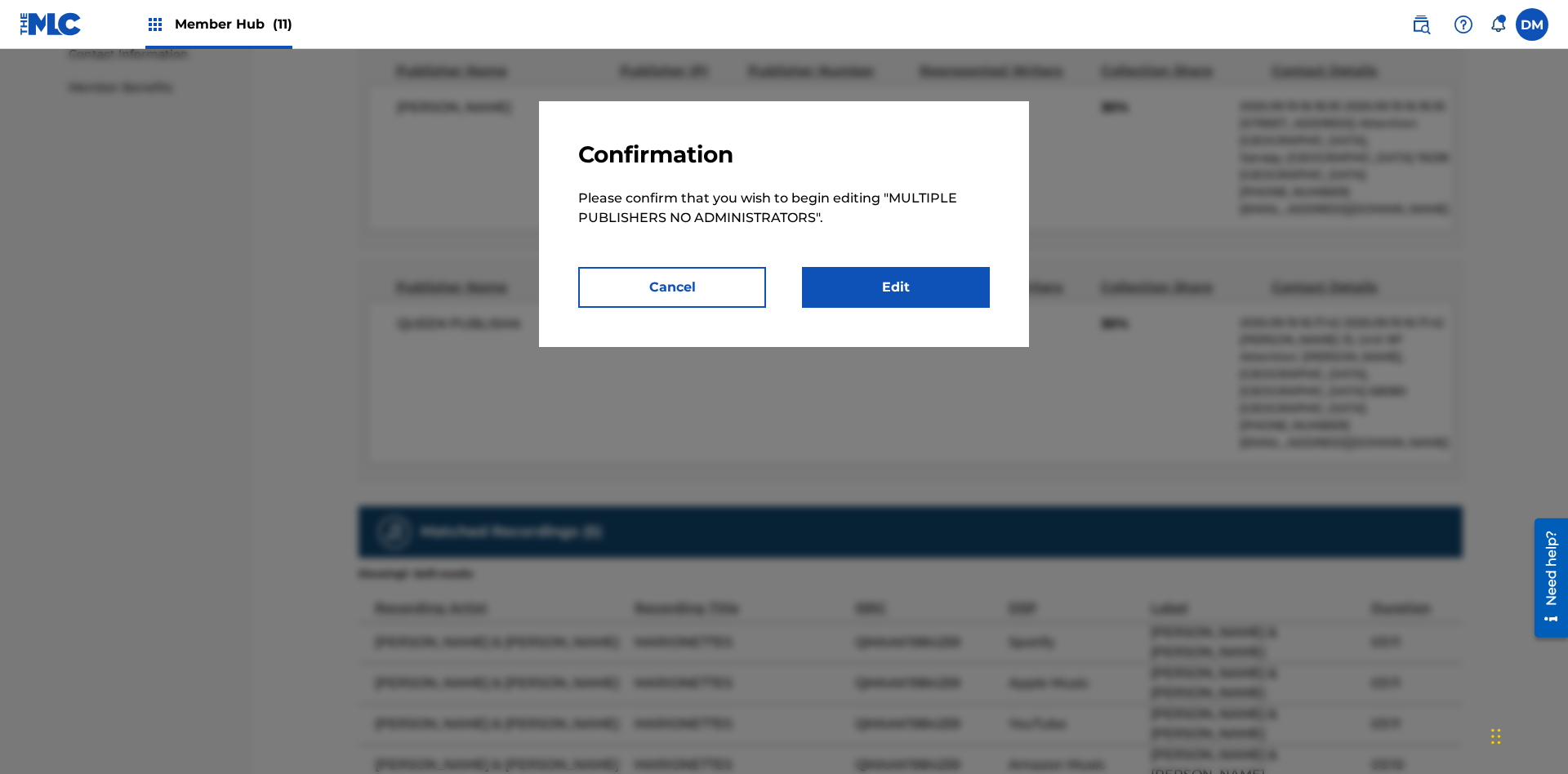
scroll to position [8, 0]
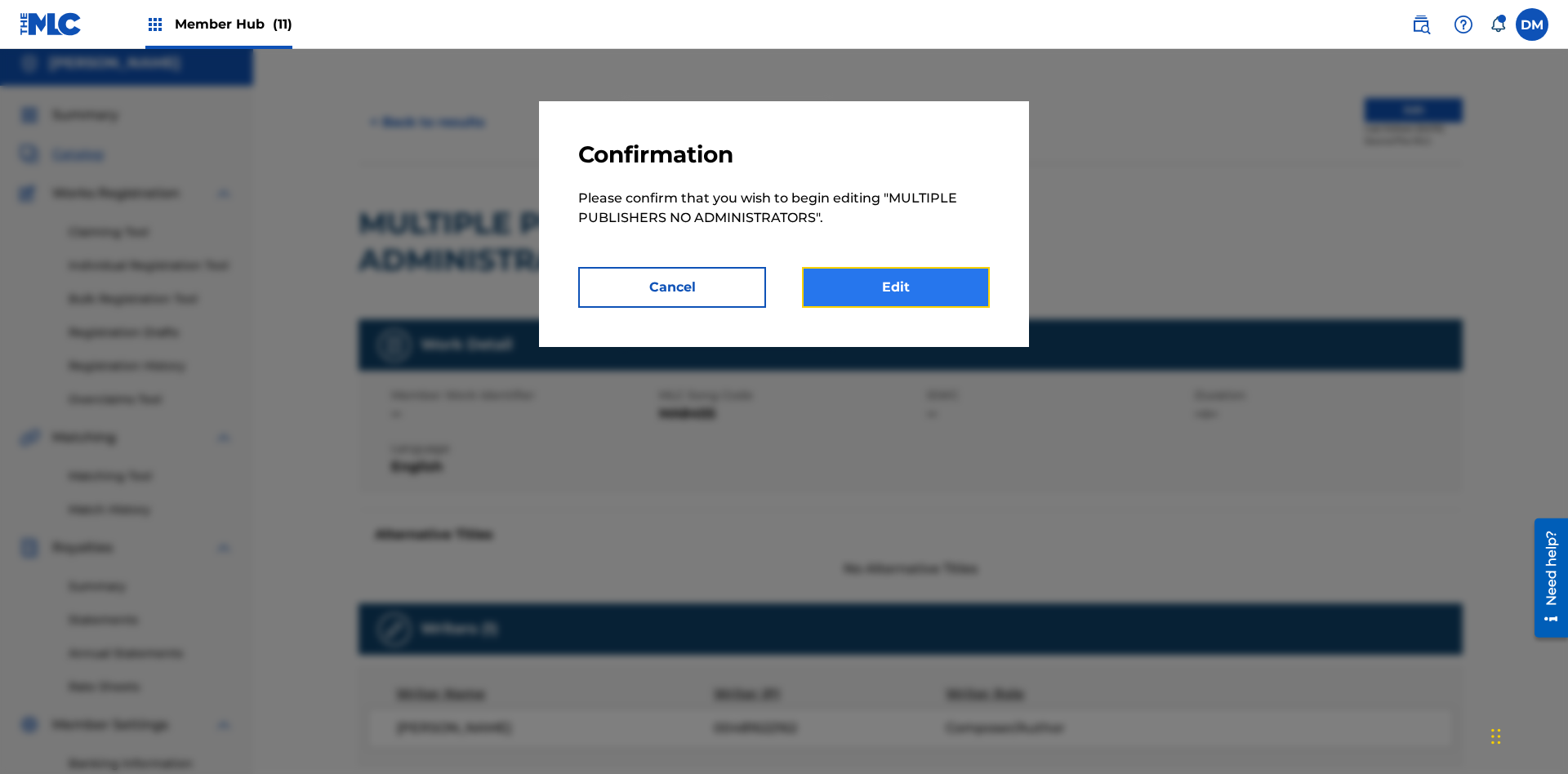
click at [896, 287] on link "Edit" at bounding box center [895, 287] width 187 height 41
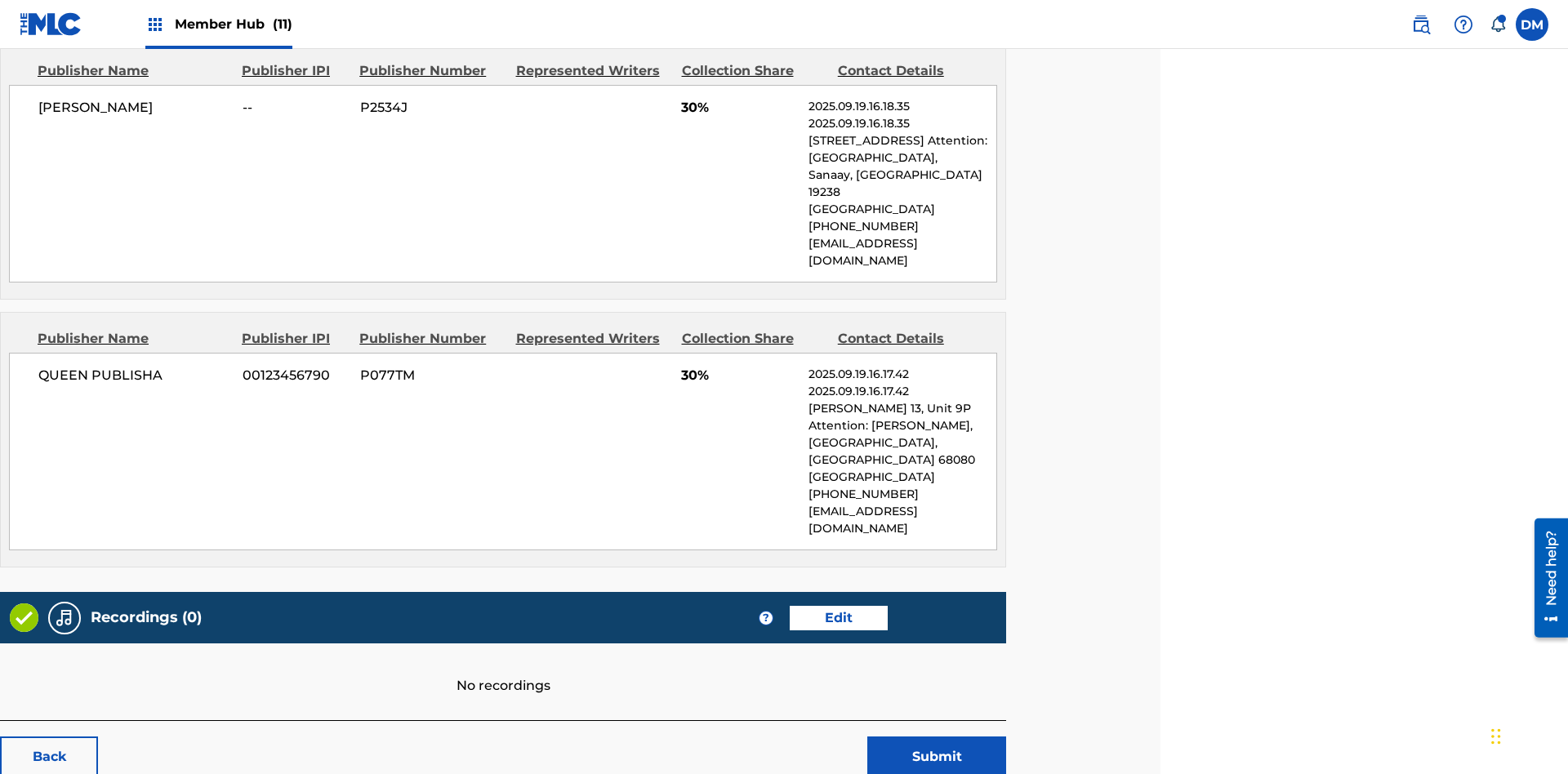
click at [218, 23] on span "Member Hub (11)" at bounding box center [233, 23] width 118 height 18
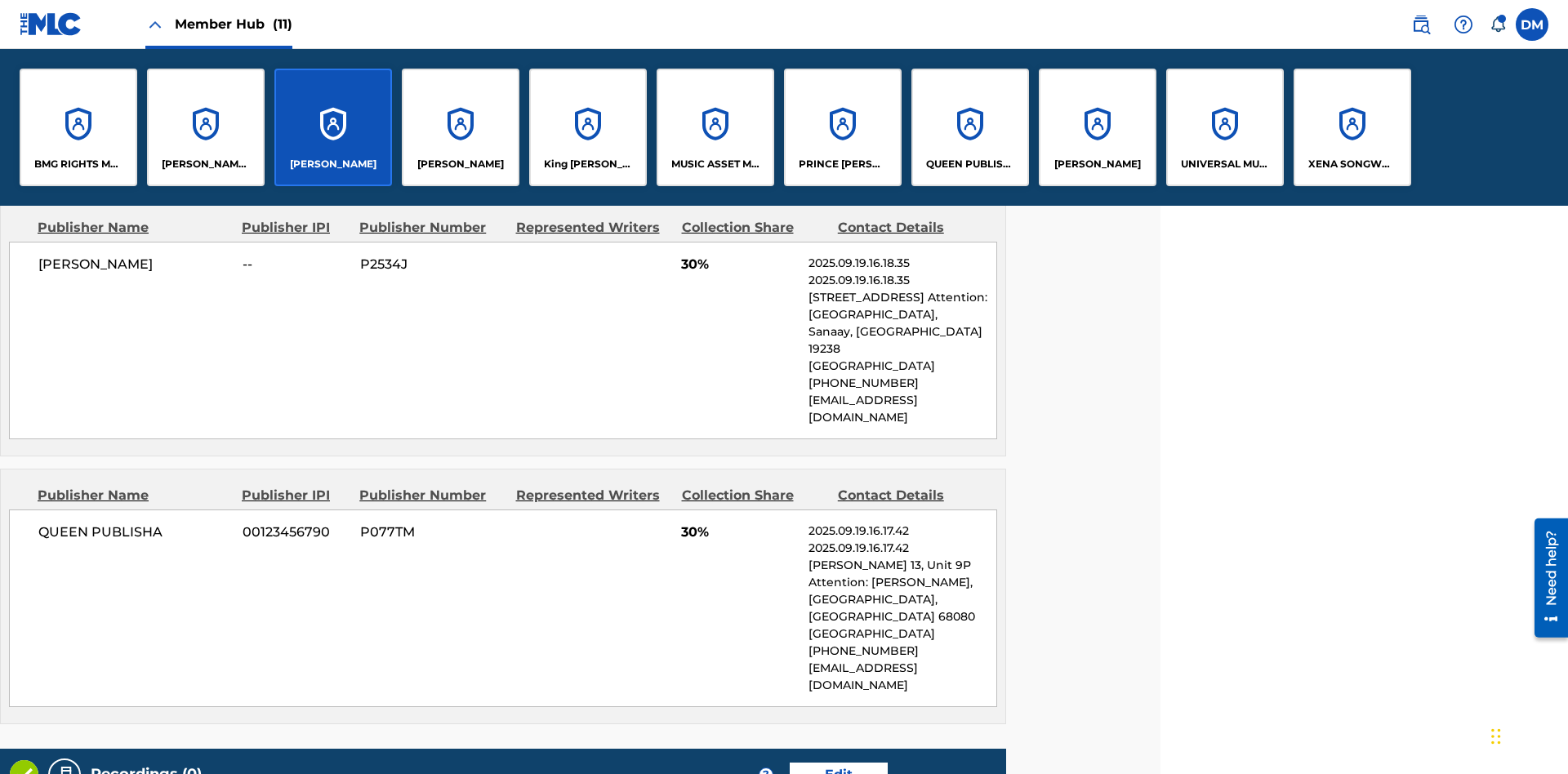
scroll to position [819, 407]
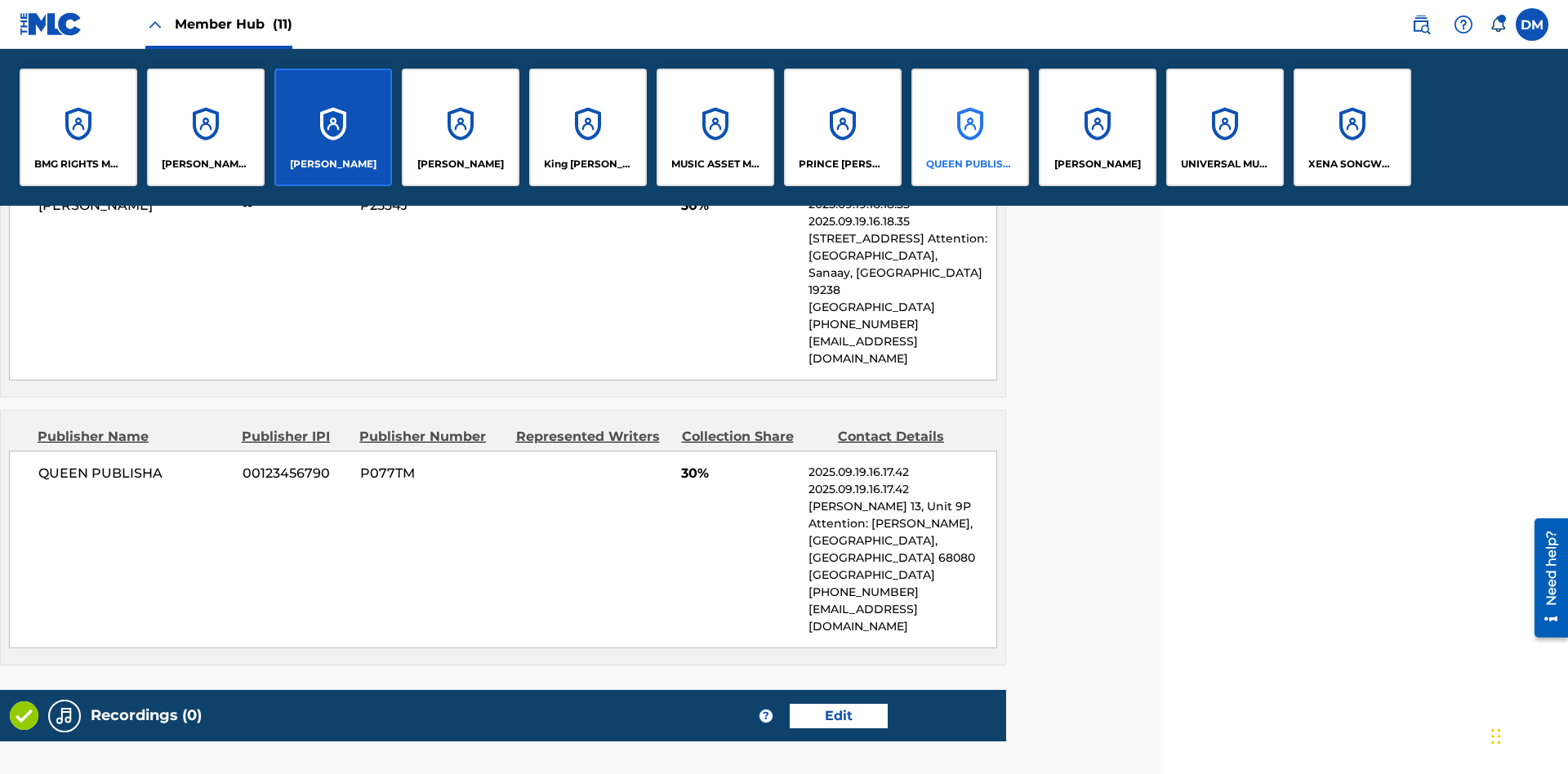
click at [970, 164] on p "QUEEN PUBLISHA" at bounding box center [971, 163] width 89 height 15
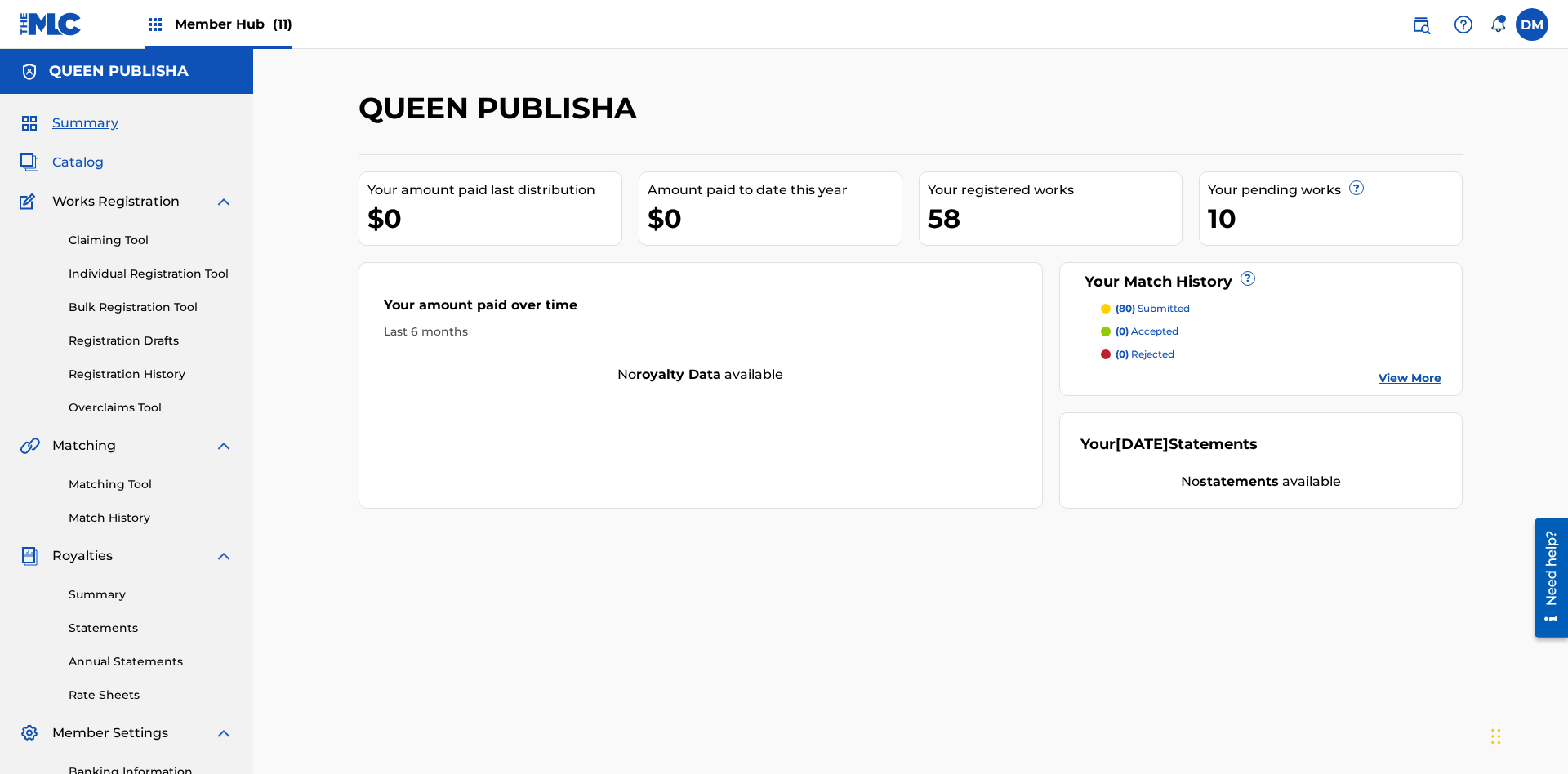
click at [78, 152] on span "Catalog" at bounding box center [78, 162] width 51 height 19
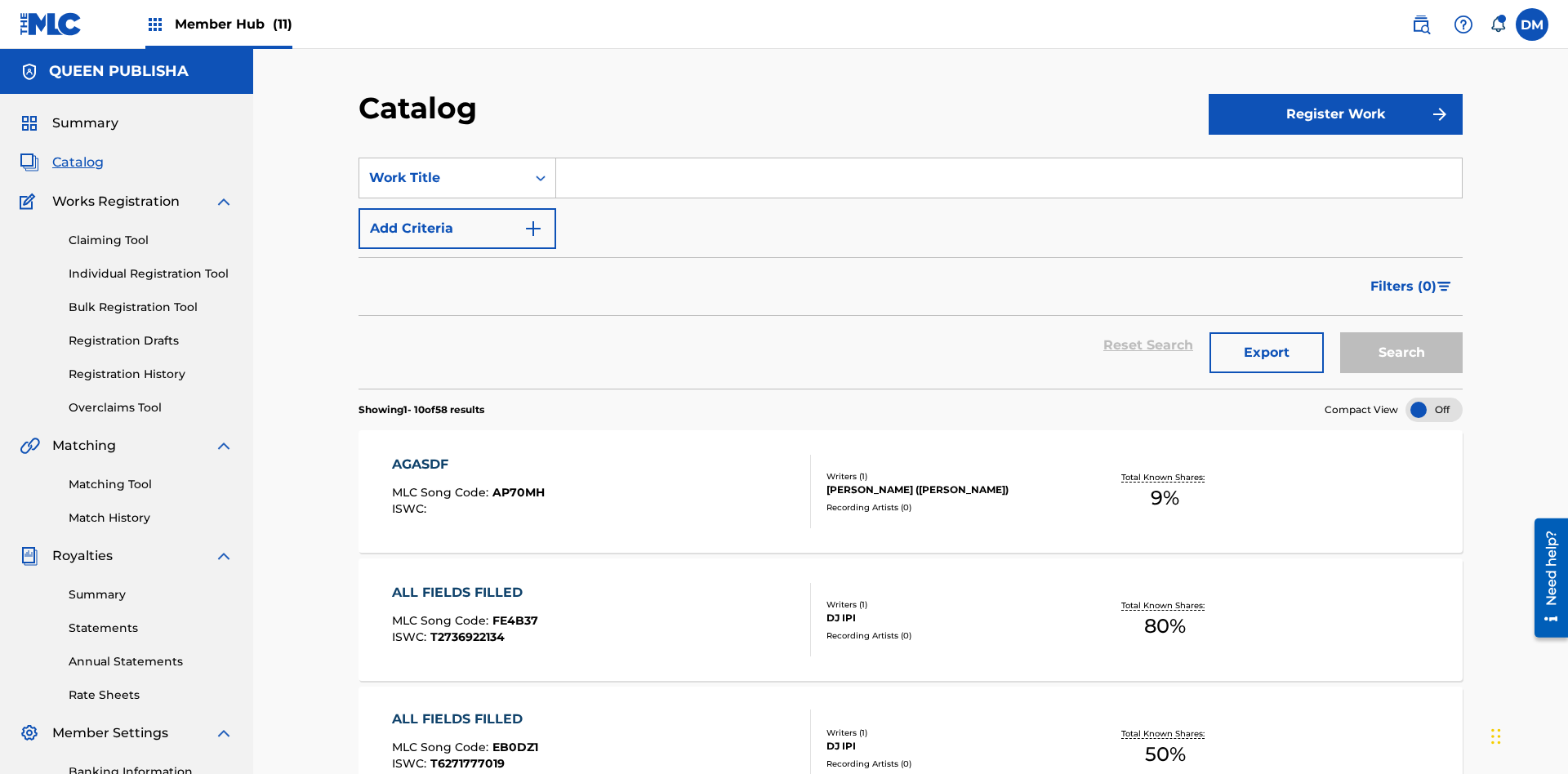
click at [1008, 158] on input "Search Form" at bounding box center [1008, 178] width 905 height 39
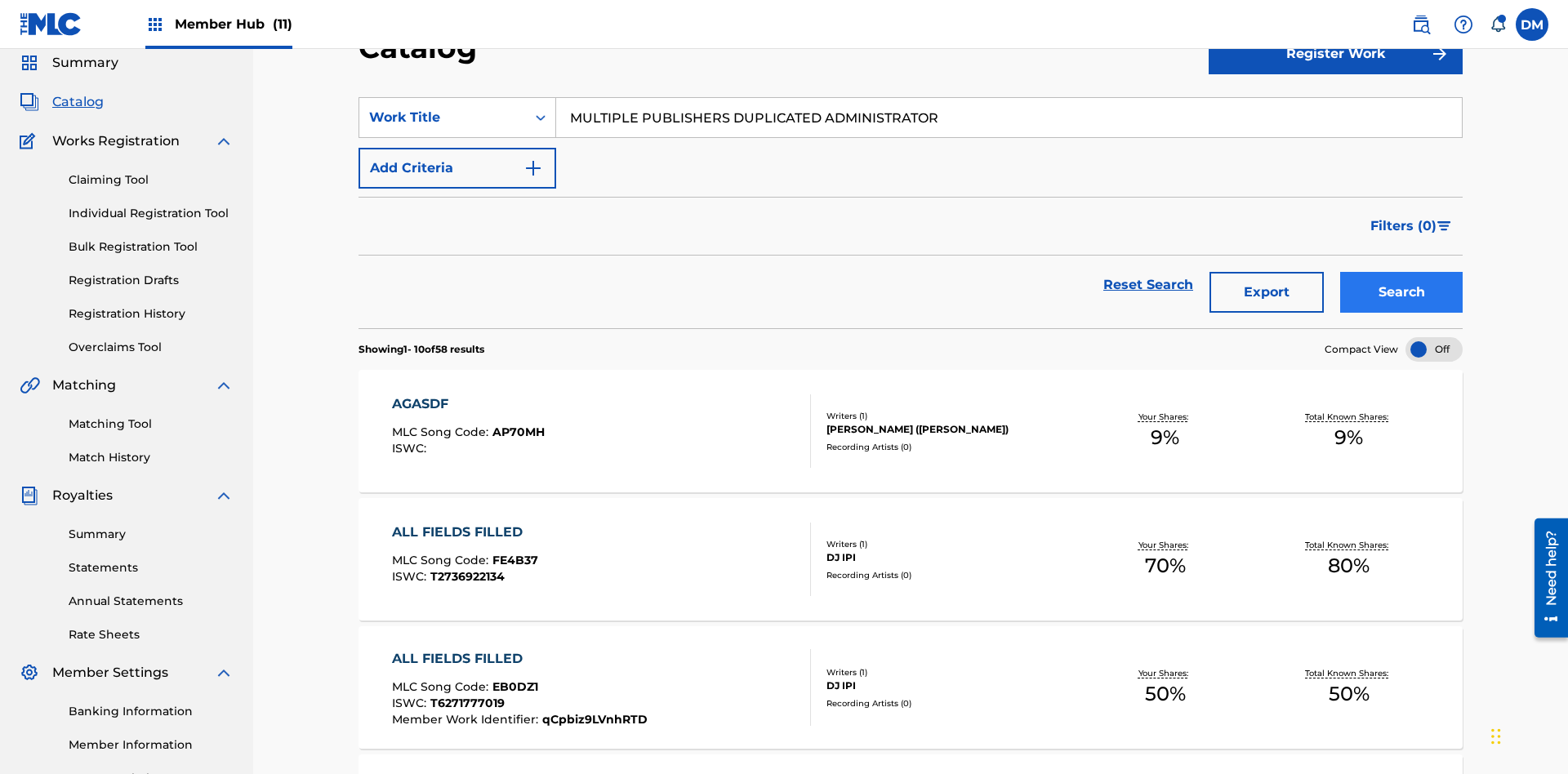
type input "MULTIPLE PUBLISHERS DUPLICATED ADMINISTRATOR"
click at [1401, 272] on button "Search" at bounding box center [1401, 292] width 122 height 41
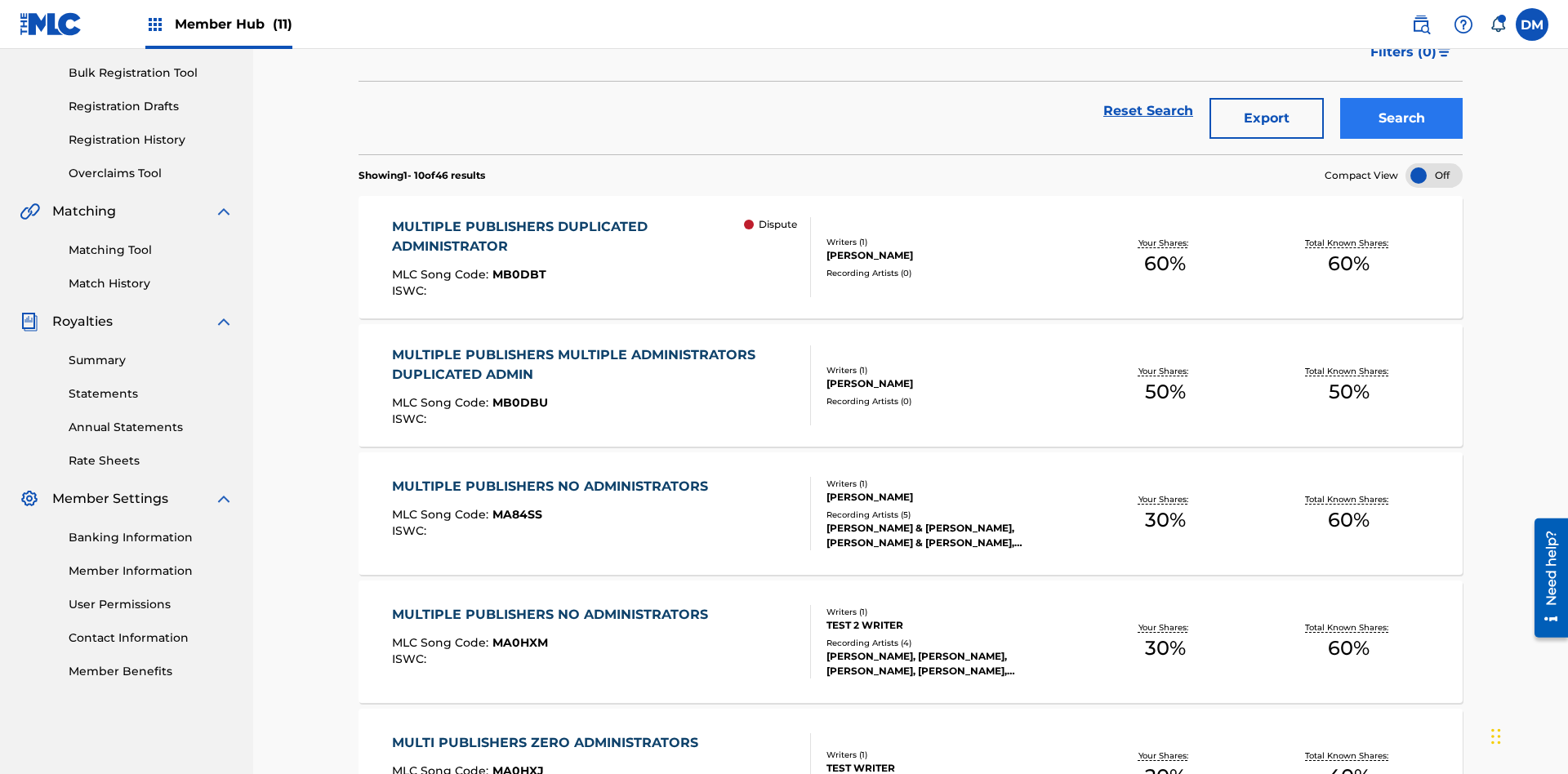
scroll to position [0, 0]
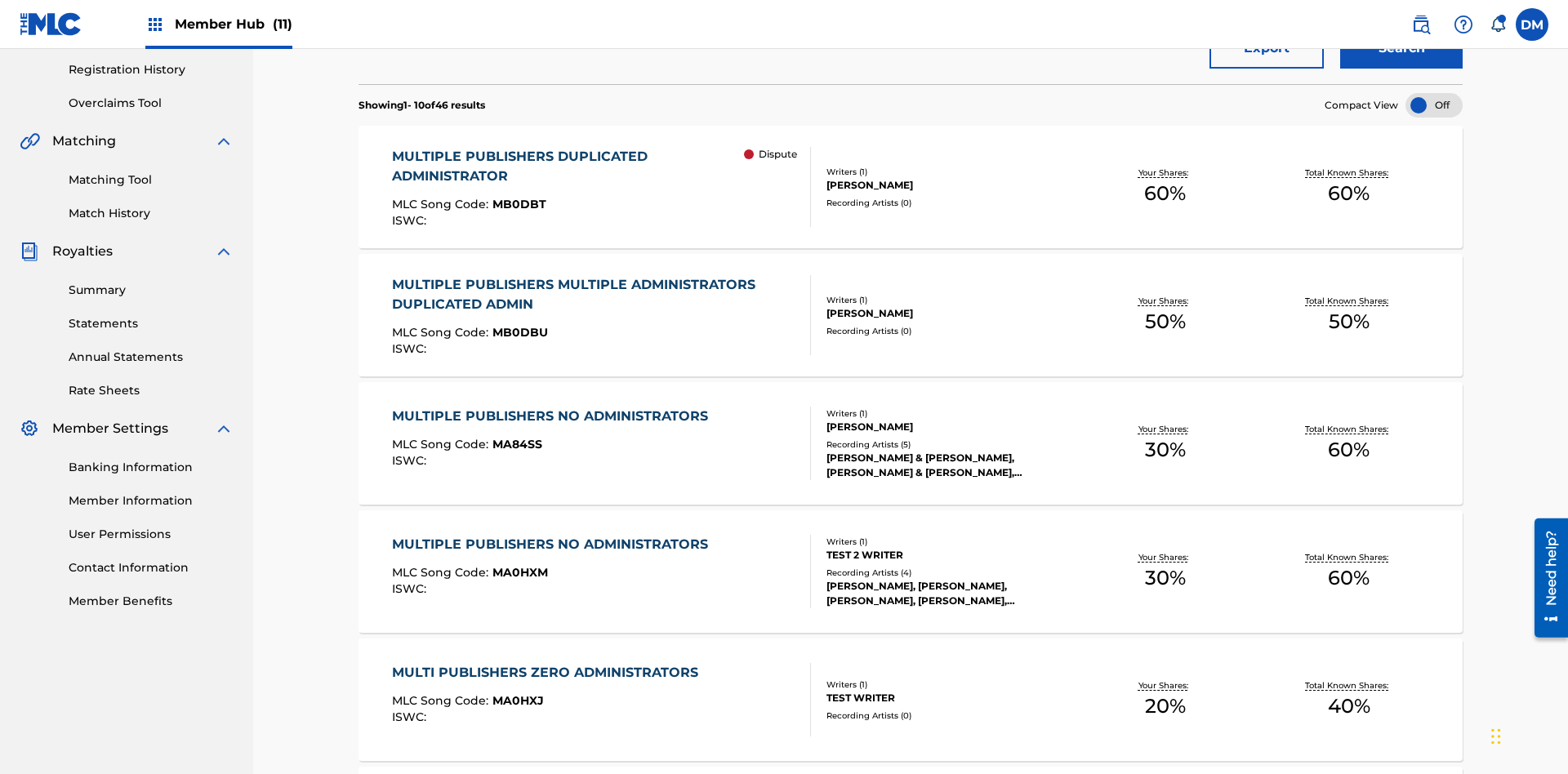
click at [516, 197] on span "MB0DBT" at bounding box center [519, 204] width 53 height 15
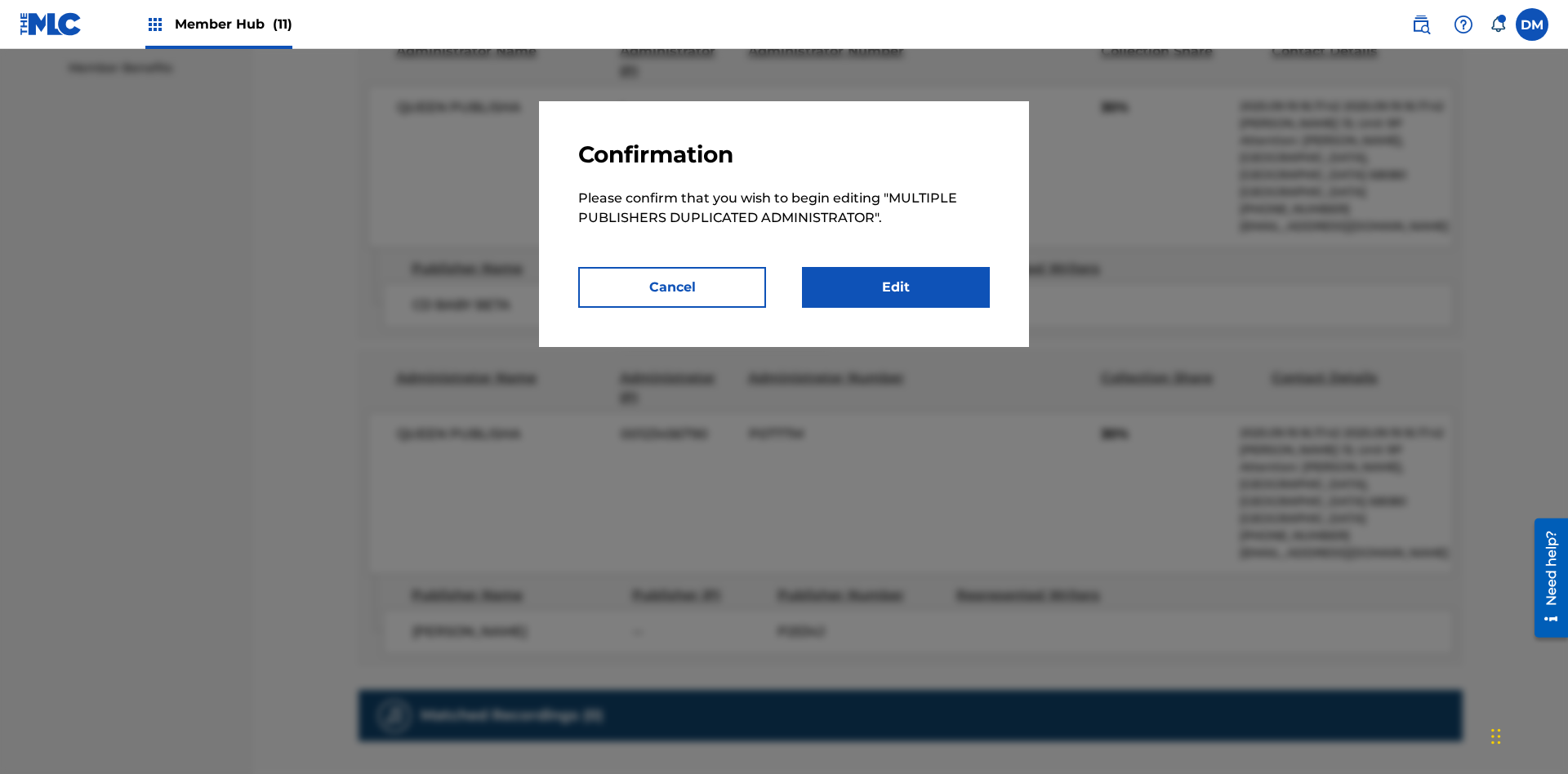
scroll to position [8, 0]
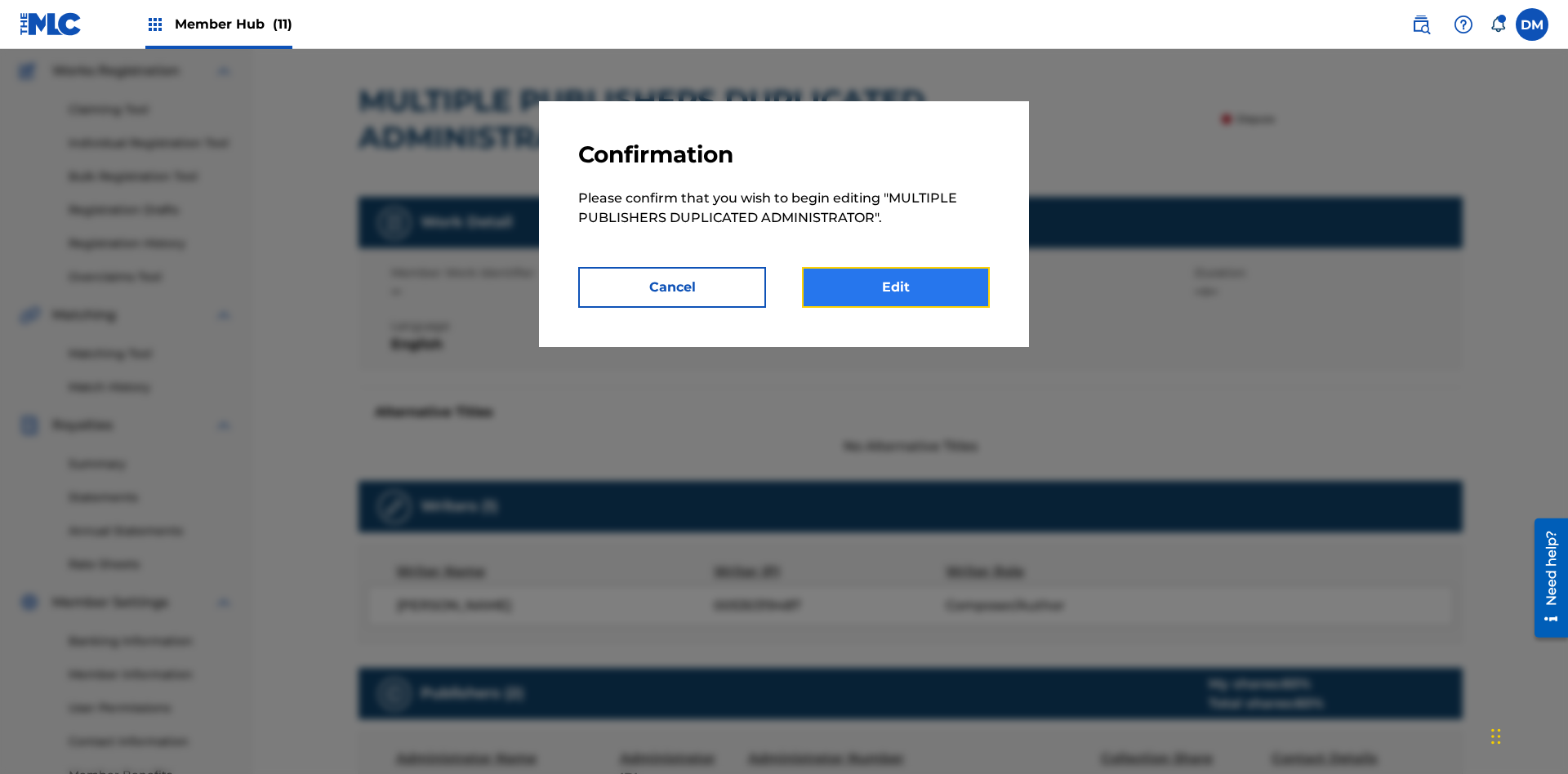
click at [896, 287] on link "Edit" at bounding box center [895, 287] width 187 height 41
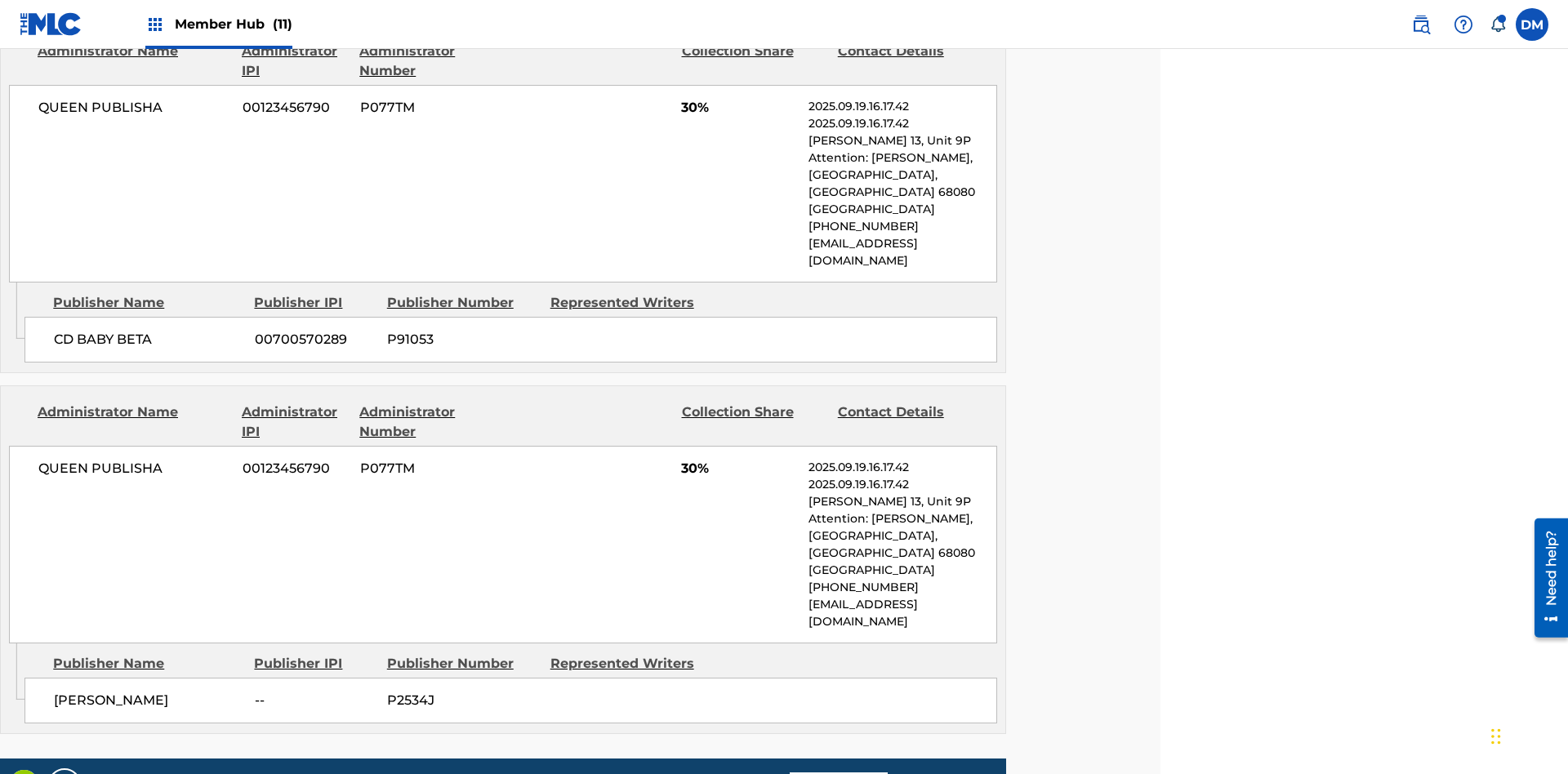
click at [218, 23] on span "Member Hub (11)" at bounding box center [233, 23] width 118 height 18
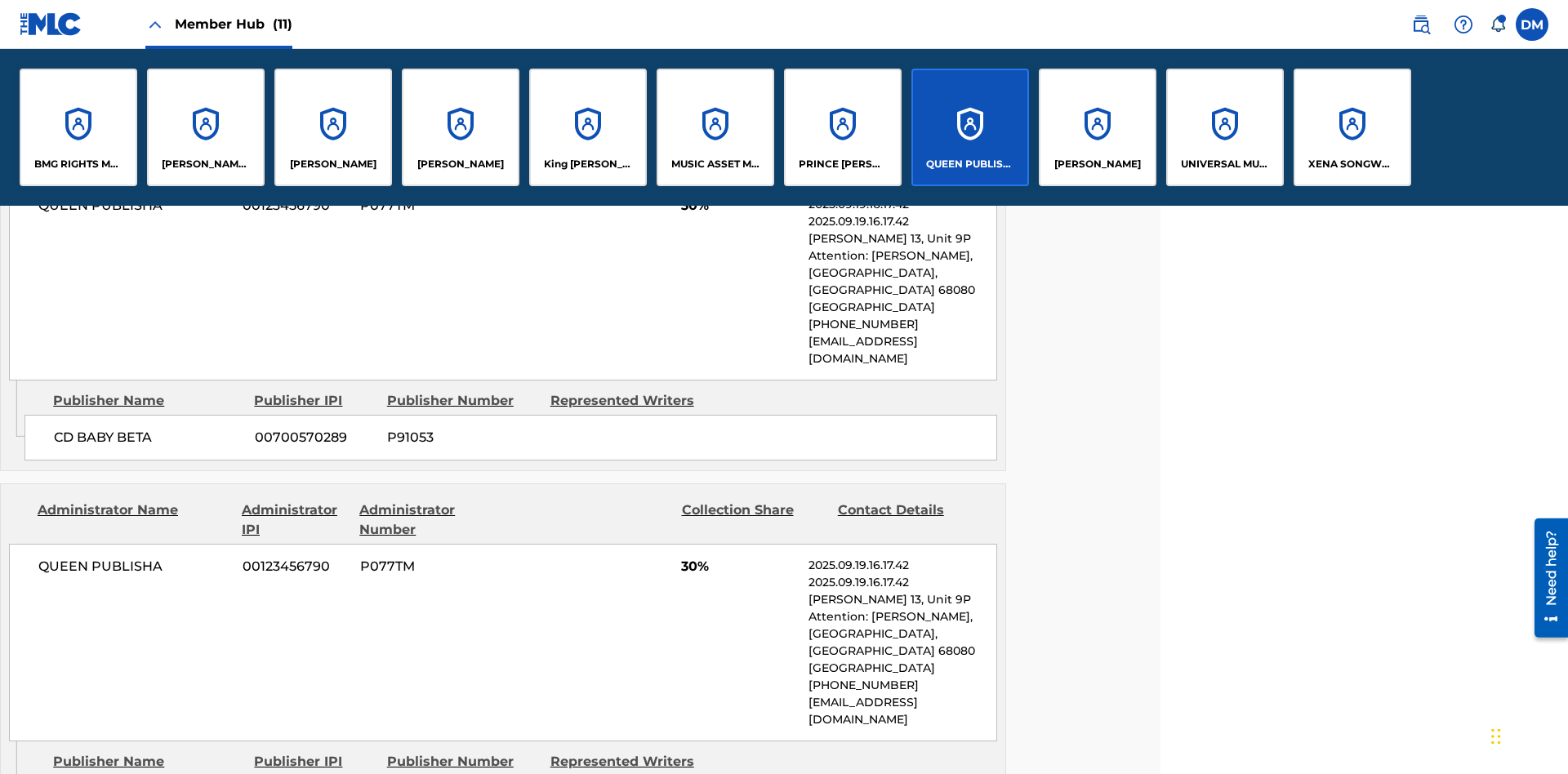
click at [970, 164] on p "QUEEN PUBLISHA" at bounding box center [971, 163] width 89 height 15
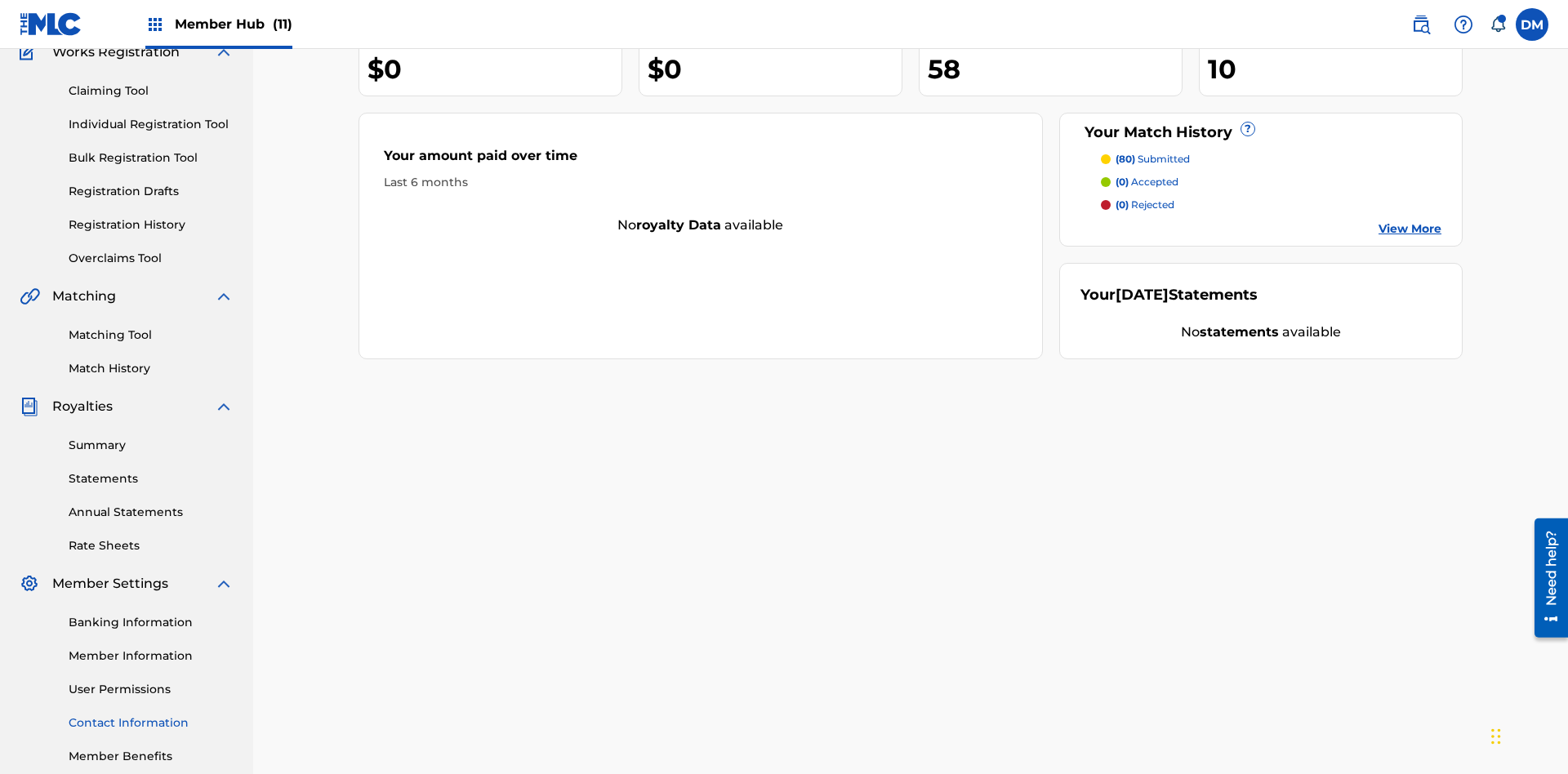
click at [151, 714] on link "Contact Information" at bounding box center [152, 723] width 165 height 17
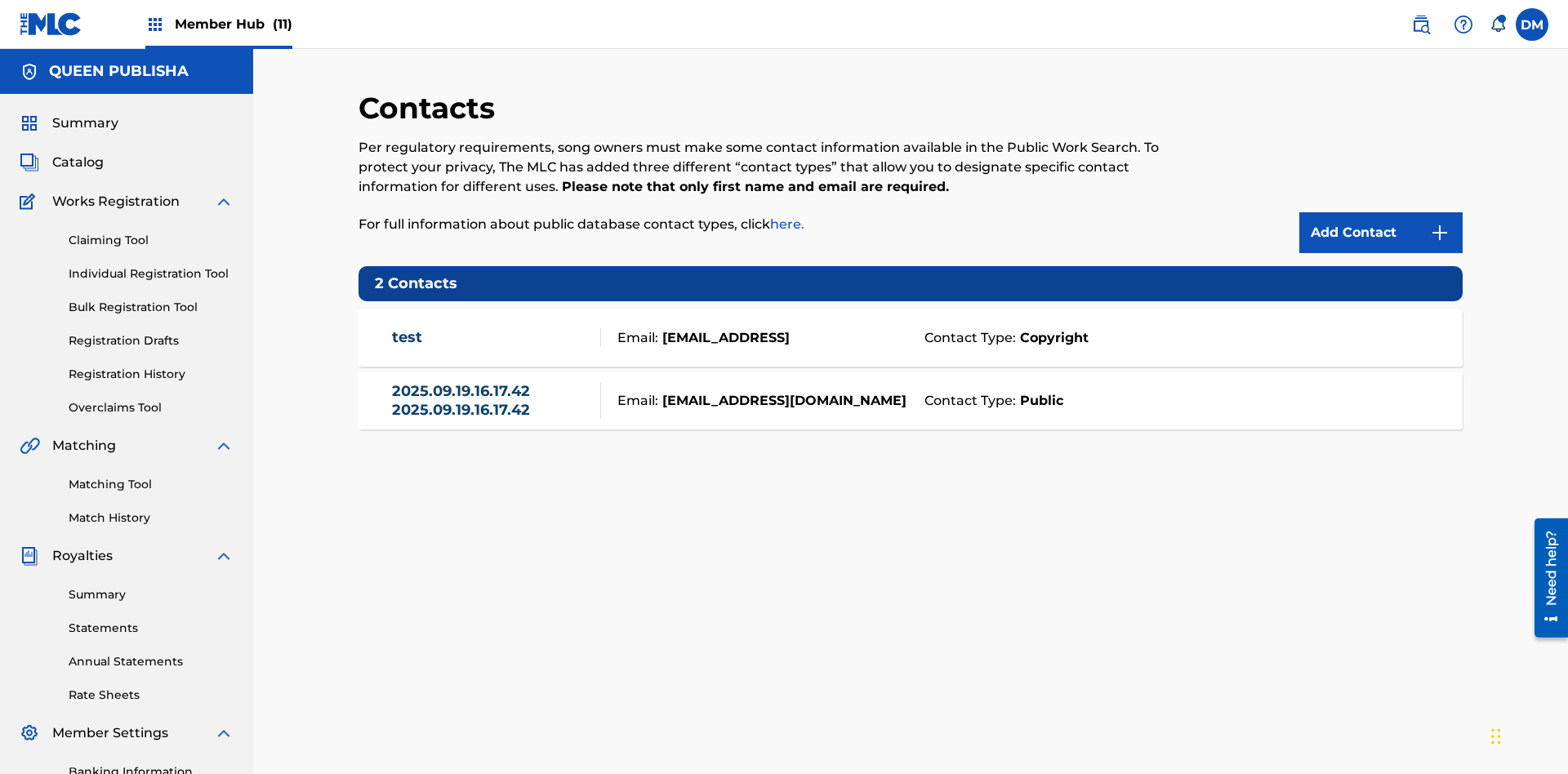
scroll to position [238, 0]
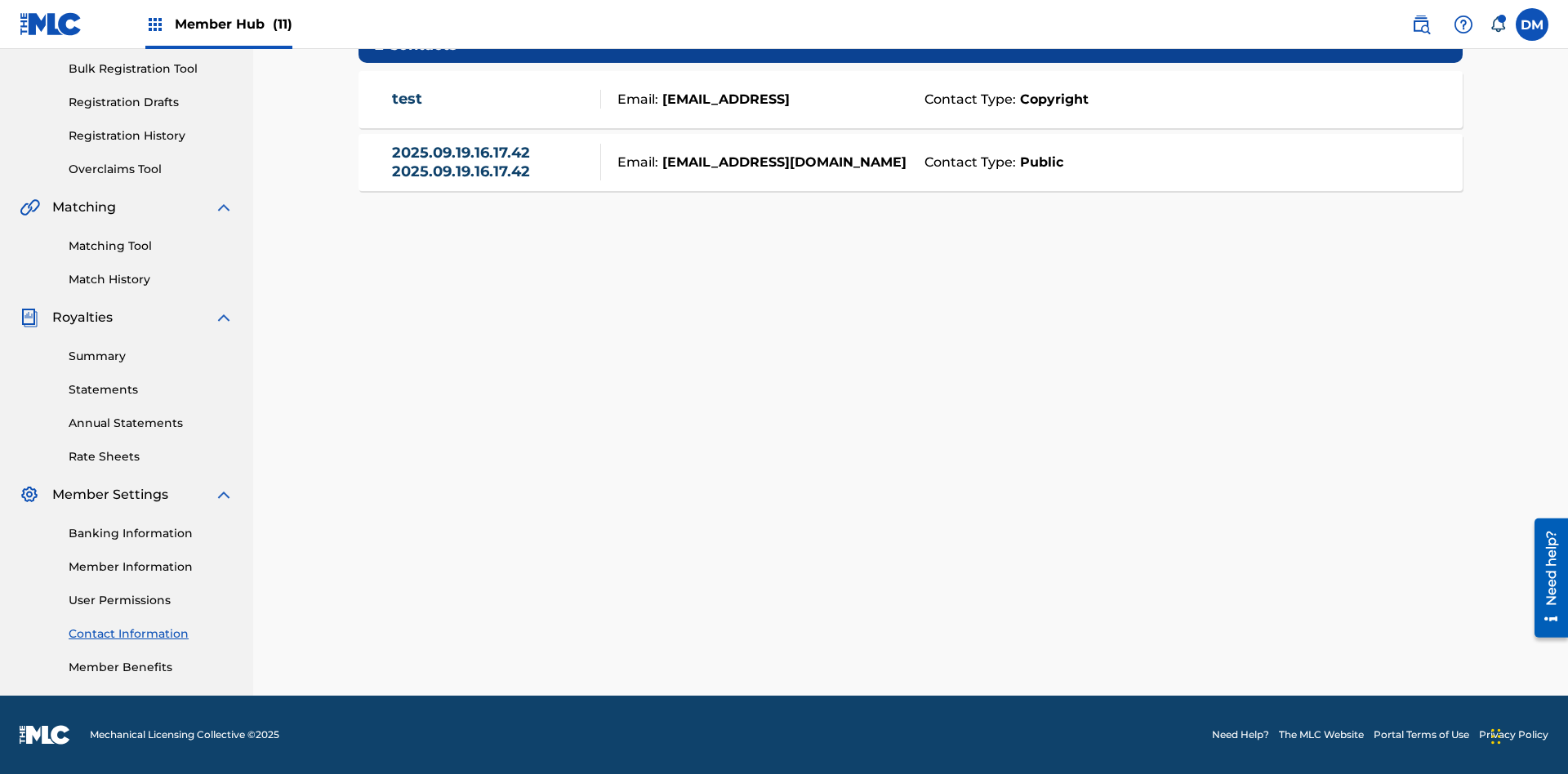
click at [1038, 161] on strong "Public" at bounding box center [1040, 162] width 48 height 19
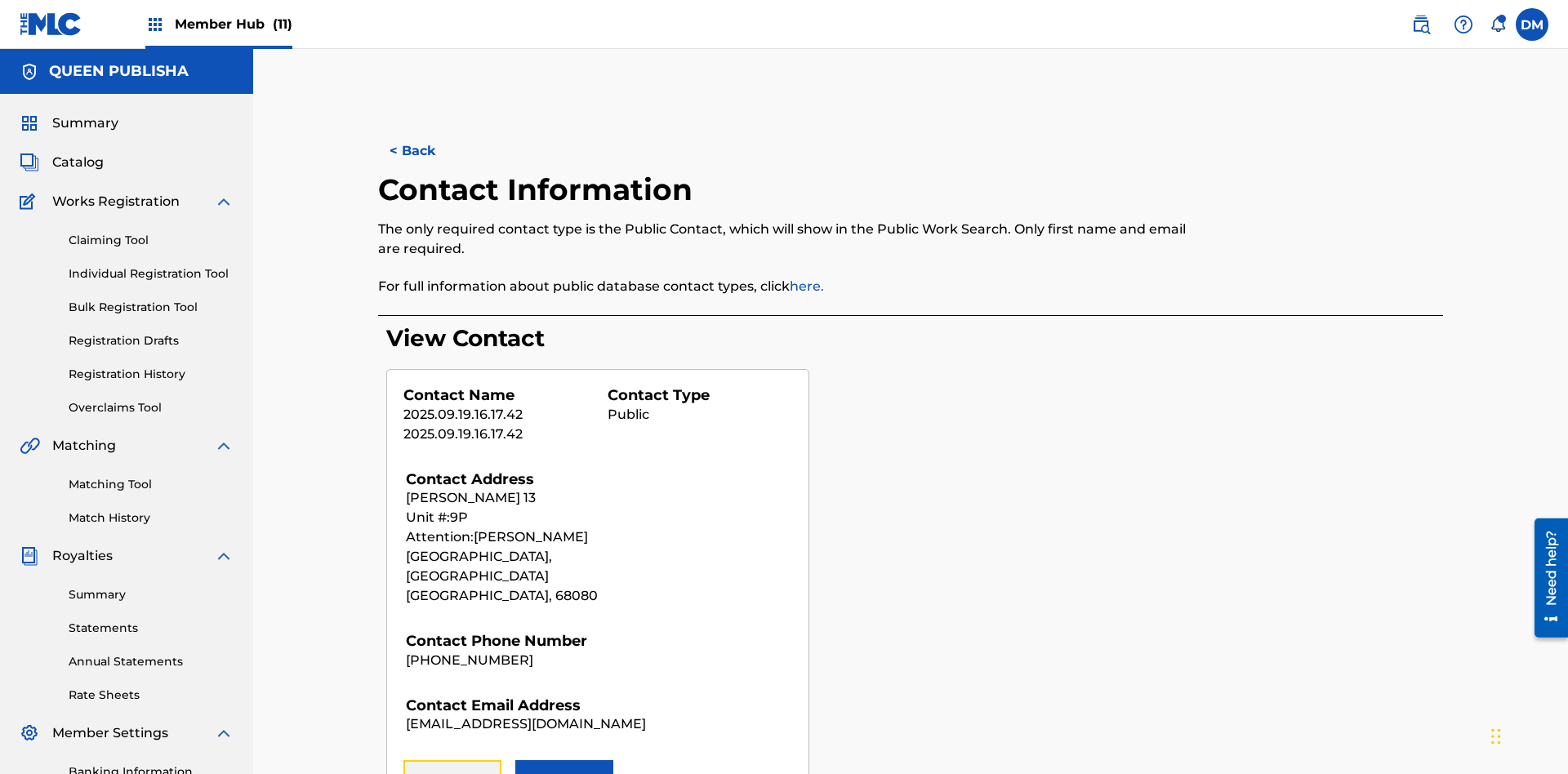
click at [453, 760] on button "Remove" at bounding box center [452, 781] width 98 height 41
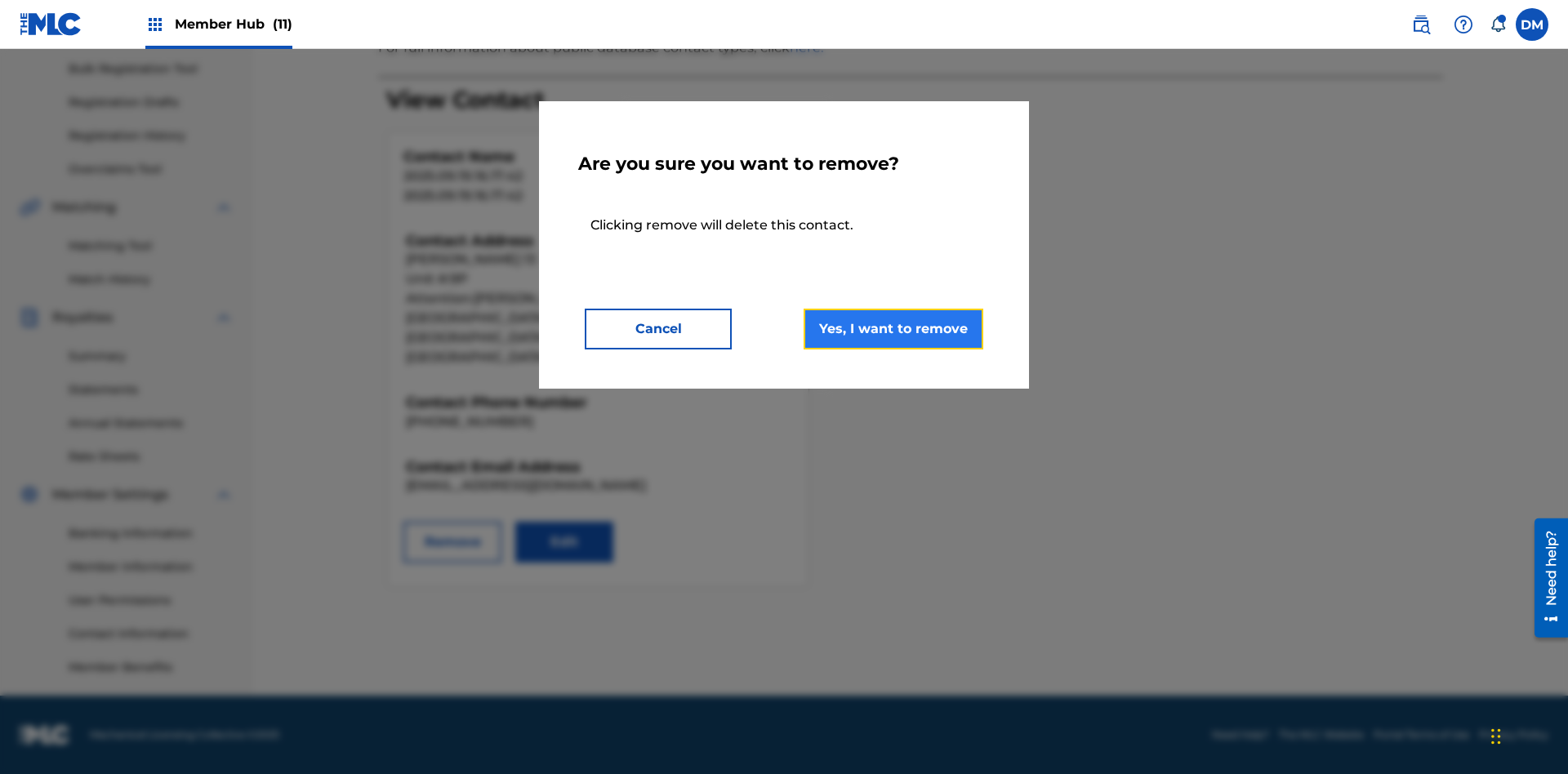
click at [894, 328] on button "Yes, I want to remove" at bounding box center [893, 329] width 180 height 41
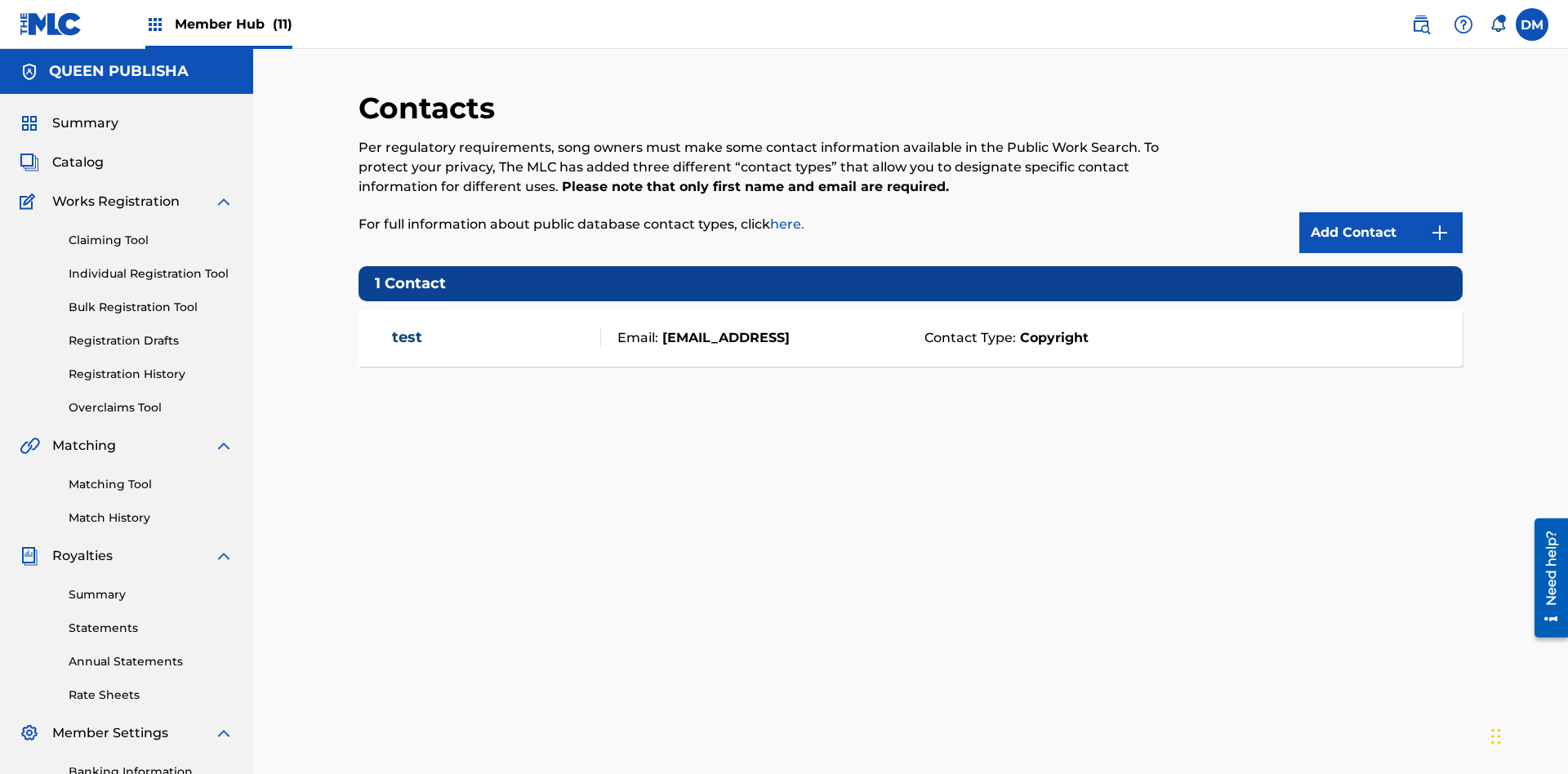
click at [218, 23] on span "Member Hub (11)" at bounding box center [233, 23] width 118 height 18
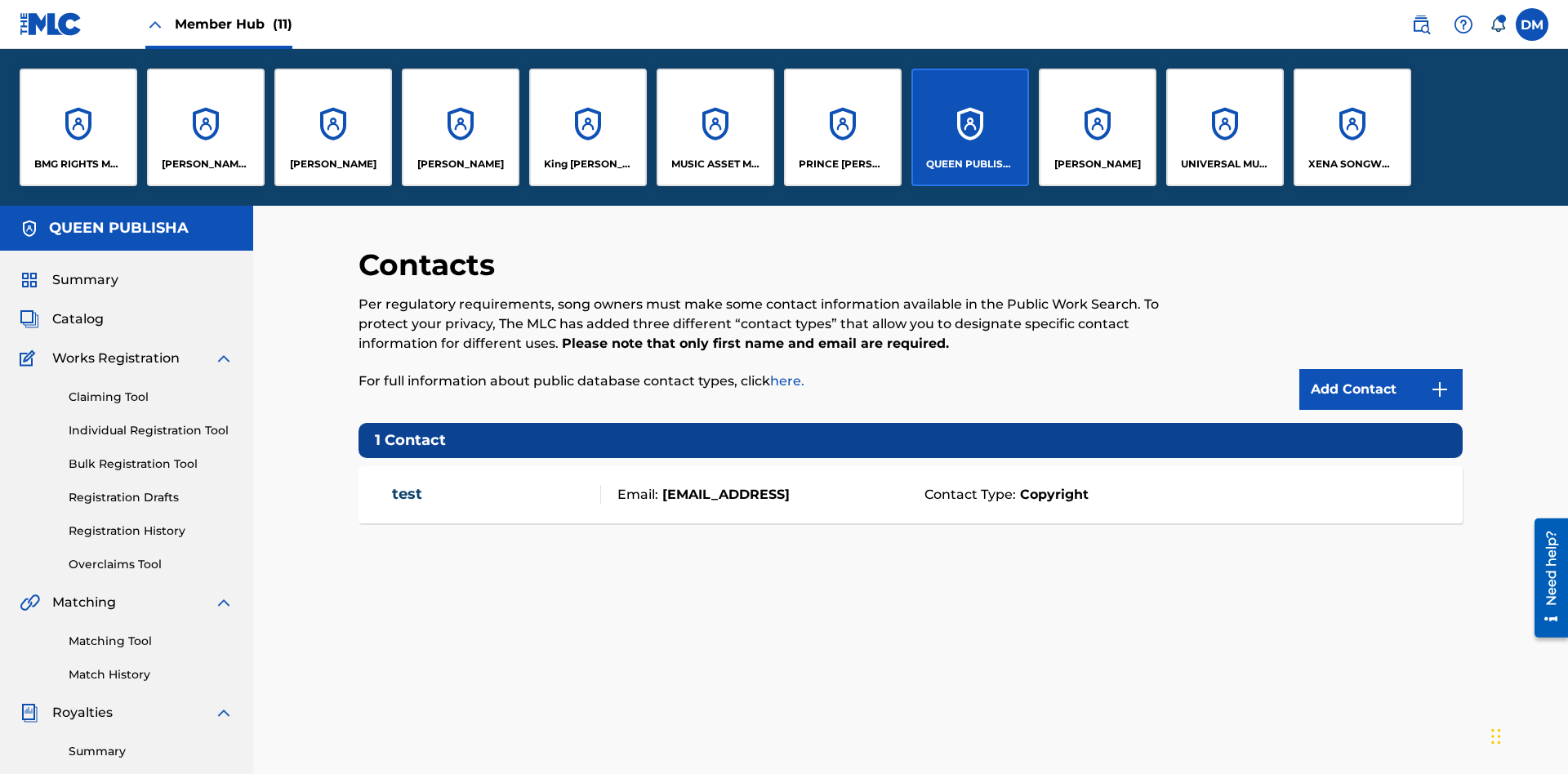
click at [970, 164] on p "QUEEN PUBLISHA" at bounding box center [971, 163] width 89 height 15
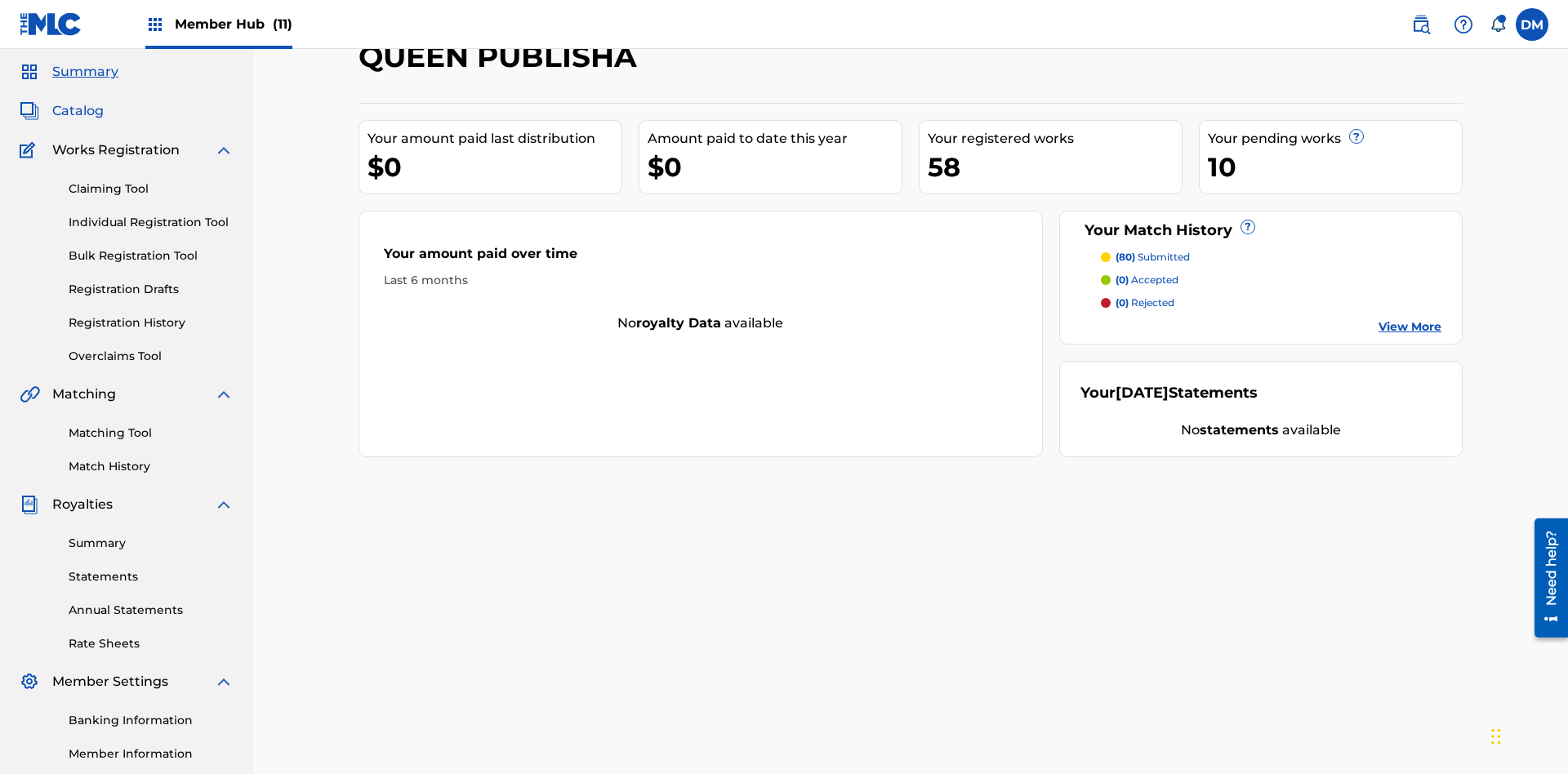
click at [78, 108] on span "Catalog" at bounding box center [78, 111] width 51 height 19
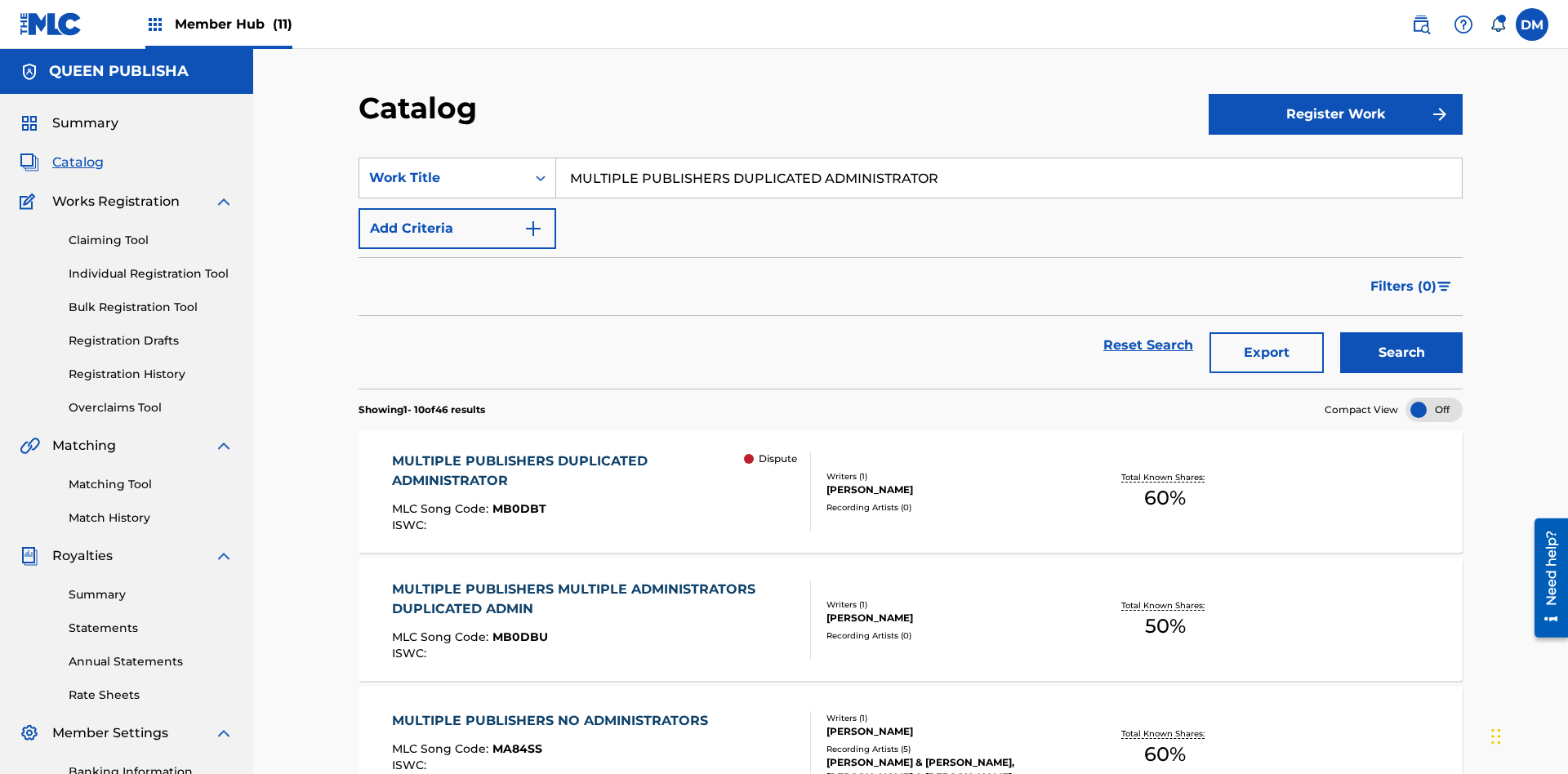
click at [1008, 158] on input "MULTIPLE PUBLISHERS DUPLICATED ADMINISTRATOR" at bounding box center [1008, 178] width 905 height 39
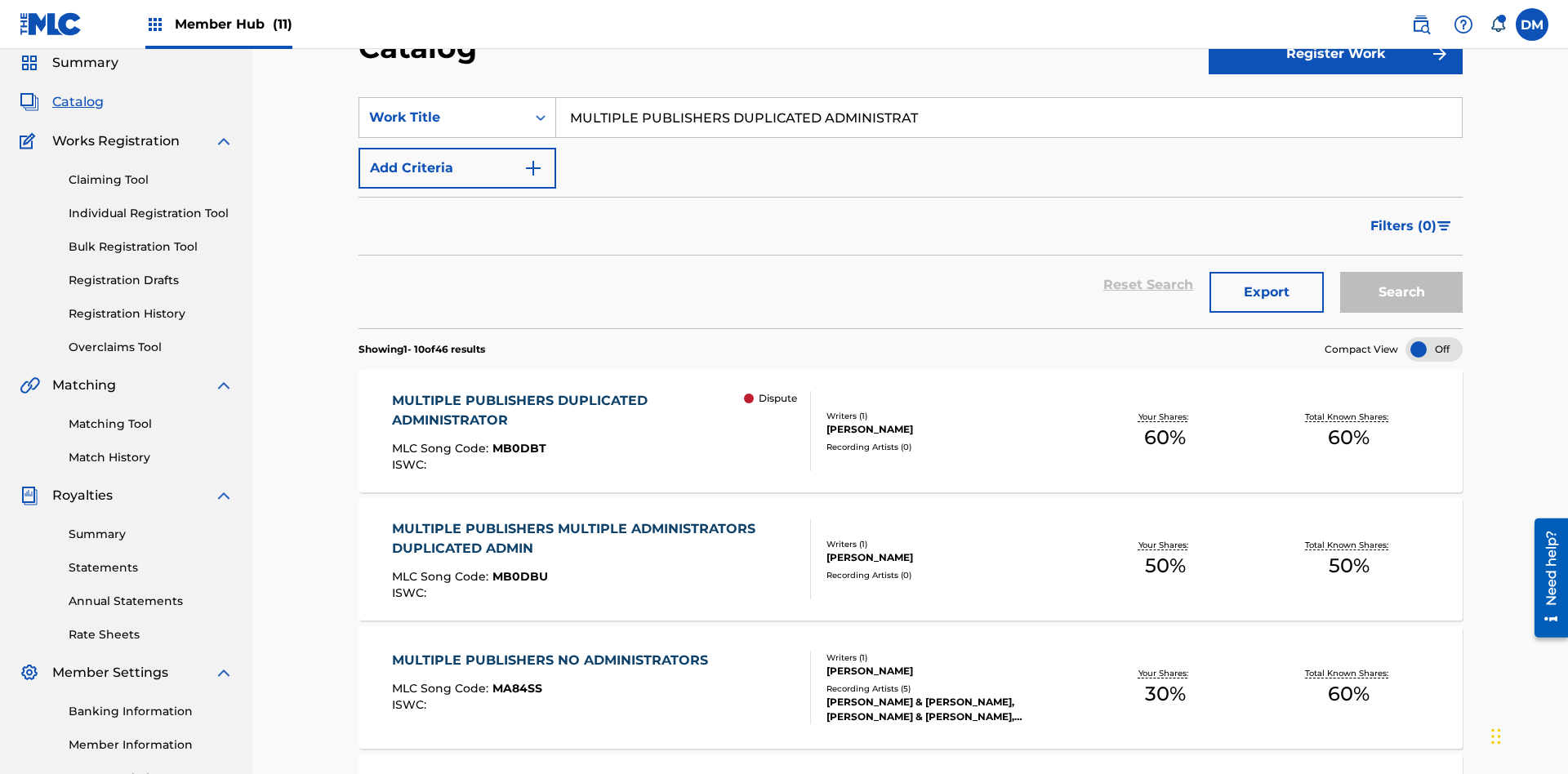
type input "MULTIPLE PUBLISHERS DUPLICATED ADMINISTRATOR"
